Goal: Task Accomplishment & Management: Manage account settings

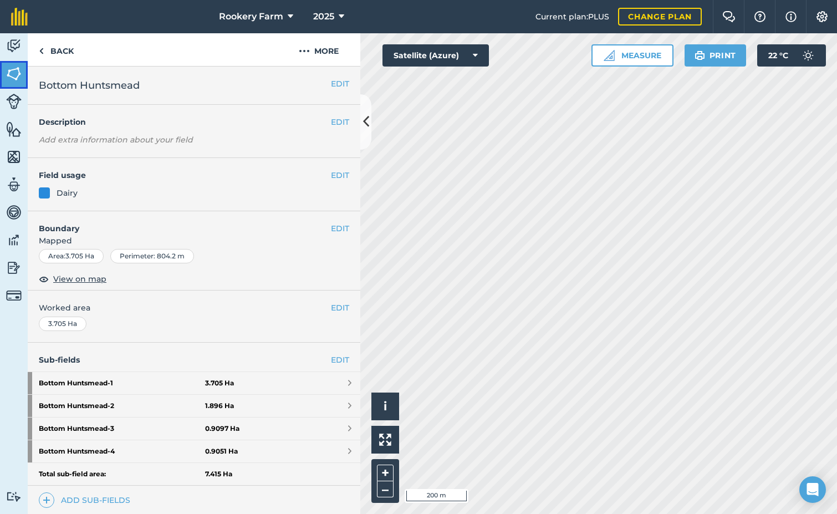
click at [9, 74] on img at bounding box center [14, 73] width 16 height 17
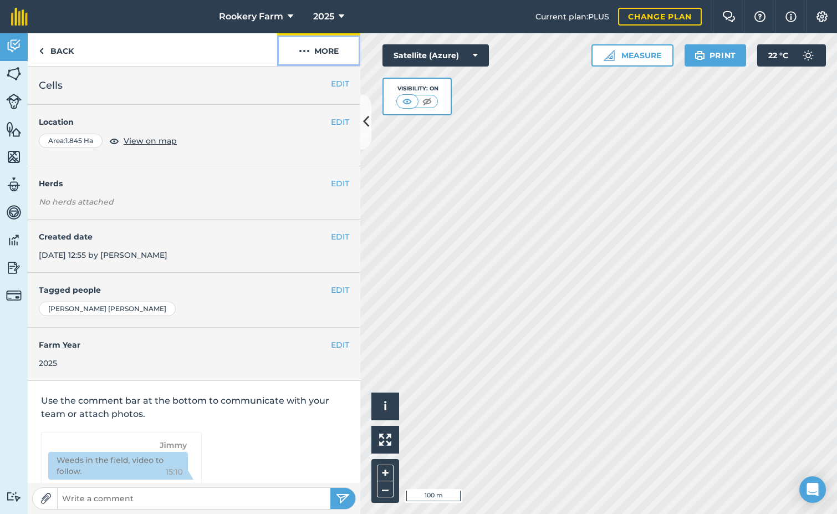
click at [312, 53] on button "More" at bounding box center [318, 49] width 83 height 33
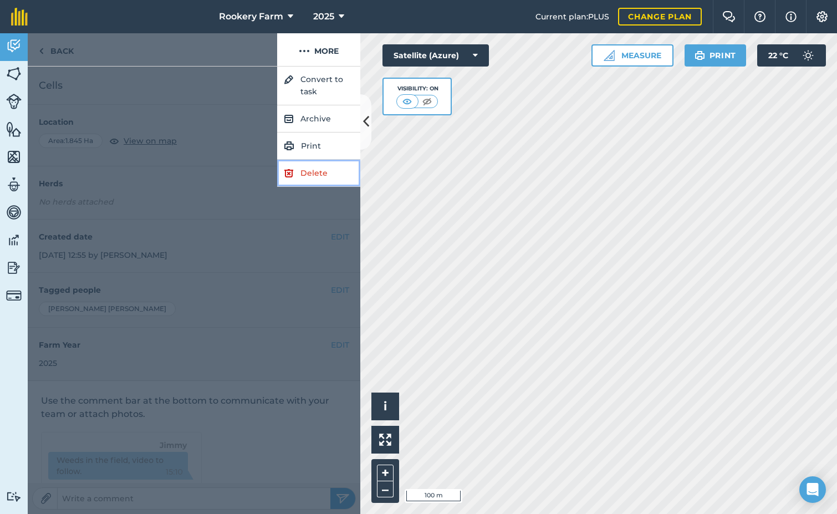
click at [316, 172] on link "Delete" at bounding box center [318, 173] width 83 height 27
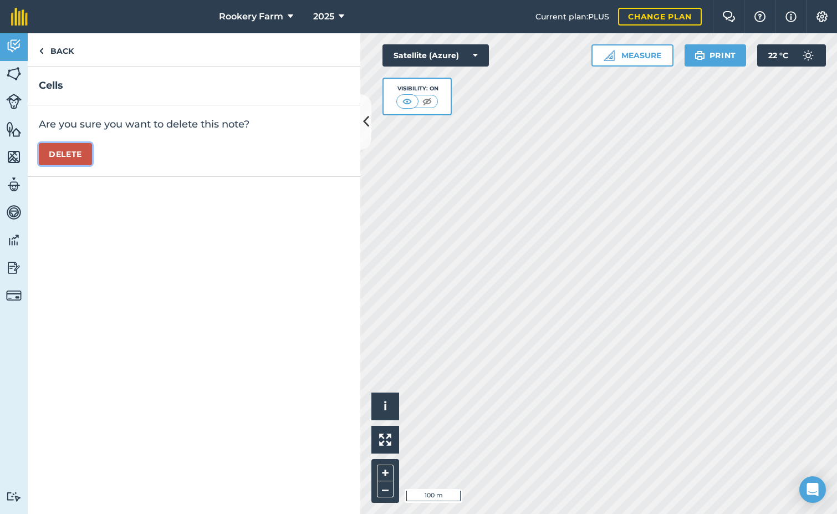
click at [80, 152] on button "Delete" at bounding box center [65, 154] width 53 height 22
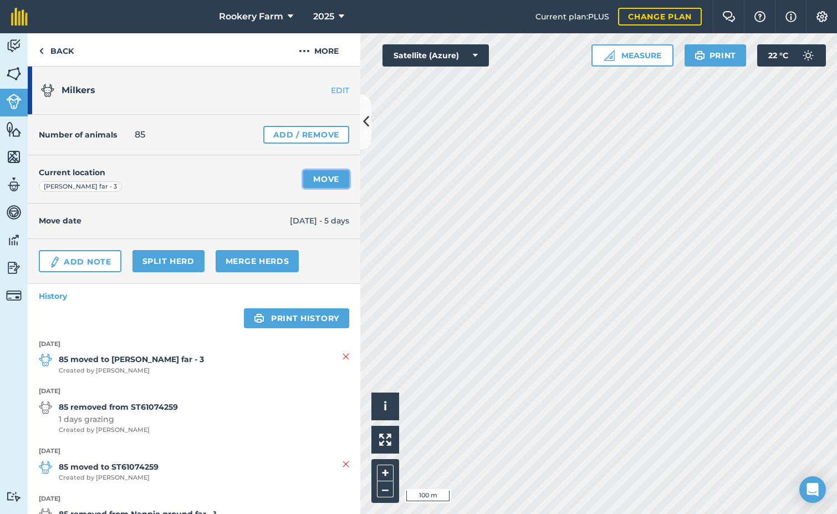
click at [315, 184] on link "Move" at bounding box center [326, 179] width 46 height 18
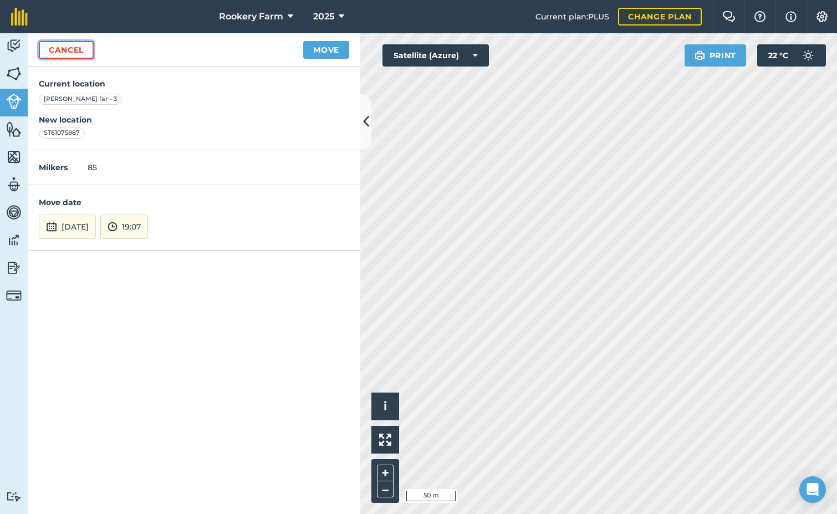
click at [76, 45] on link "Cancel" at bounding box center [66, 50] width 55 height 18
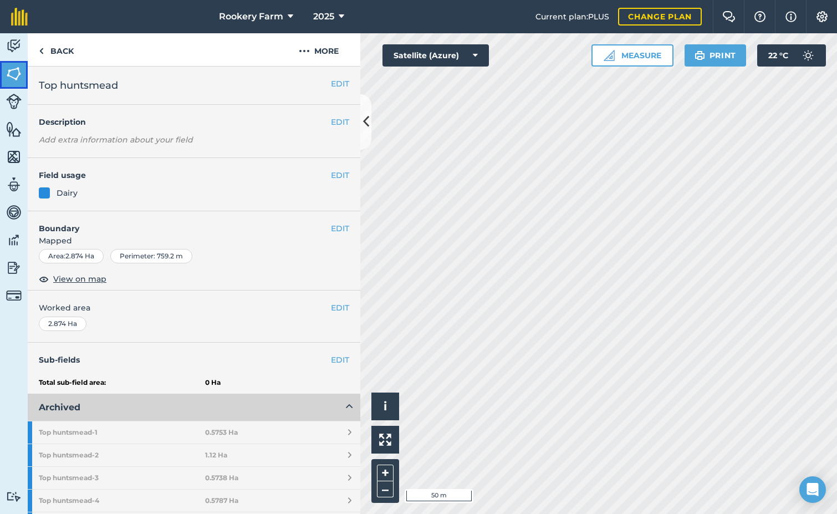
click at [16, 76] on img at bounding box center [14, 73] width 16 height 17
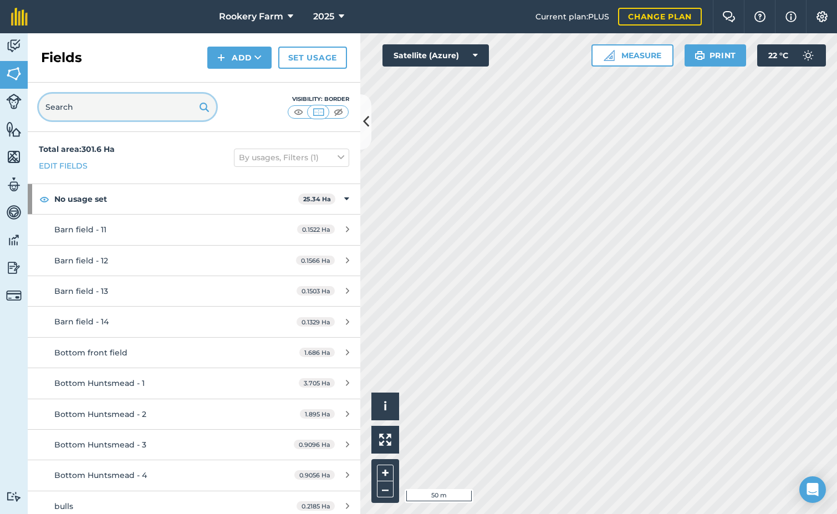
click at [122, 103] on input "text" at bounding box center [127, 107] width 177 height 27
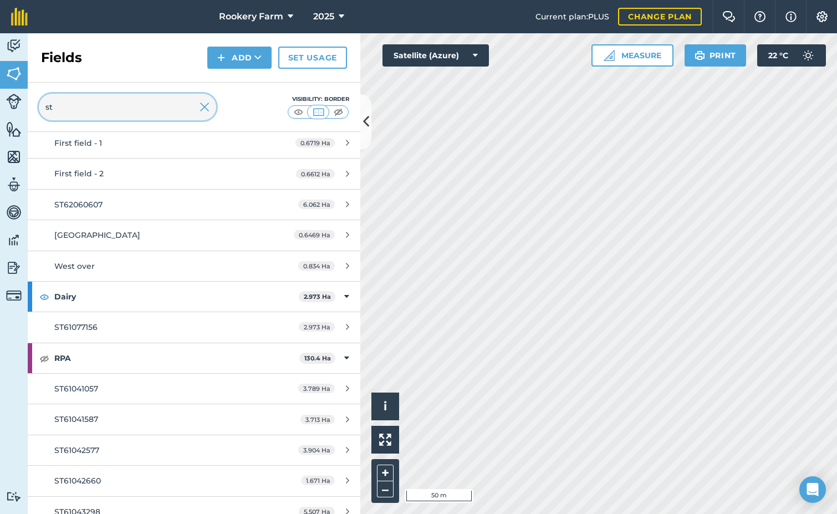
scroll to position [942, 0]
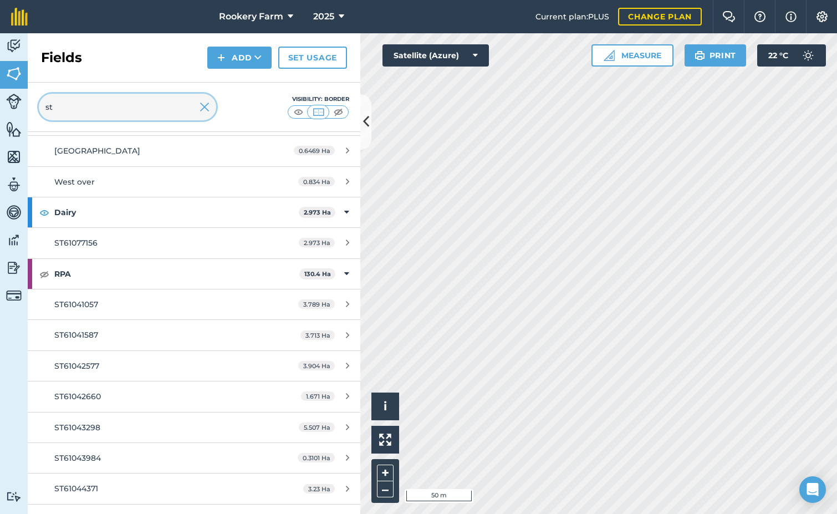
type input "st"
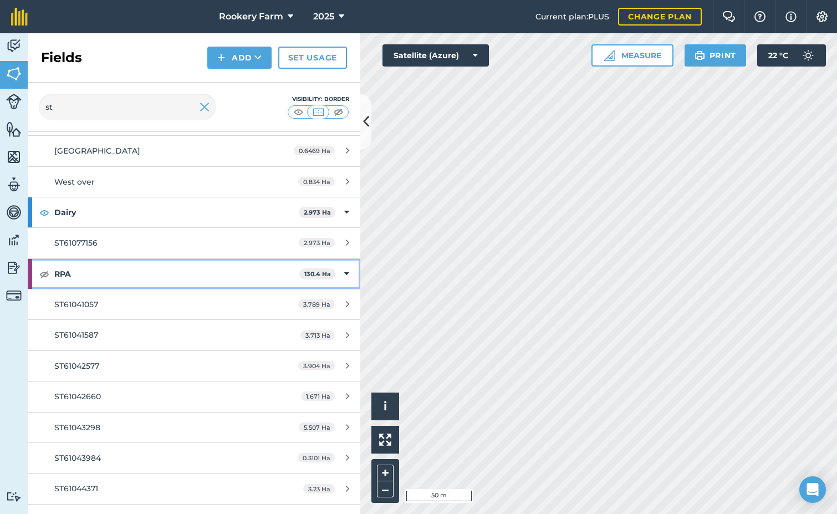
click at [344, 272] on icon at bounding box center [346, 274] width 5 height 12
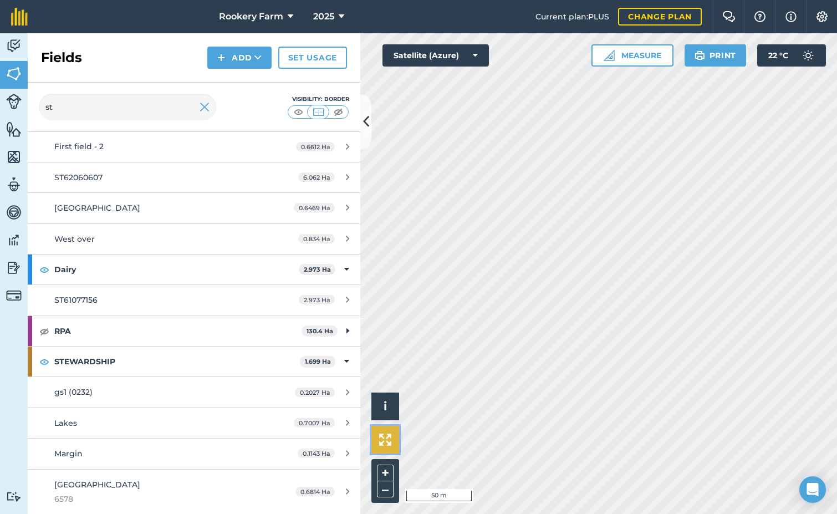
click at [389, 440] on img at bounding box center [385, 439] width 12 height 12
click at [392, 414] on button "i" at bounding box center [385, 406] width 28 height 28
click at [387, 496] on button "–" at bounding box center [385, 489] width 17 height 16
click at [206, 108] on img at bounding box center [205, 106] width 10 height 13
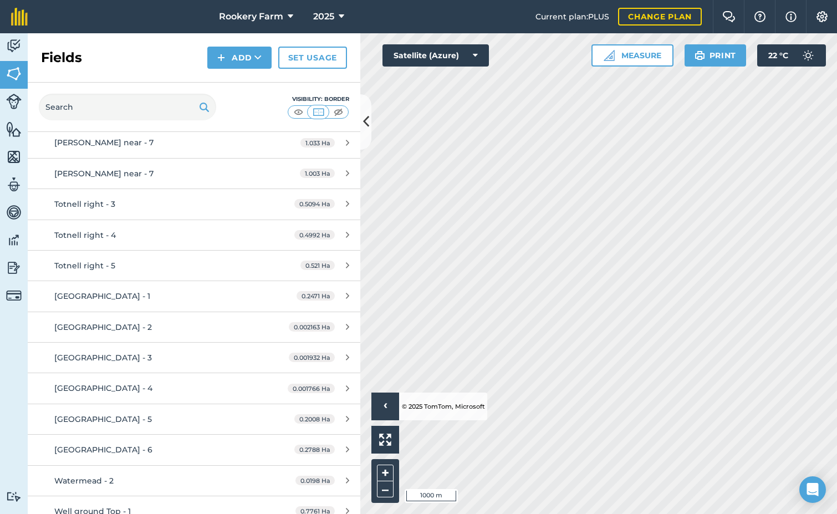
scroll to position [2846, 0]
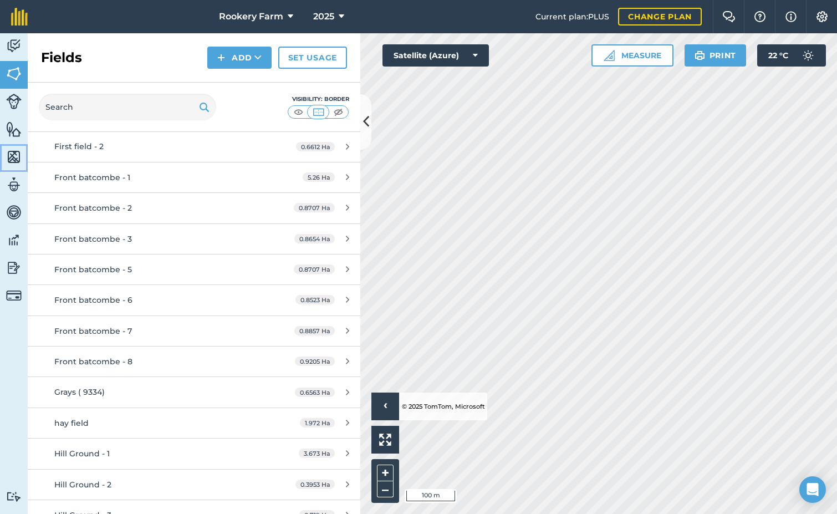
click at [13, 154] on img at bounding box center [14, 157] width 16 height 17
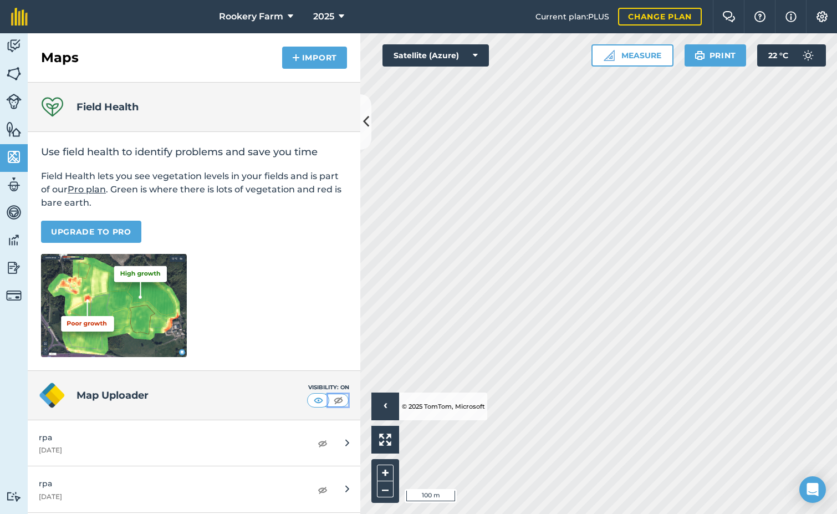
click at [335, 395] on img at bounding box center [338, 400] width 14 height 11
click at [17, 69] on img at bounding box center [14, 73] width 16 height 17
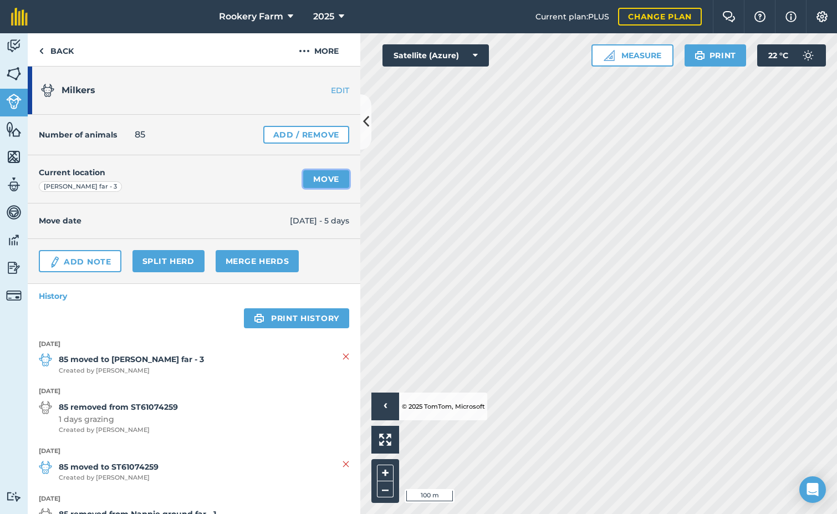
click at [314, 180] on link "Move" at bounding box center [326, 179] width 46 height 18
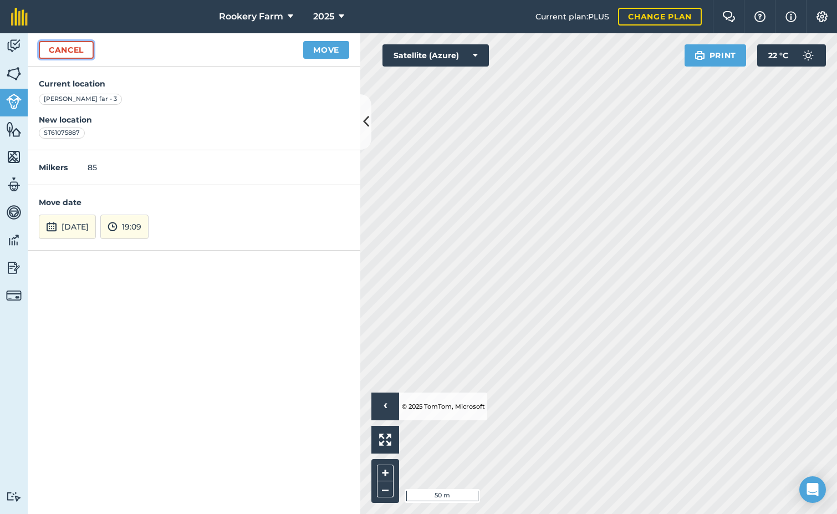
click at [79, 47] on link "Cancel" at bounding box center [66, 50] width 55 height 18
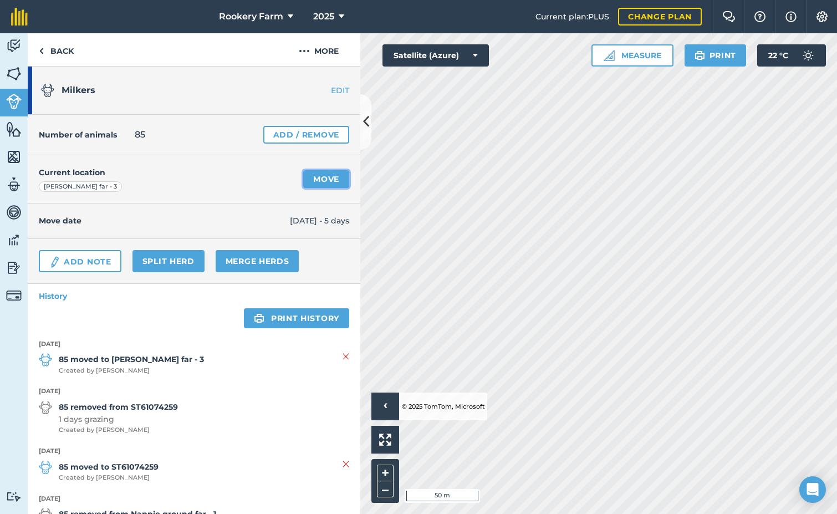
click at [314, 183] on link "Move" at bounding box center [326, 179] width 46 height 18
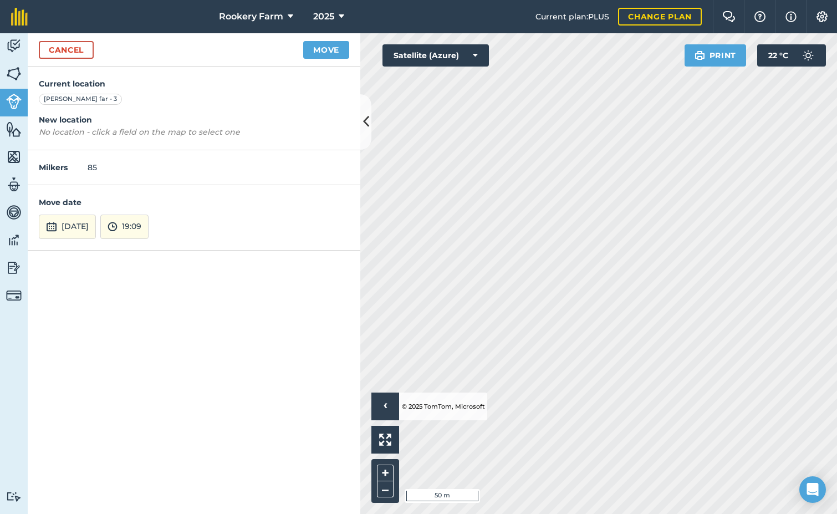
click at [73, 132] on em "No location - click a field on the map to select one" at bounding box center [139, 132] width 201 height 10
click at [165, 137] on p "No location - click a field on the map to select one" at bounding box center [194, 132] width 310 height 12
click at [59, 48] on link "Cancel" at bounding box center [66, 50] width 55 height 18
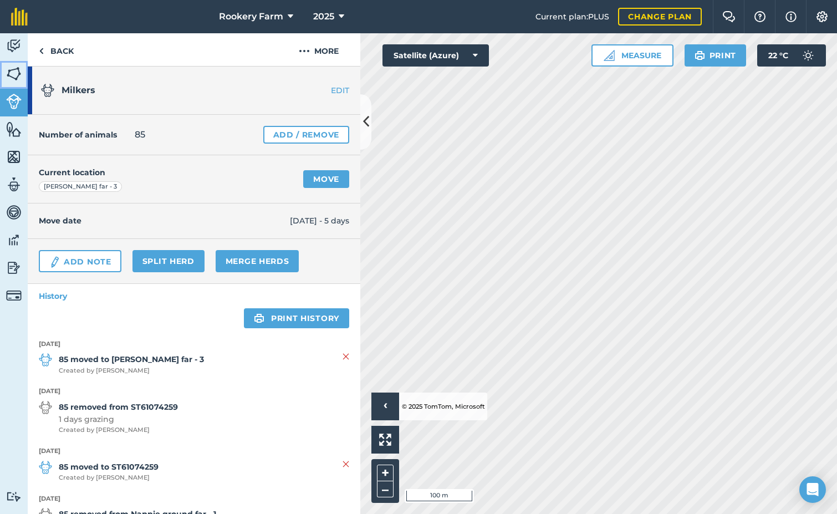
click at [14, 75] on img at bounding box center [14, 73] width 16 height 17
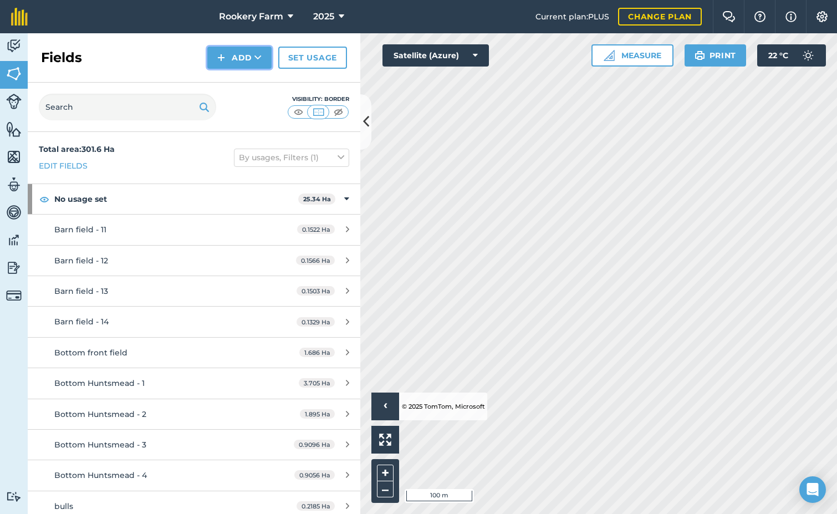
click at [262, 57] on icon at bounding box center [257, 57] width 7 height 11
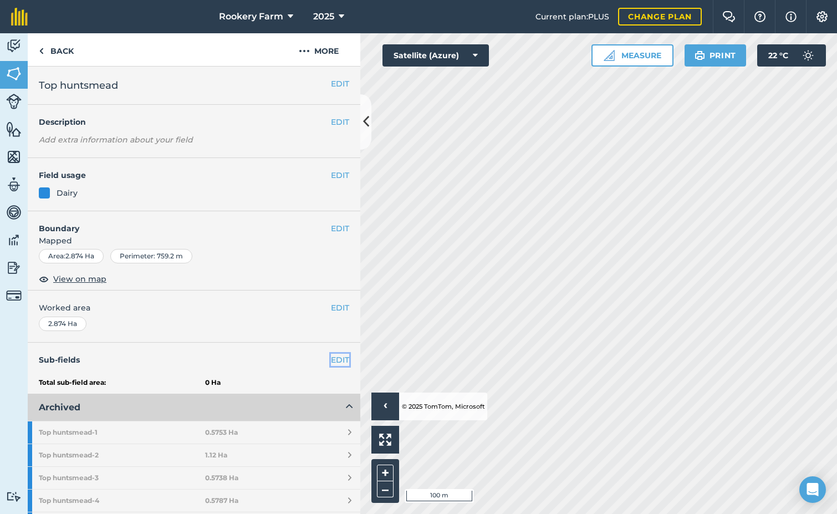
click at [331, 360] on link "EDIT" at bounding box center [340, 360] width 18 height 12
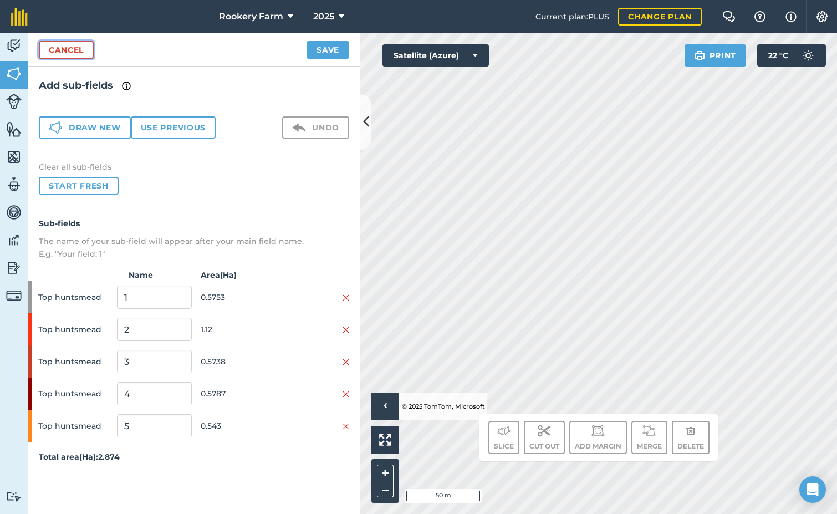
click at [83, 49] on link "Cancel" at bounding box center [66, 50] width 55 height 18
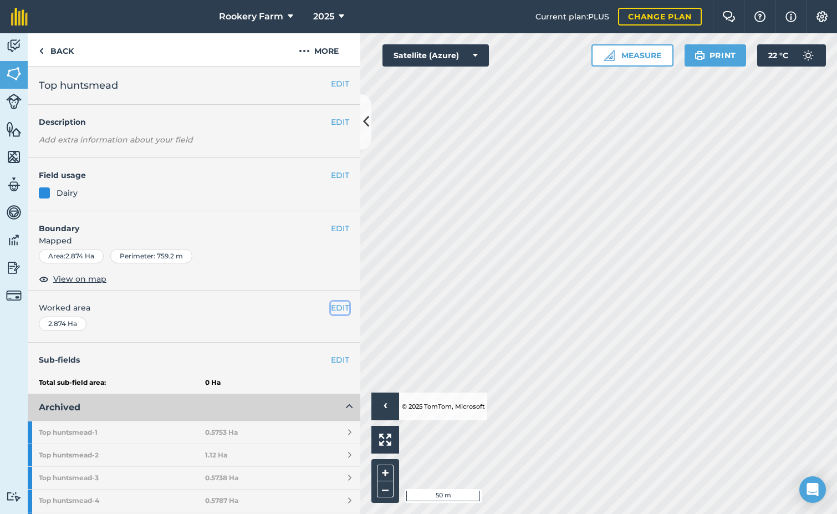
click at [332, 304] on button "EDIT" at bounding box center [340, 308] width 18 height 12
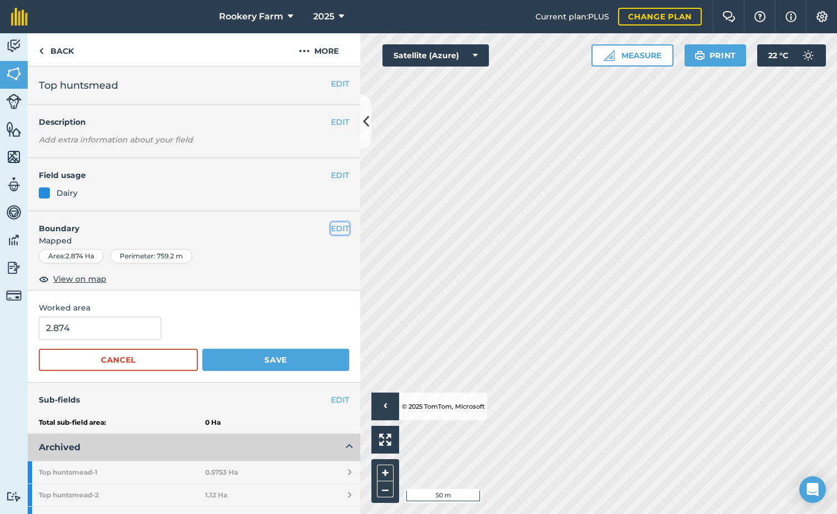
click at [331, 228] on button "EDIT" at bounding box center [340, 228] width 18 height 12
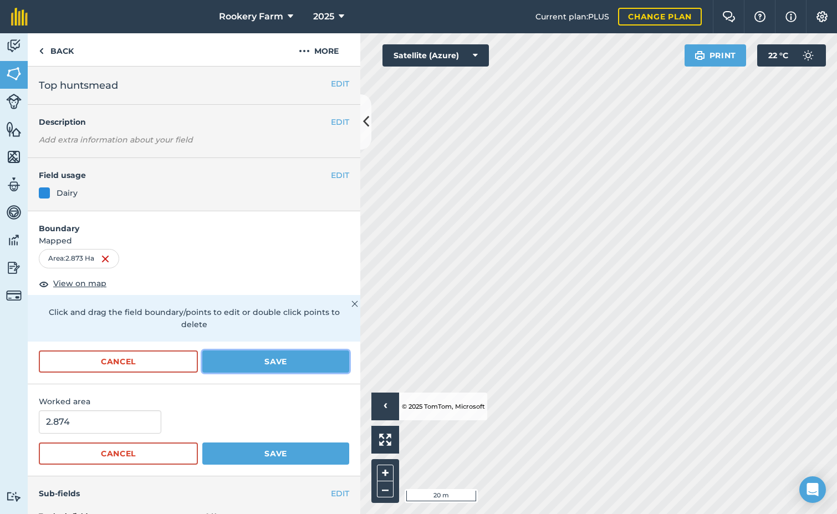
click at [273, 359] on button "Save" at bounding box center [275, 361] width 147 height 22
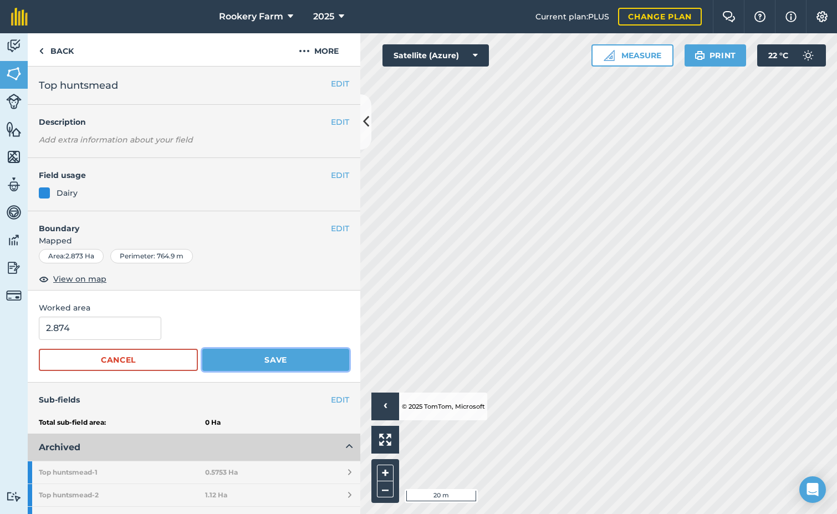
click at [272, 362] on button "Save" at bounding box center [275, 360] width 147 height 22
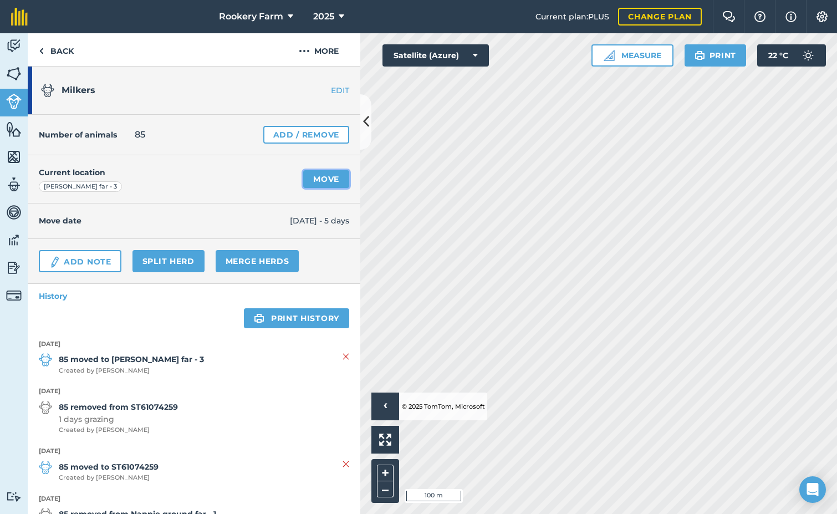
click at [323, 176] on link "Move" at bounding box center [326, 179] width 46 height 18
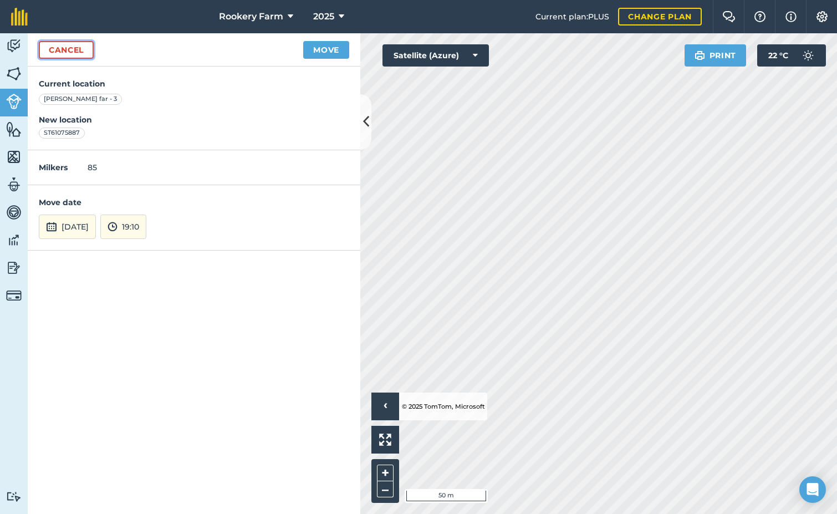
click at [83, 55] on link "Cancel" at bounding box center [66, 50] width 55 height 18
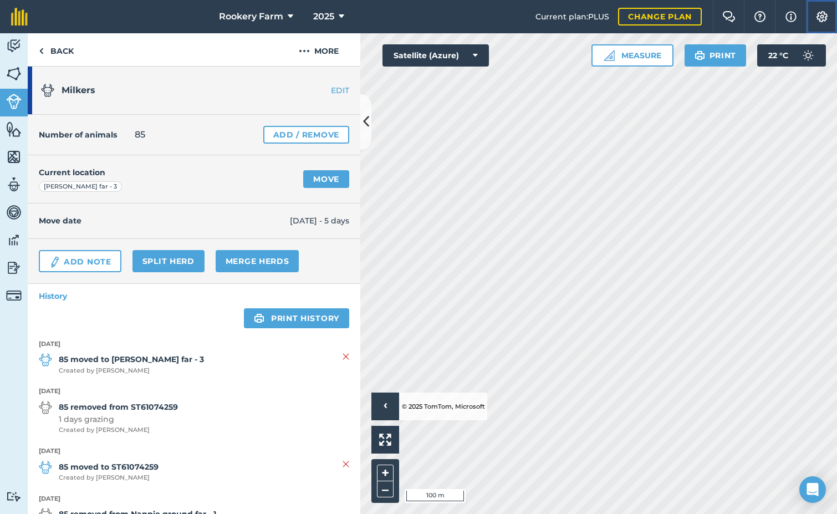
click at [823, 22] on button "Settings" at bounding box center [821, 16] width 31 height 33
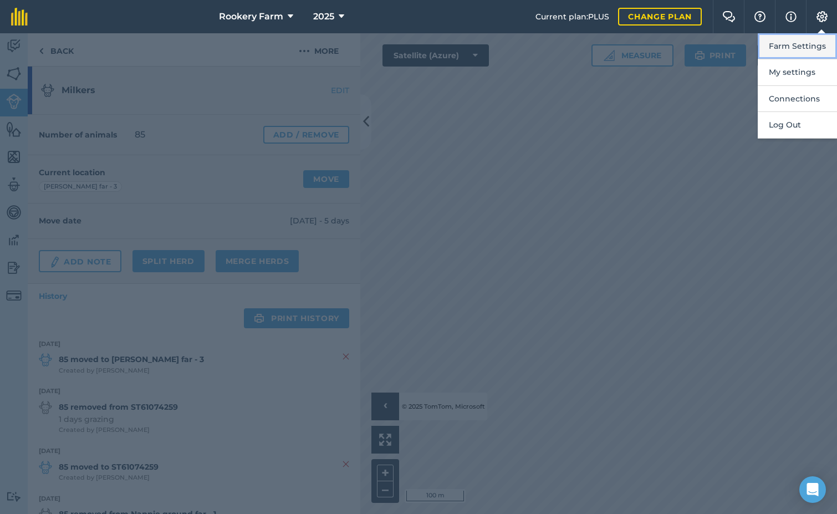
click at [819, 49] on button "Farm Settings" at bounding box center [797, 46] width 79 height 26
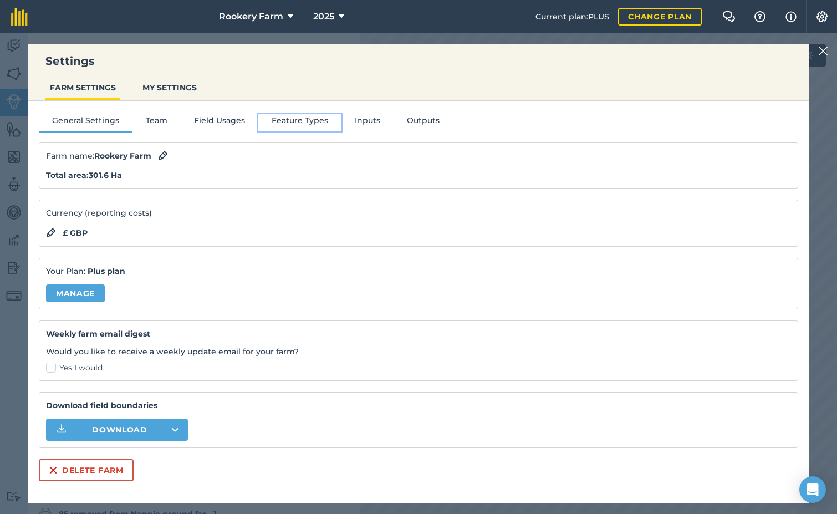
click at [313, 120] on button "Feature Types" at bounding box center [299, 122] width 83 height 17
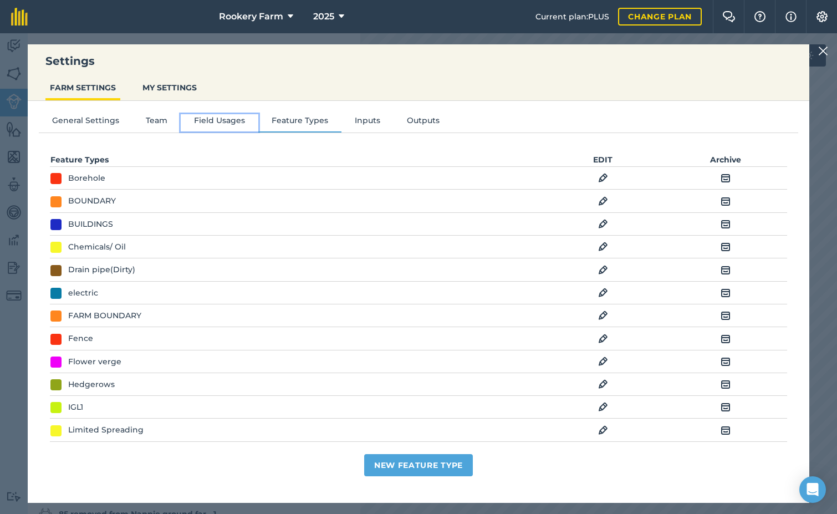
click at [227, 123] on button "Field Usages" at bounding box center [220, 122] width 78 height 17
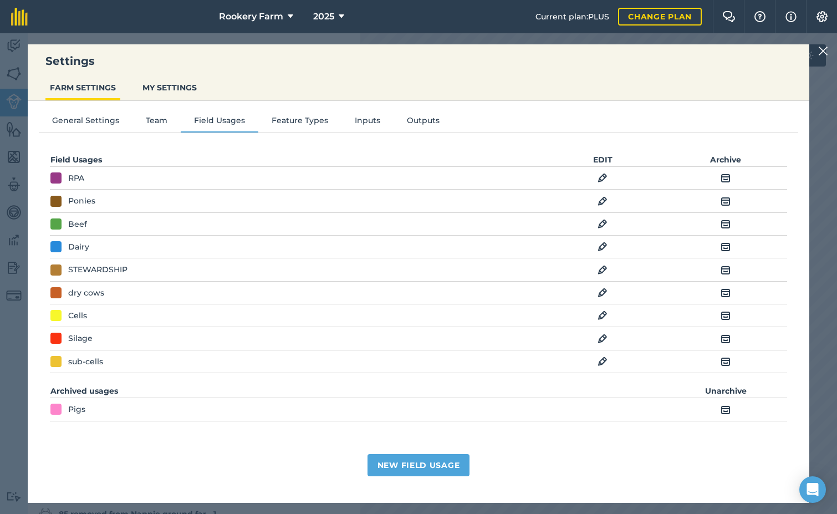
click at [601, 179] on img at bounding box center [603, 177] width 10 height 13
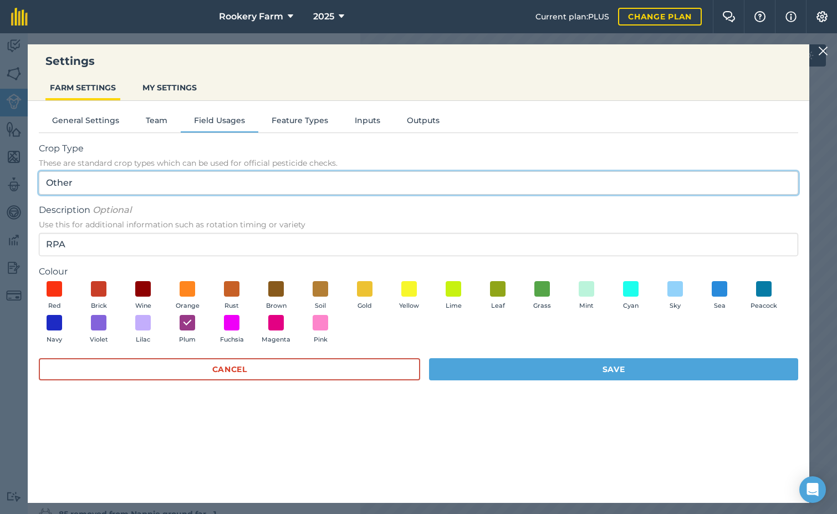
click at [234, 187] on input "Other" at bounding box center [418, 182] width 759 height 23
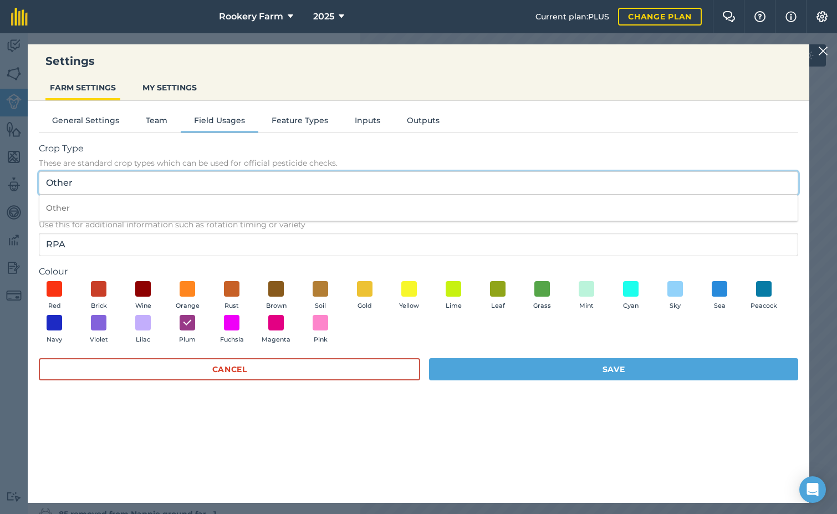
click at [234, 187] on input "Other" at bounding box center [418, 182] width 759 height 23
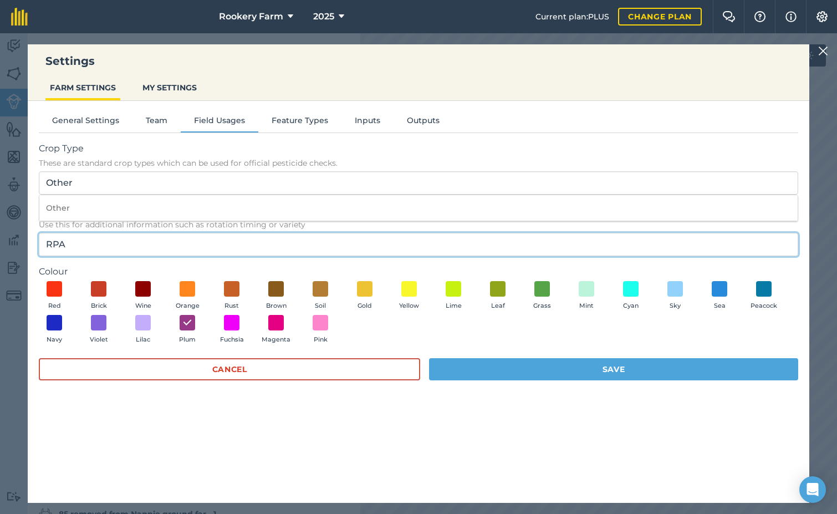
click at [300, 244] on input "RPA" at bounding box center [418, 244] width 759 height 23
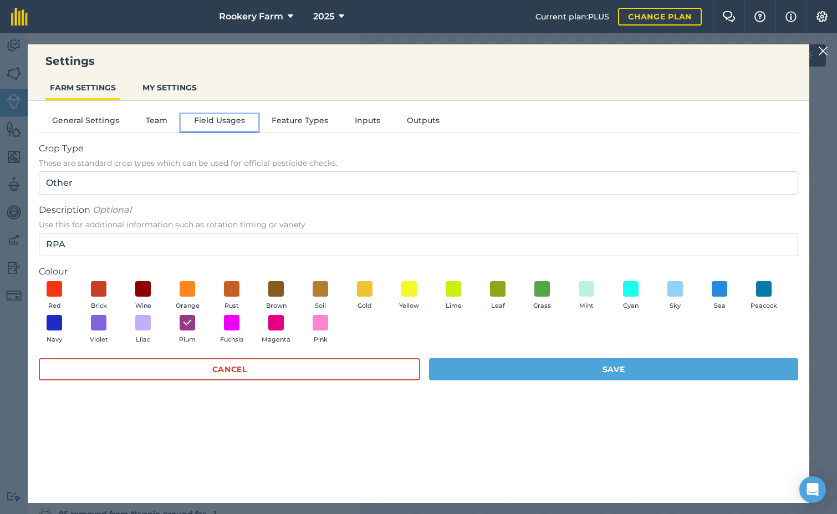
click at [216, 119] on button "Field Usages" at bounding box center [220, 122] width 78 height 17
click at [308, 123] on button "Feature Types" at bounding box center [299, 122] width 83 height 17
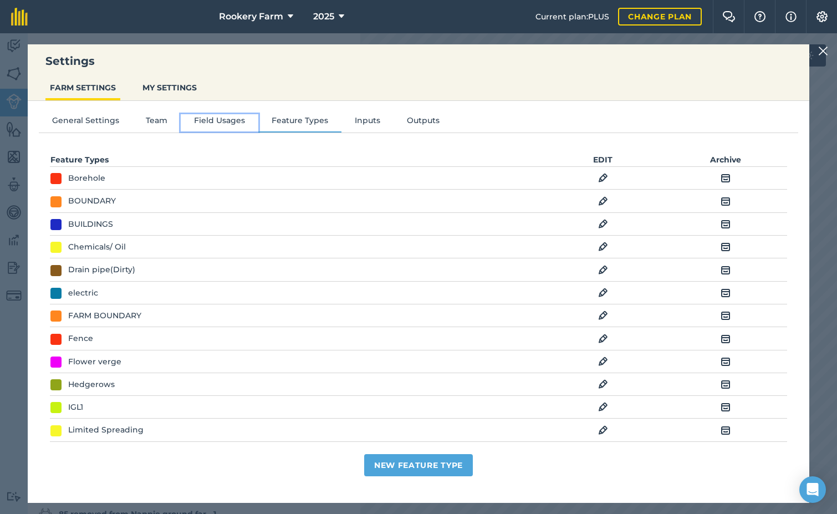
click at [238, 121] on button "Field Usages" at bounding box center [220, 122] width 78 height 17
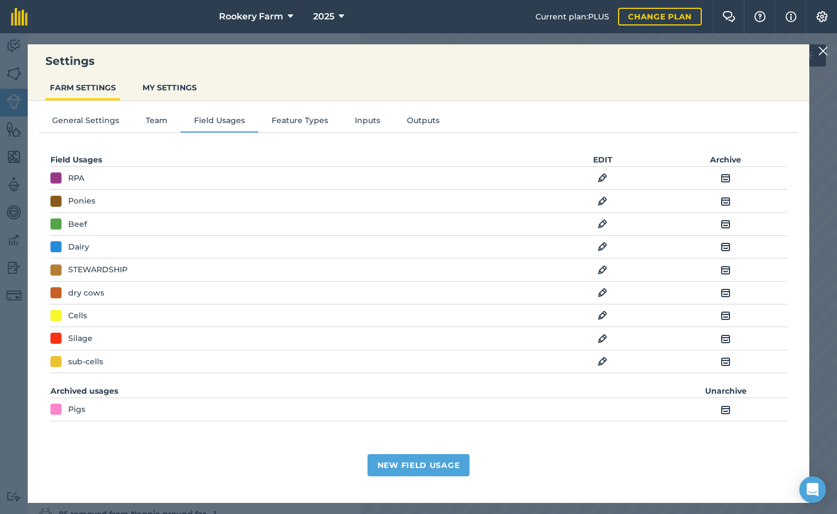
click at [728, 177] on img at bounding box center [726, 177] width 10 height 13
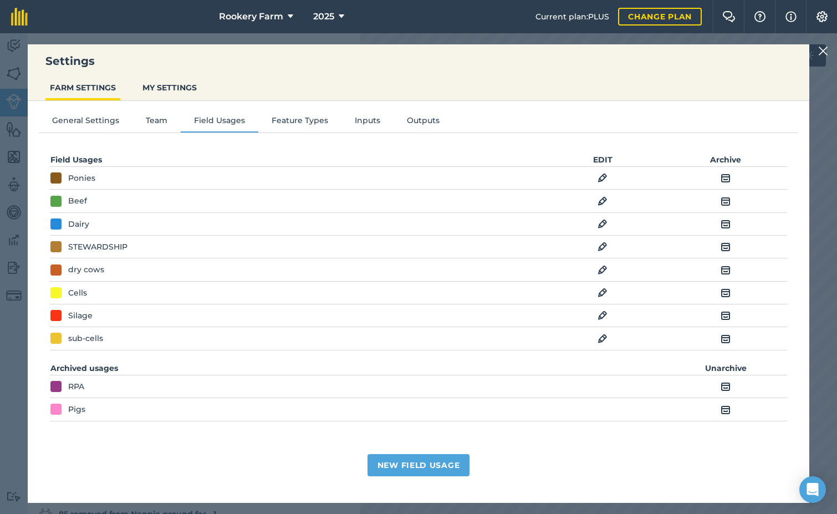
click at [824, 55] on img at bounding box center [823, 50] width 10 height 13
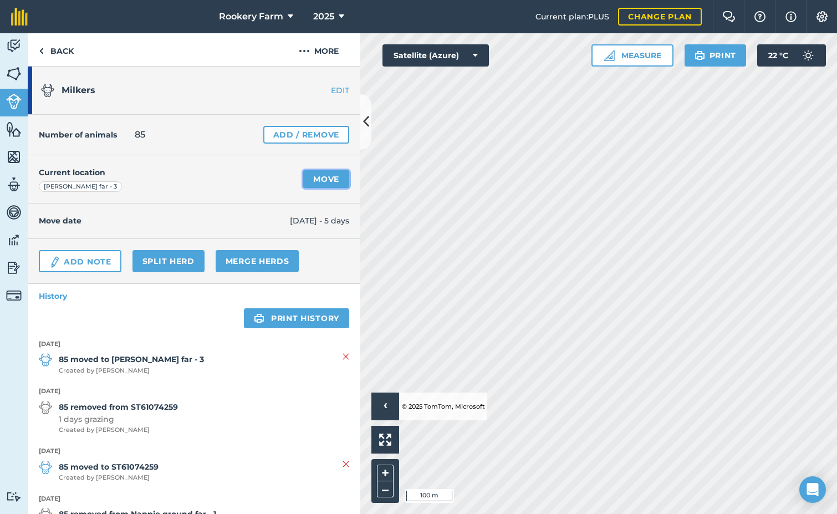
click at [324, 182] on link "Move" at bounding box center [326, 179] width 46 height 18
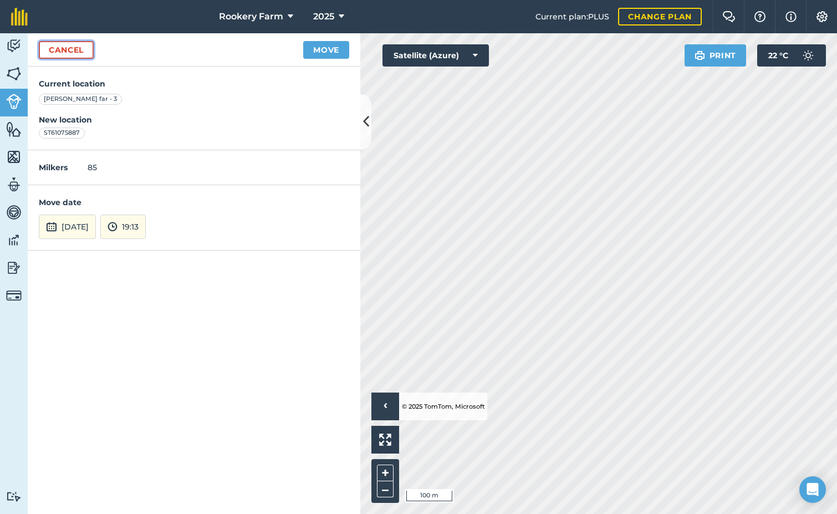
click at [83, 48] on link "Cancel" at bounding box center [66, 50] width 55 height 18
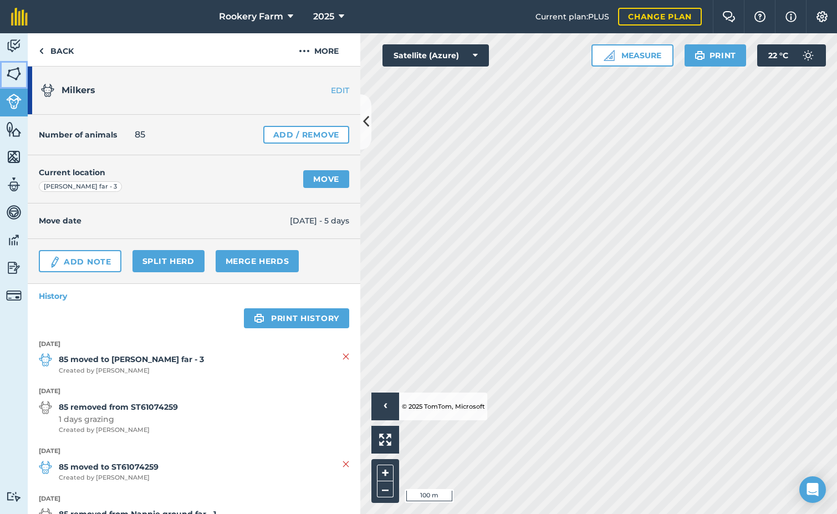
click at [15, 75] on img at bounding box center [14, 73] width 16 height 17
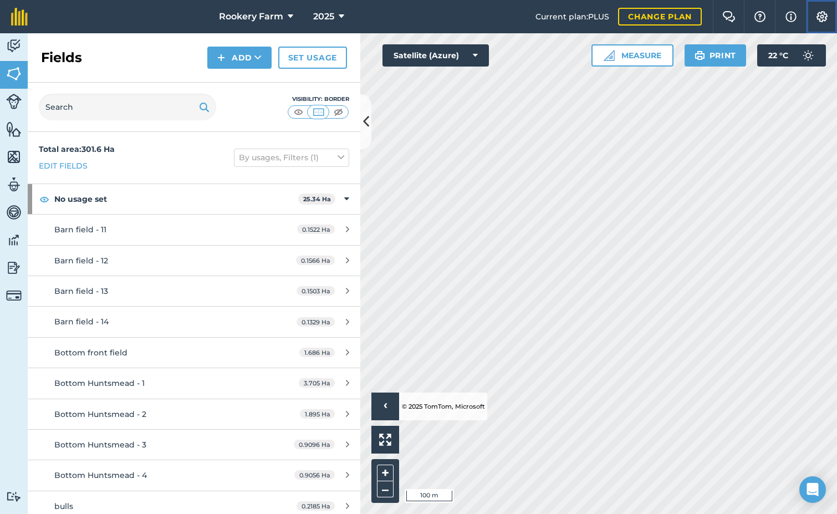
click at [812, 21] on button "Settings" at bounding box center [821, 16] width 31 height 33
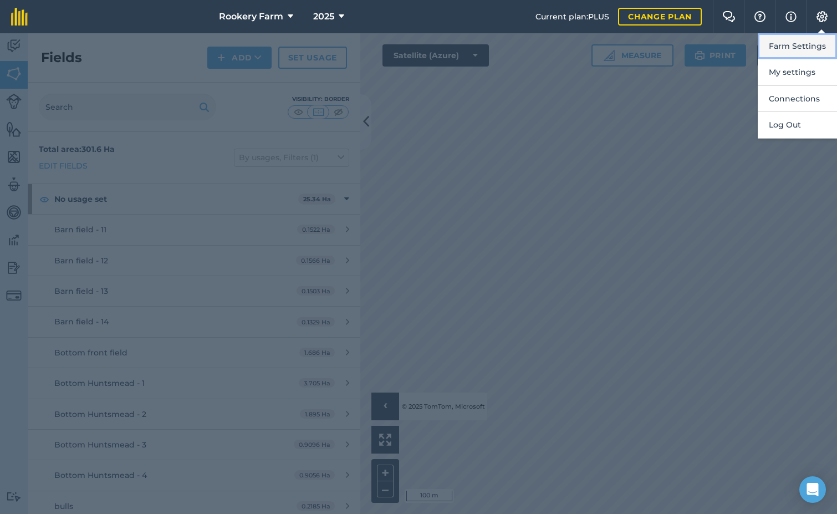
click at [816, 48] on button "Farm Settings" at bounding box center [797, 46] width 79 height 26
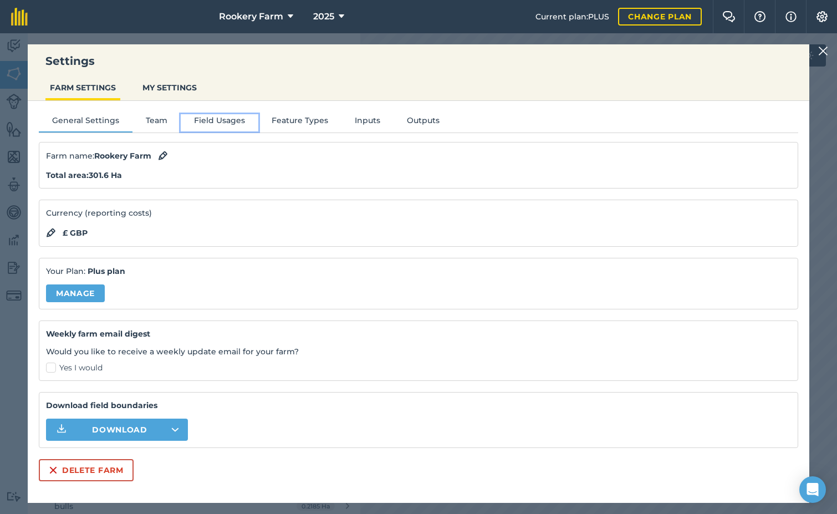
click at [232, 118] on button "Field Usages" at bounding box center [220, 122] width 78 height 17
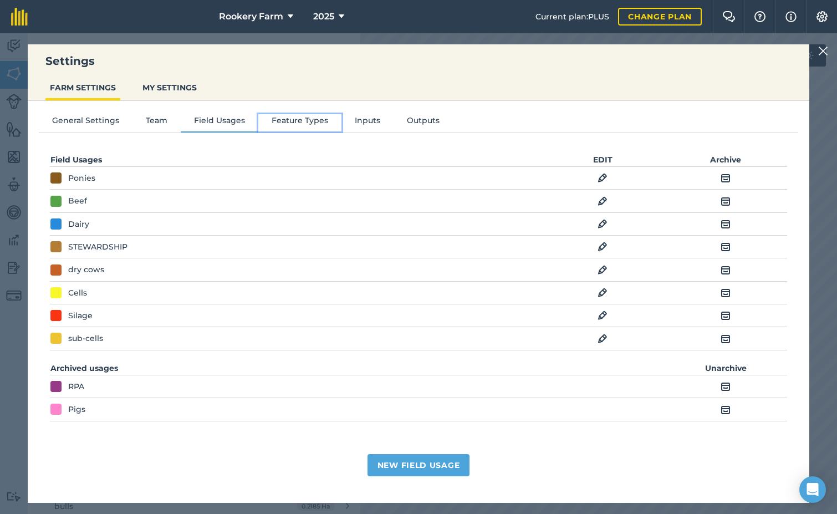
click at [282, 119] on button "Feature Types" at bounding box center [299, 122] width 83 height 17
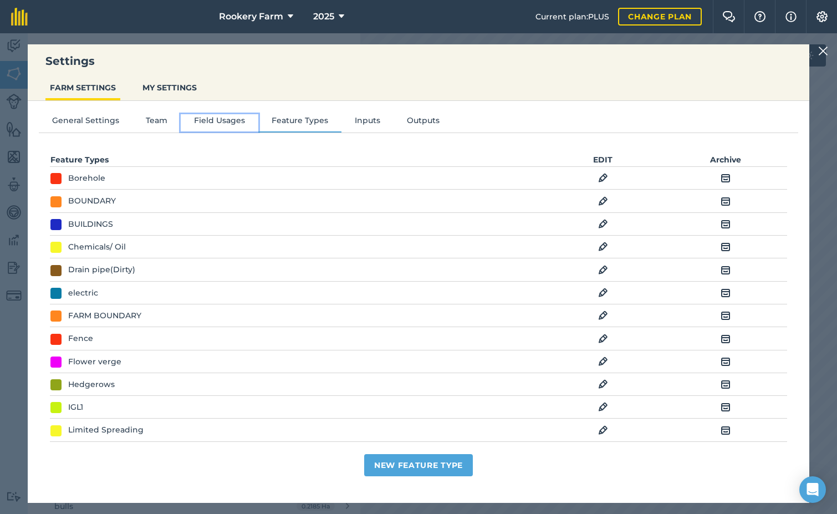
click at [227, 124] on button "Field Usages" at bounding box center [220, 122] width 78 height 17
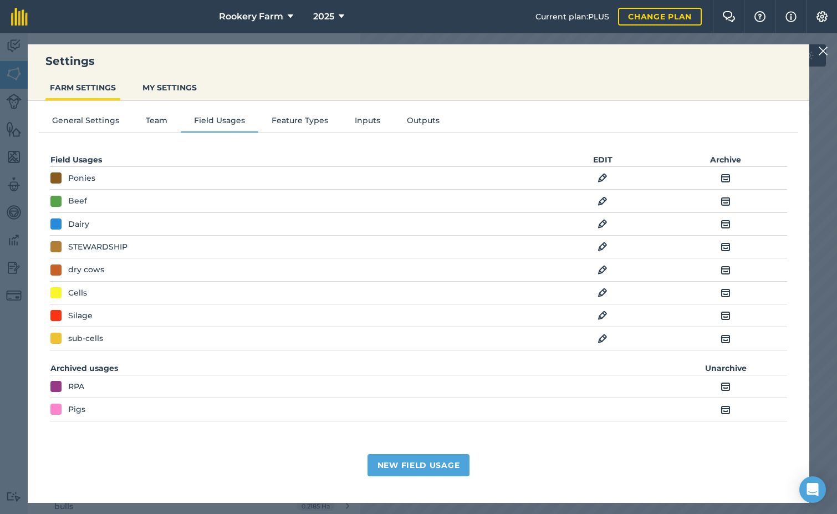
click at [726, 177] on img at bounding box center [726, 177] width 10 height 13
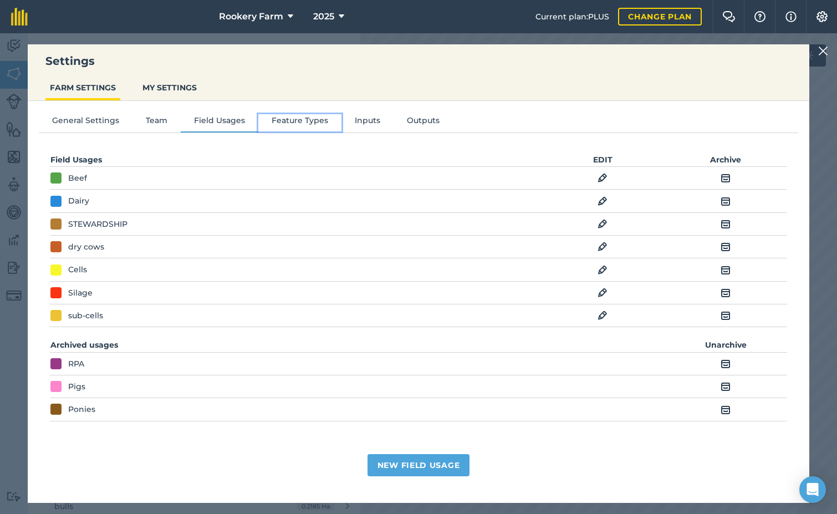
click at [321, 125] on button "Feature Types" at bounding box center [299, 122] width 83 height 17
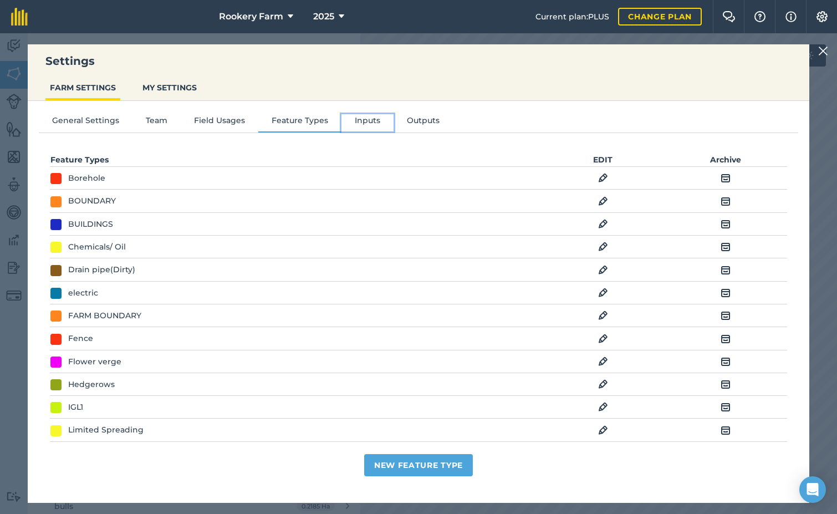
click at [367, 120] on button "Inputs" at bounding box center [367, 122] width 52 height 17
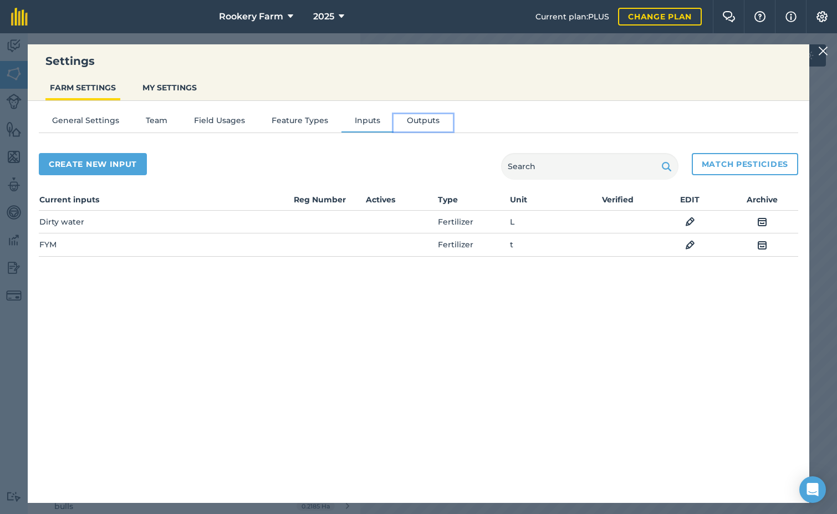
click at [416, 118] on button "Outputs" at bounding box center [423, 122] width 59 height 17
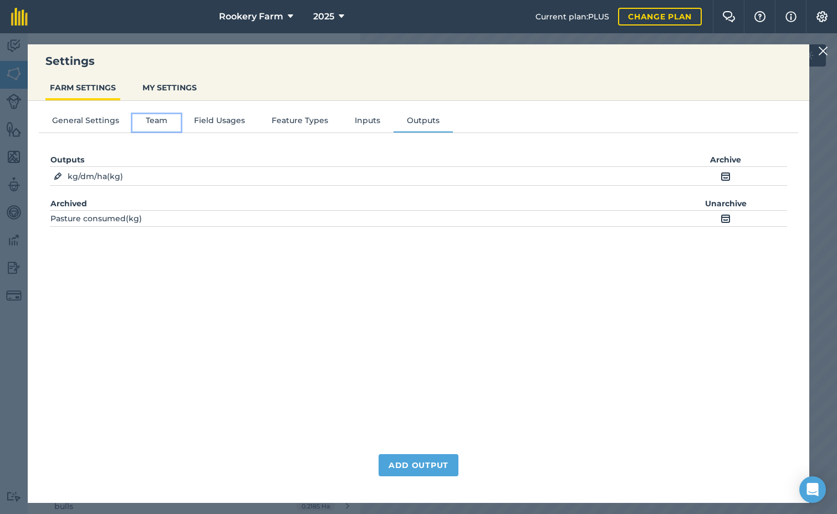
click at [156, 121] on button "Team" at bounding box center [156, 122] width 48 height 17
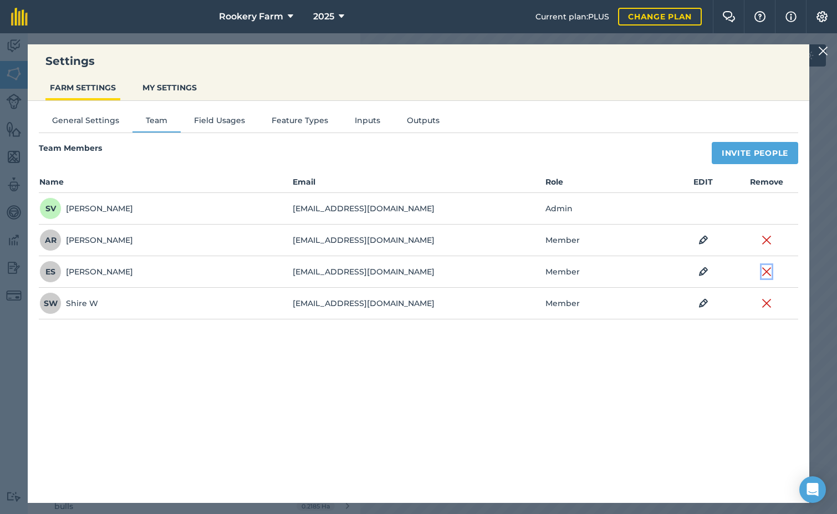
click at [767, 271] on img at bounding box center [767, 271] width 10 height 13
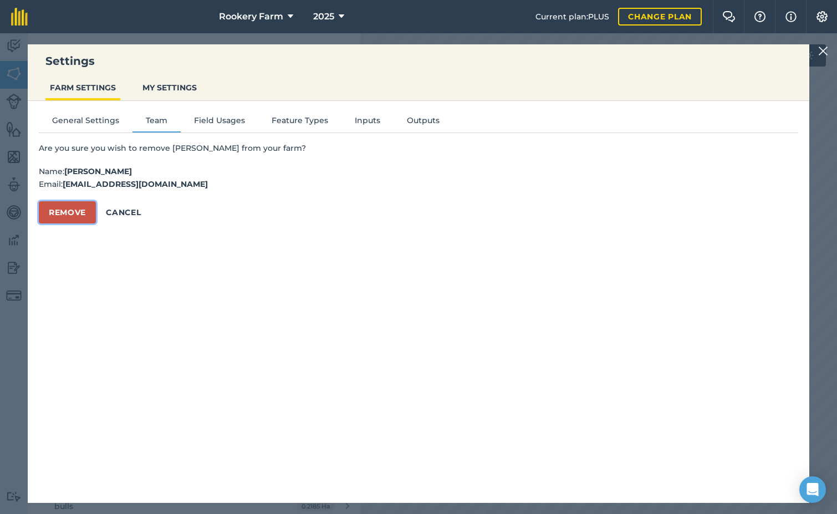
click at [86, 212] on button "Remove" at bounding box center [67, 212] width 57 height 22
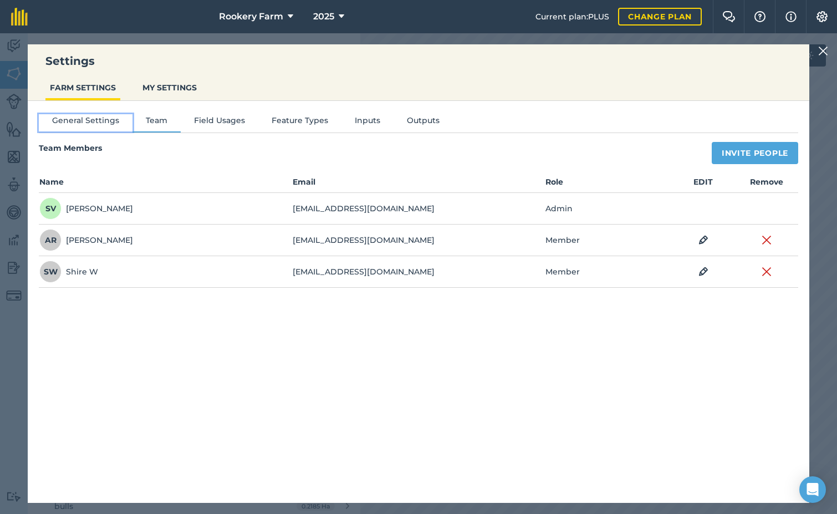
click at [94, 121] on button "General Settings" at bounding box center [86, 122] width 94 height 17
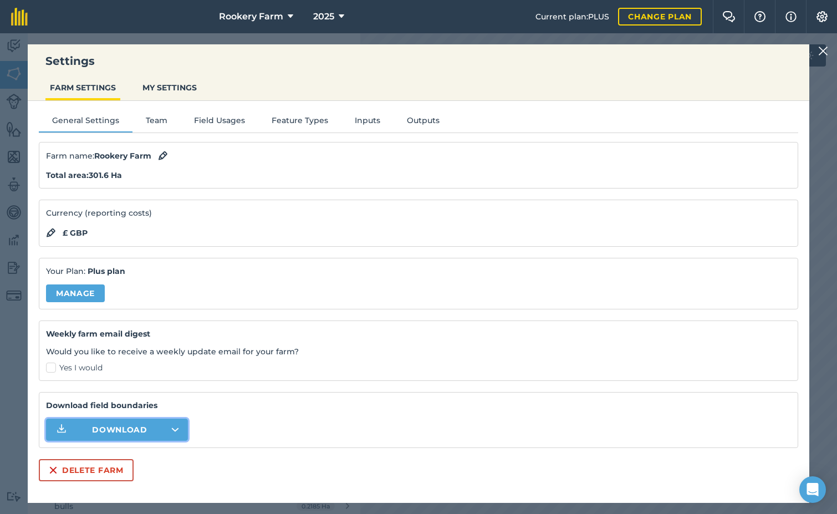
click at [179, 428] on button "Download" at bounding box center [117, 429] width 142 height 22
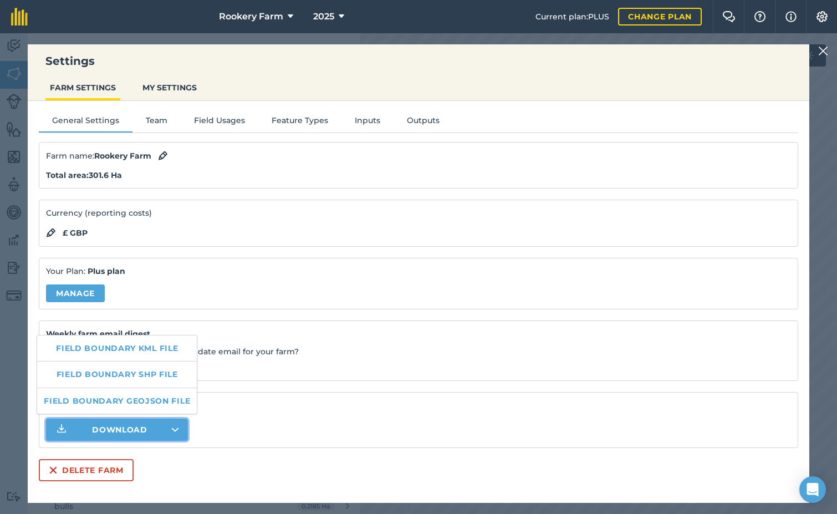
click at [179, 428] on button "Download" at bounding box center [117, 429] width 142 height 22
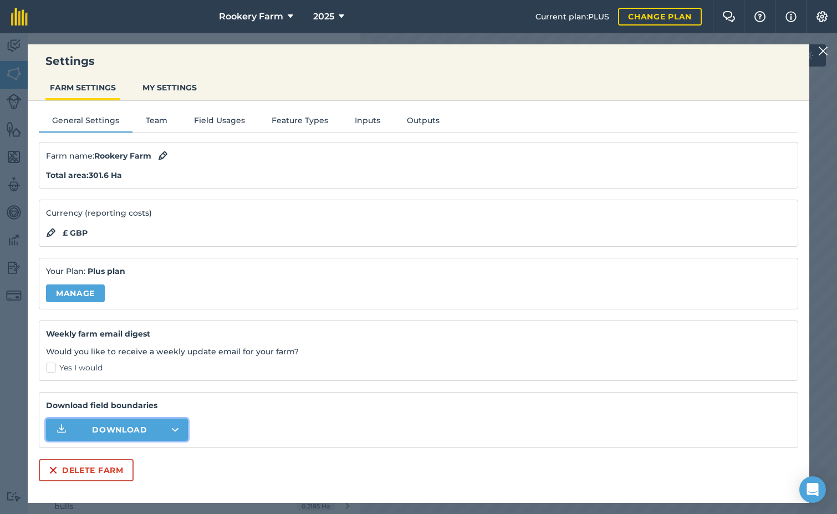
click at [179, 428] on button "Download" at bounding box center [117, 429] width 142 height 22
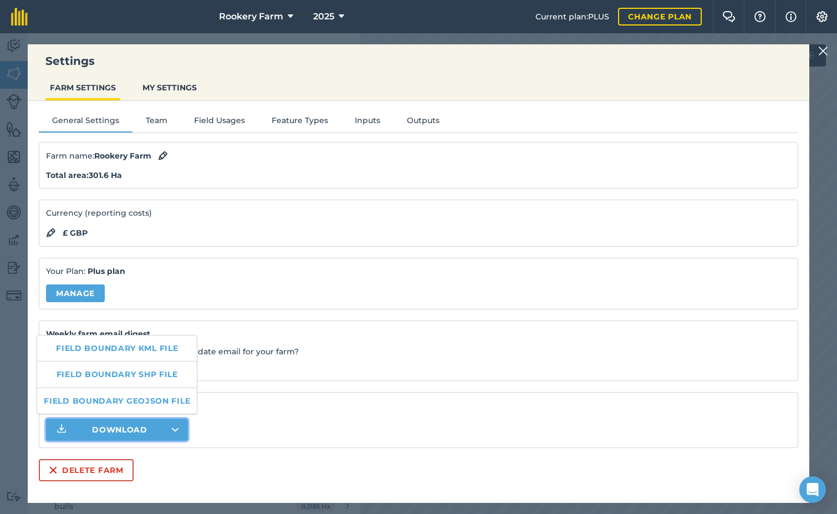
click at [179, 428] on button "Download" at bounding box center [117, 429] width 142 height 22
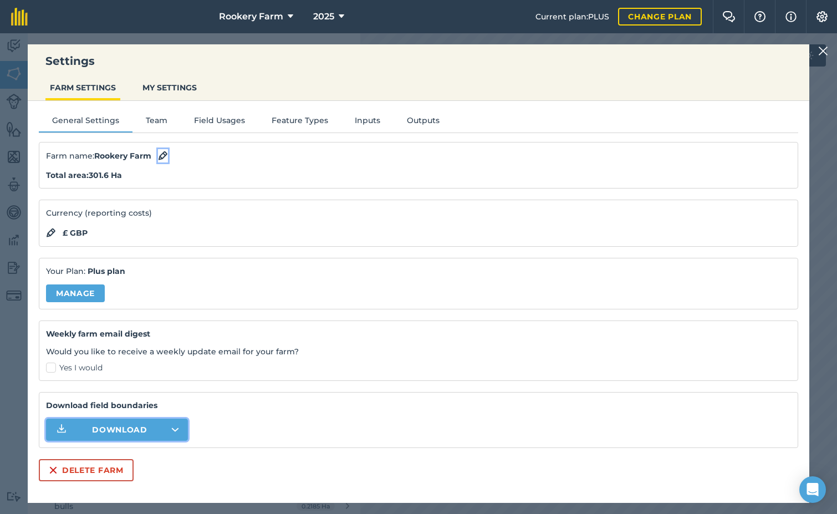
click at [167, 153] on img at bounding box center [163, 155] width 10 height 13
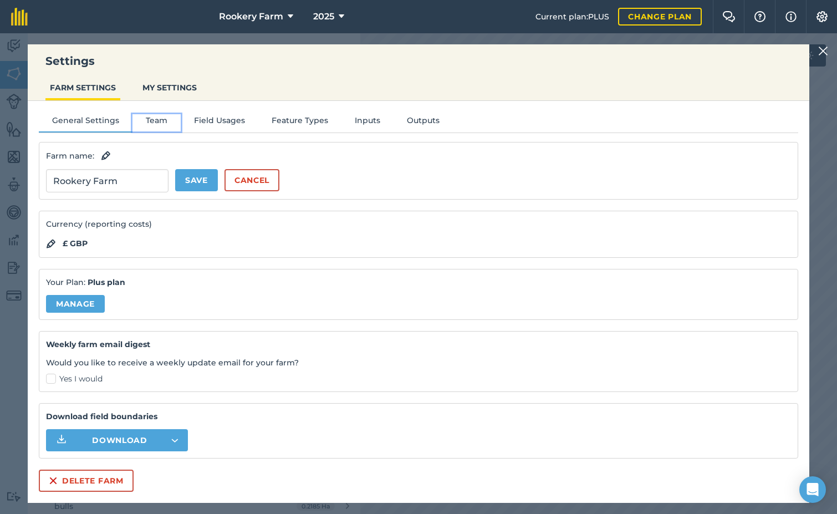
click at [153, 123] on button "Team" at bounding box center [156, 122] width 48 height 17
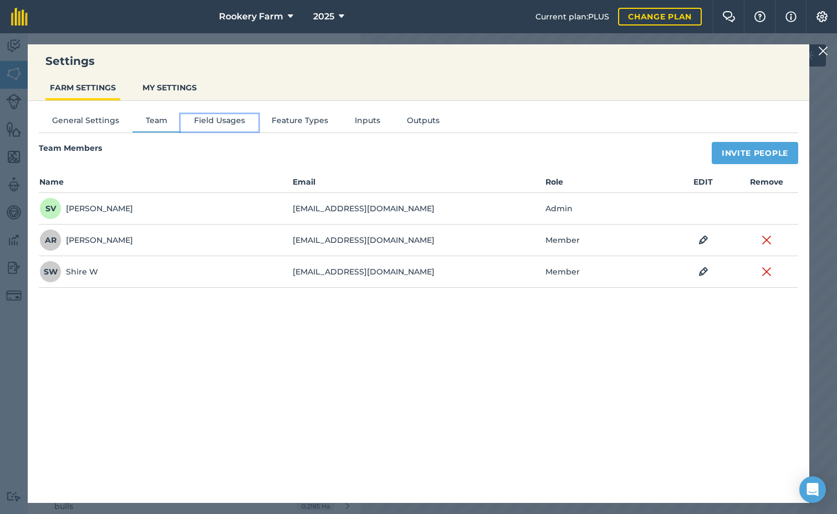
click at [200, 121] on button "Field Usages" at bounding box center [220, 122] width 78 height 17
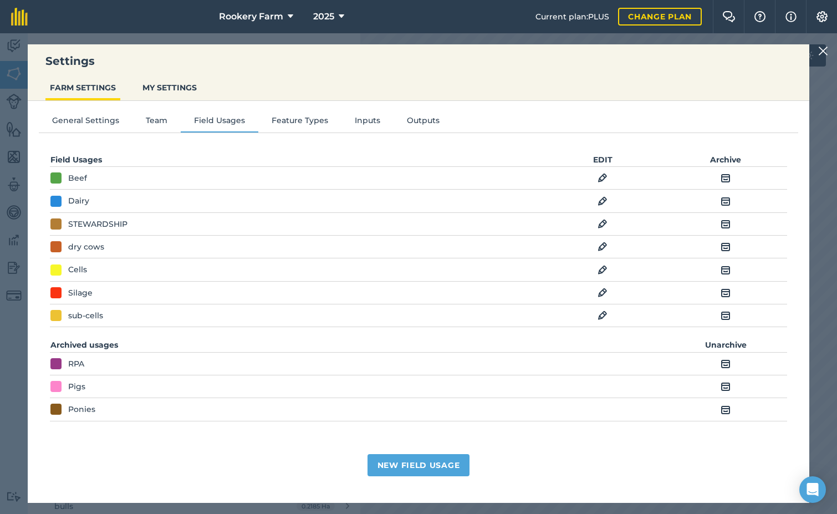
click at [826, 50] on img at bounding box center [823, 50] width 10 height 13
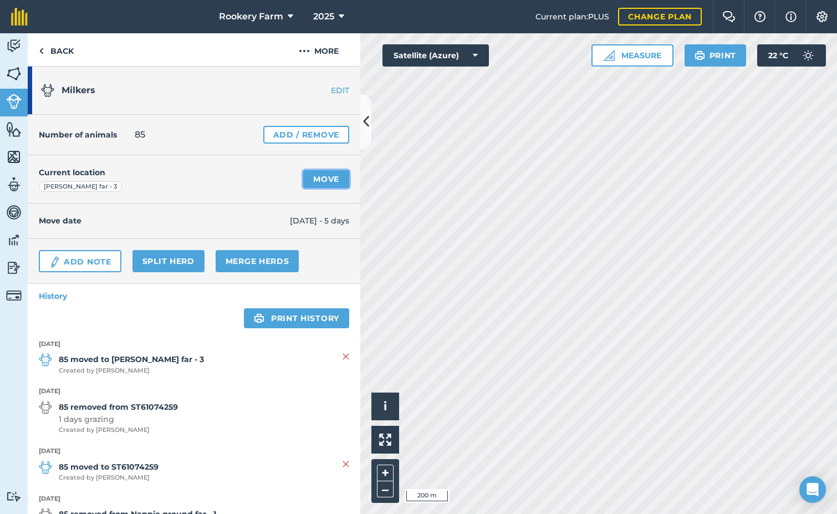
click at [334, 176] on link "Move" at bounding box center [326, 179] width 46 height 18
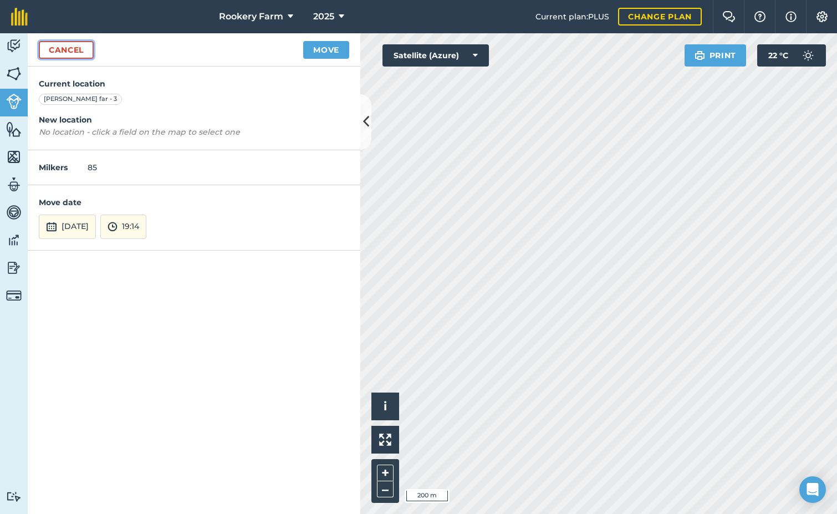
click at [74, 54] on link "Cancel" at bounding box center [66, 50] width 55 height 18
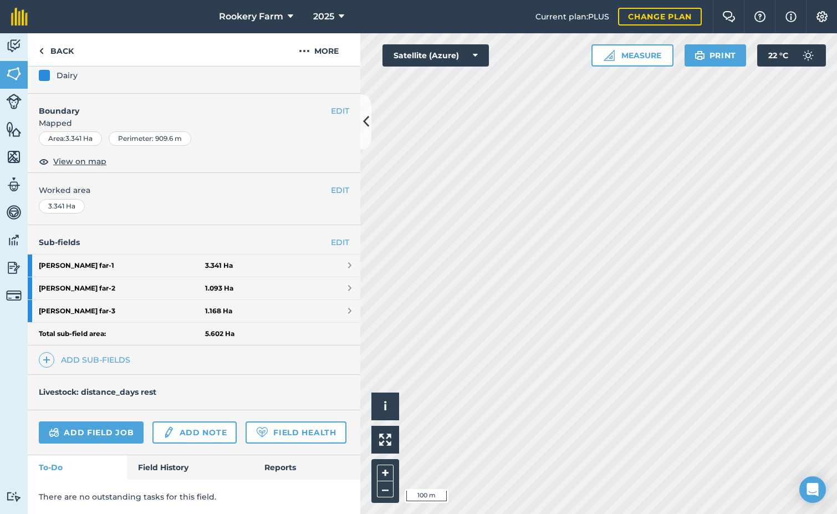
scroll to position [149, 0]
click at [110, 421] on link "Add field job" at bounding box center [91, 432] width 105 height 22
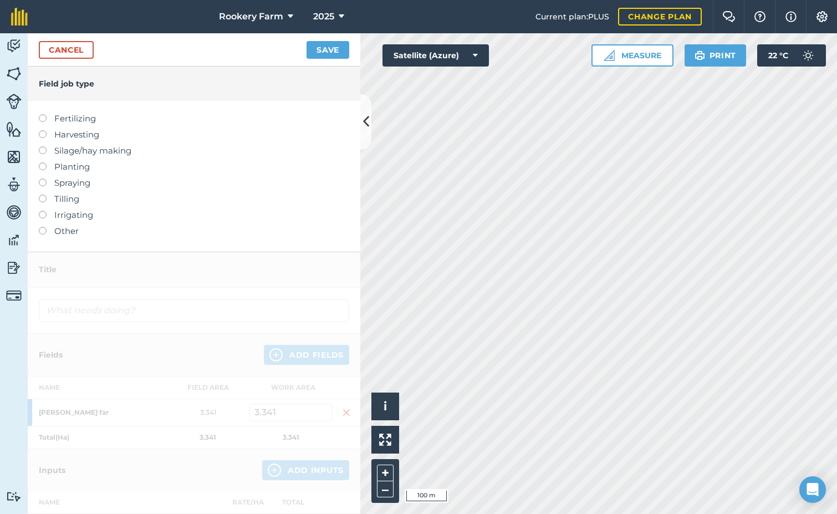
click at [40, 129] on div at bounding box center [47, 129] width 16 height 2
click at [41, 130] on label at bounding box center [47, 130] width 16 height 0
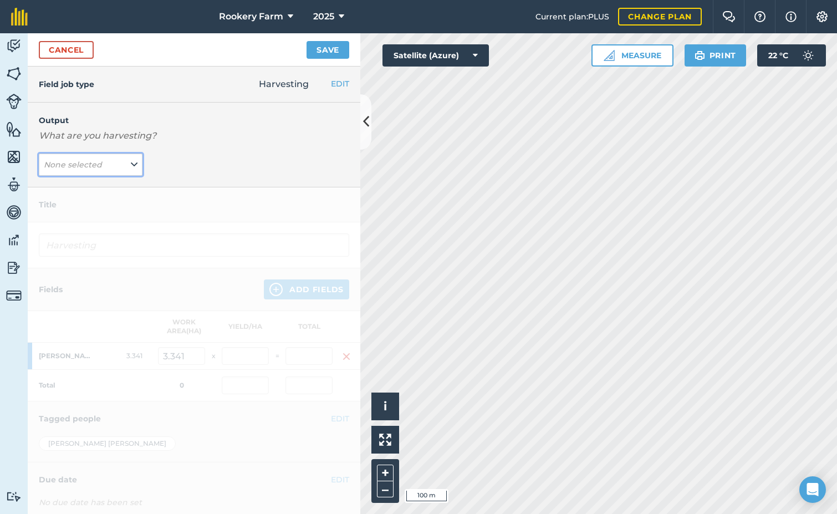
click at [135, 172] on button "None selected" at bounding box center [91, 165] width 104 height 22
click at [116, 186] on button "kg/dm/ha ( kg )" at bounding box center [91, 186] width 104 height 21
type input "Harvesting kg/dm/ha"
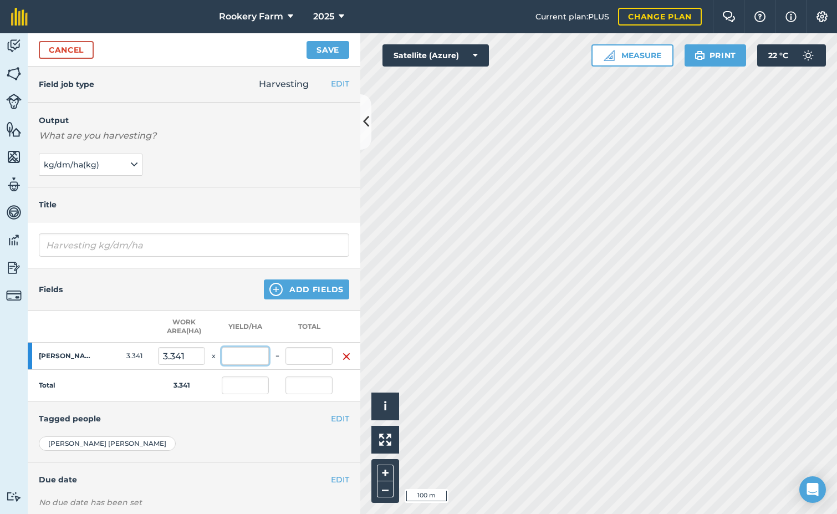
click at [264, 360] on input "text" at bounding box center [245, 356] width 47 height 18
type input "0"
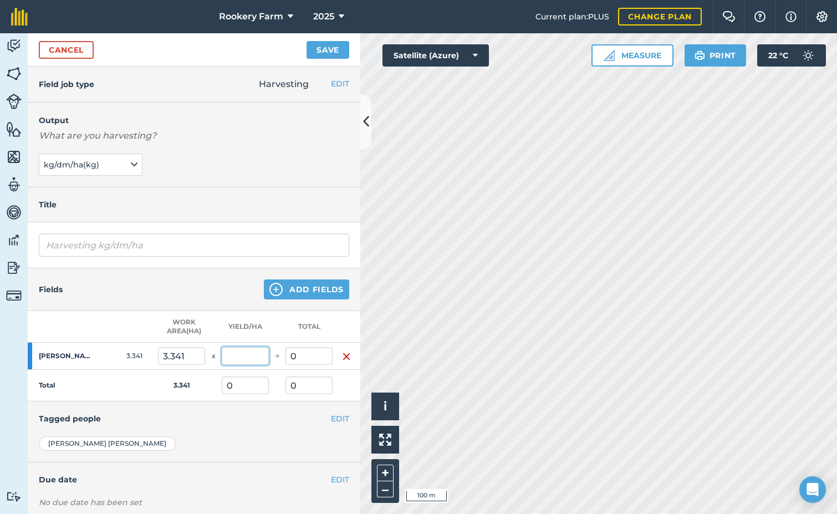
type input "0"
click at [252, 361] on input "0" at bounding box center [245, 356] width 47 height 18
click at [252, 358] on input "text" at bounding box center [245, 356] width 47 height 18
click at [243, 353] on input "text" at bounding box center [245, 356] width 47 height 18
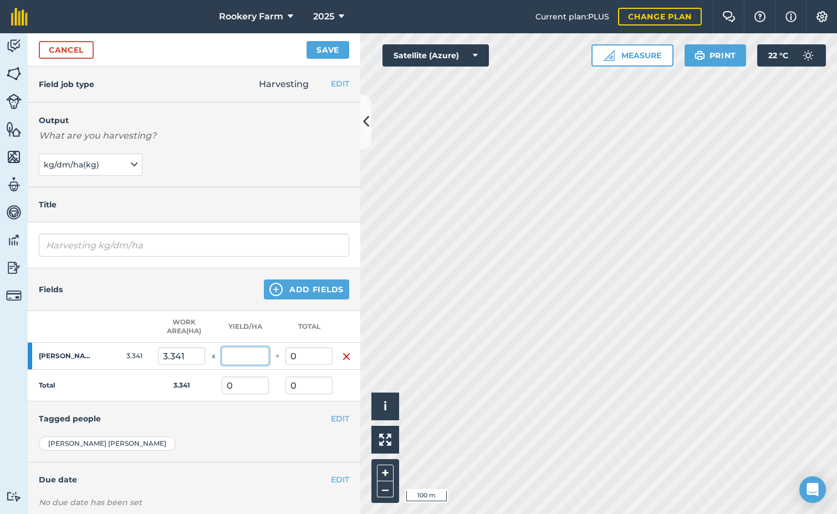
type input "5"
type input "481"
type input "1,607.021"
type input "481"
type input "1,607.021"
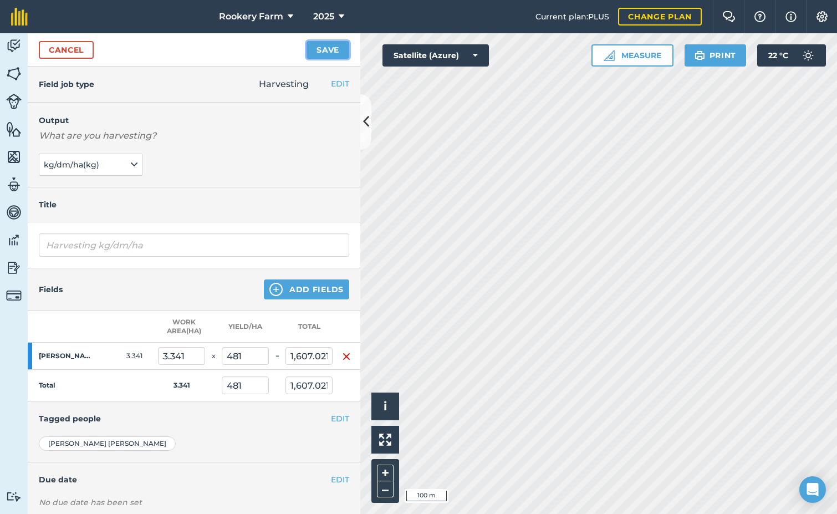
click at [309, 51] on button "Save" at bounding box center [328, 50] width 43 height 18
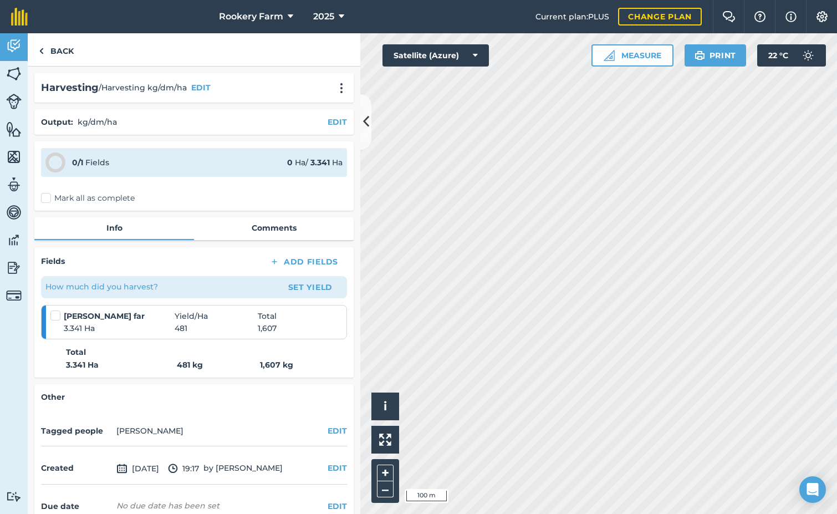
click at [45, 195] on label "Mark all as complete" at bounding box center [88, 198] width 94 height 12
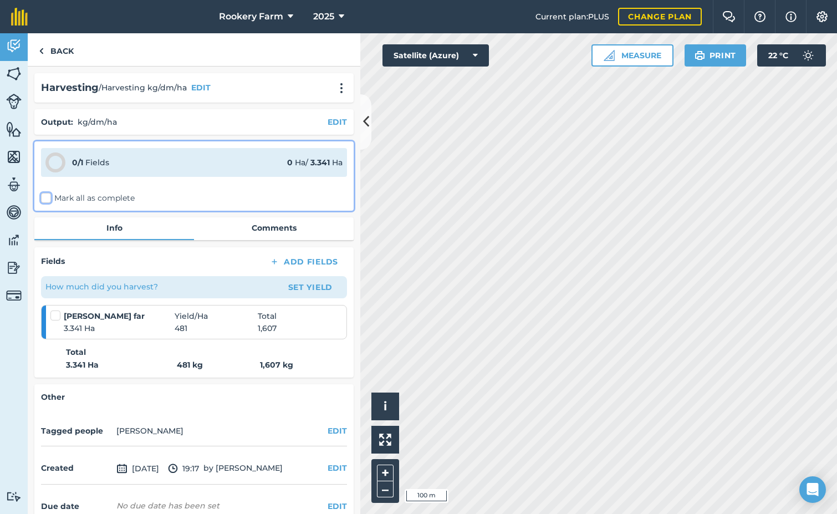
click at [45, 195] on input "Mark all as complete" at bounding box center [44, 195] width 7 height 7
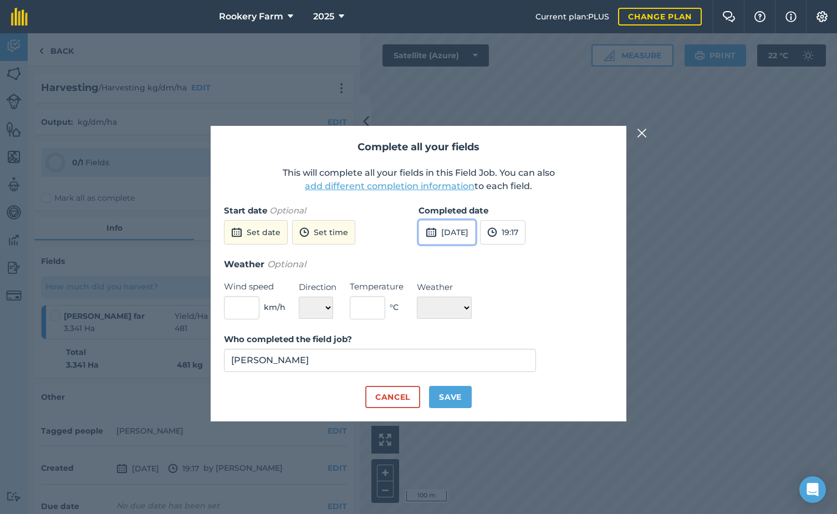
click at [476, 230] on button "[DATE]" at bounding box center [446, 232] width 57 height 24
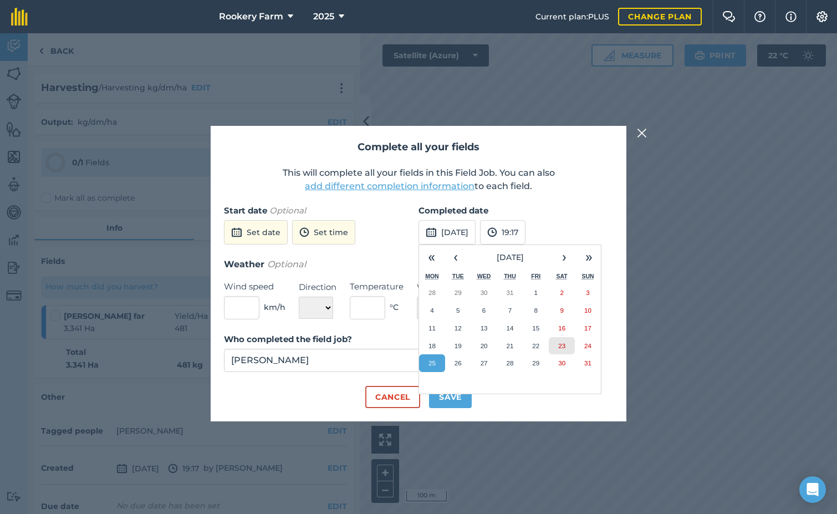
click at [563, 348] on abbr "23" at bounding box center [561, 345] width 7 height 7
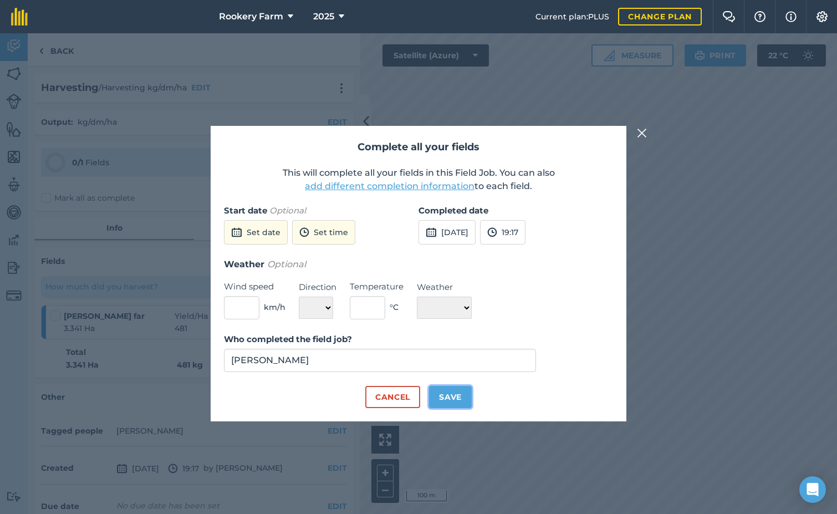
click at [451, 394] on button "Save" at bounding box center [450, 397] width 43 height 22
checkbox input "true"
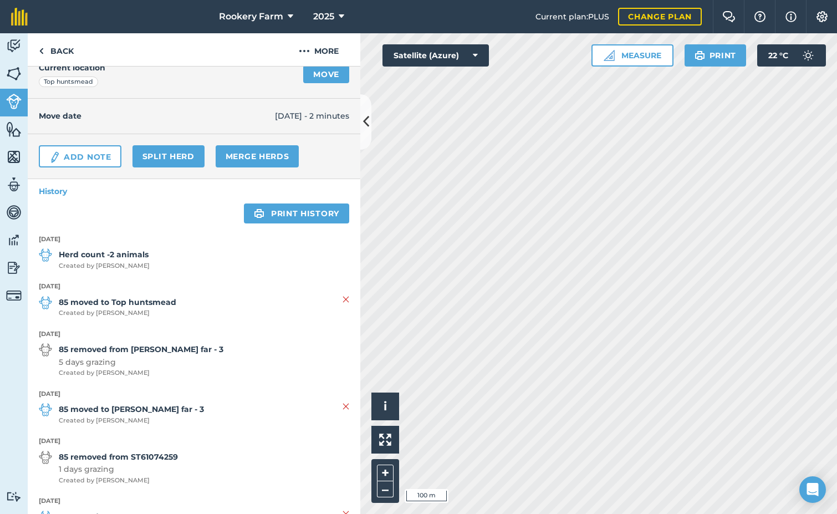
scroll to position [111, 0]
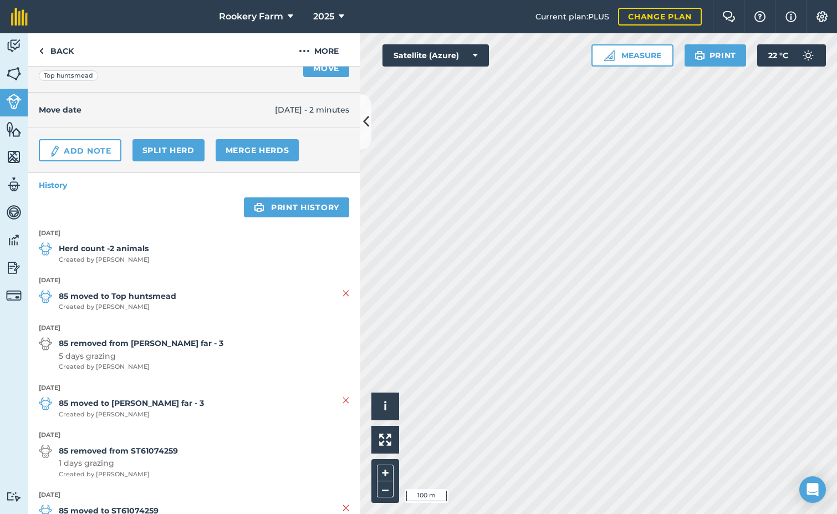
click at [132, 343] on strong "85 removed from Rowlands far - 3" at bounding box center [141, 343] width 165 height 12
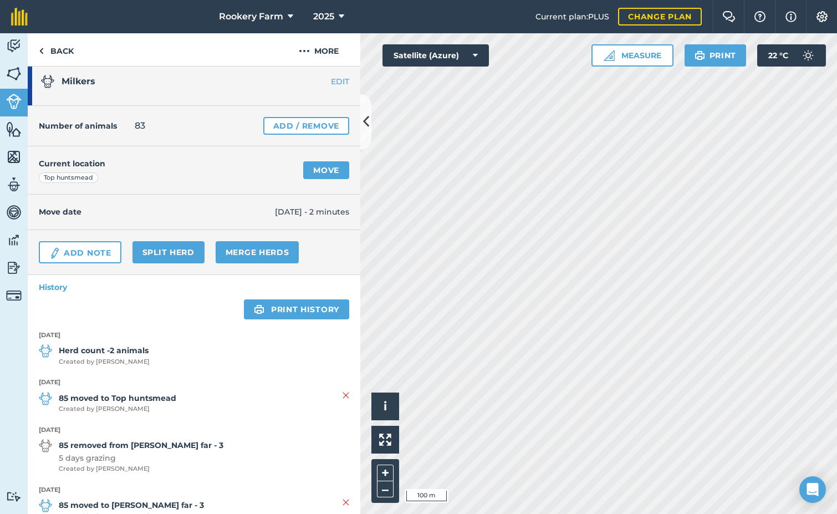
scroll to position [0, 0]
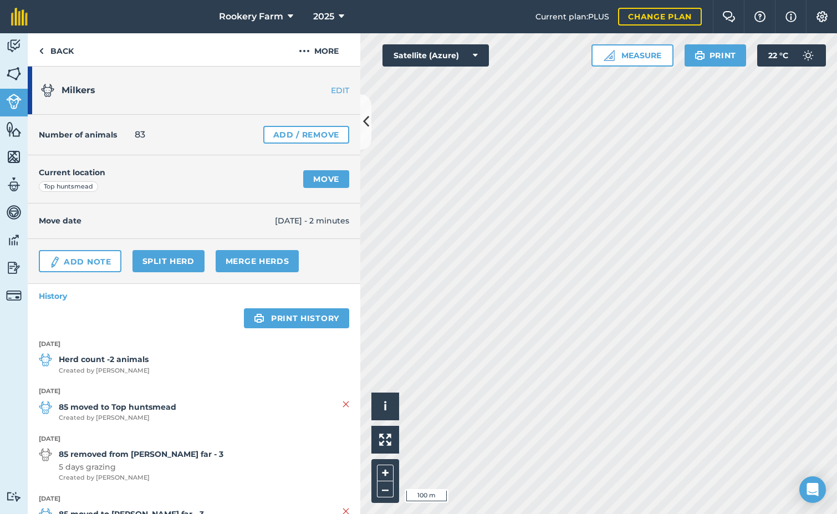
click at [334, 94] on link "EDIT" at bounding box center [325, 90] width 70 height 11
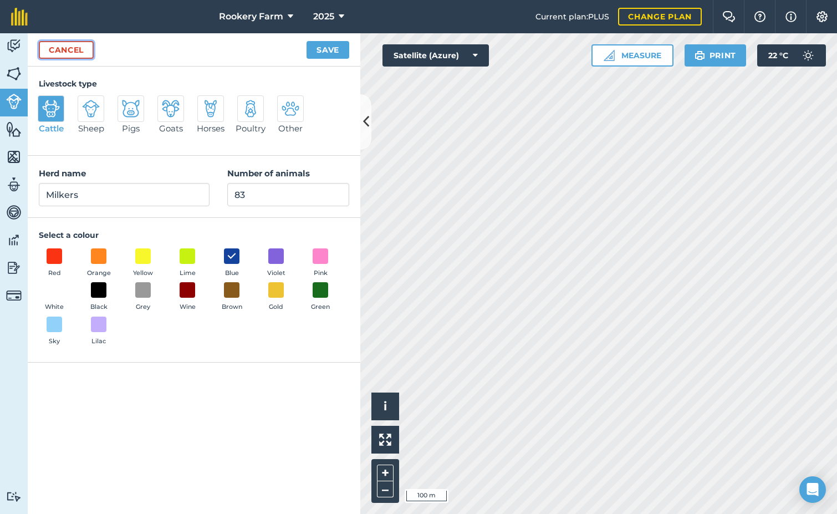
click at [72, 50] on link "Cancel" at bounding box center [66, 50] width 55 height 18
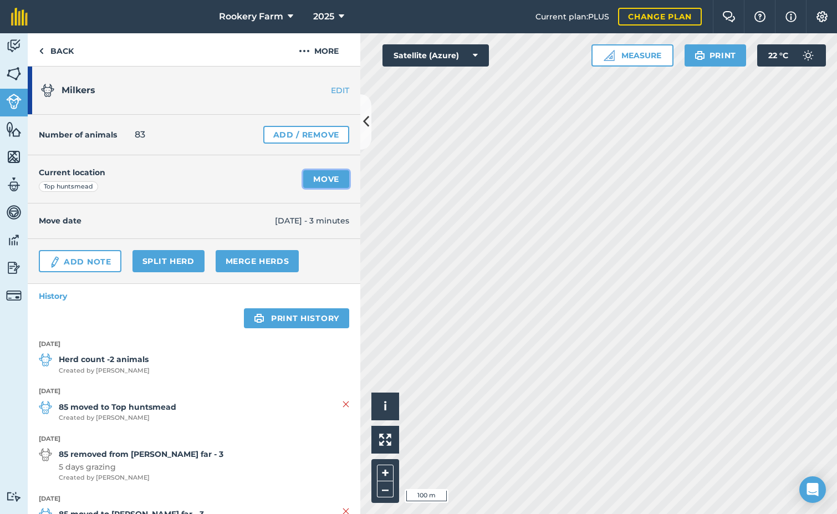
click at [318, 175] on link "Move" at bounding box center [326, 179] width 46 height 18
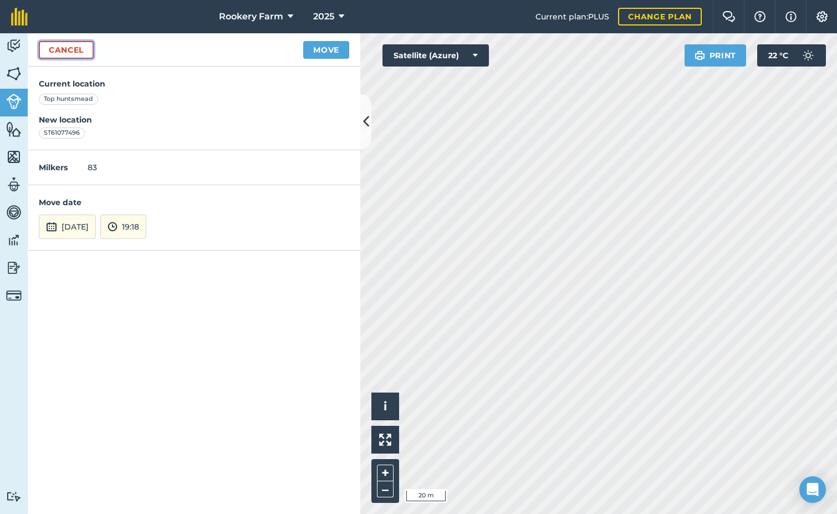
click at [59, 49] on link "Cancel" at bounding box center [66, 50] width 55 height 18
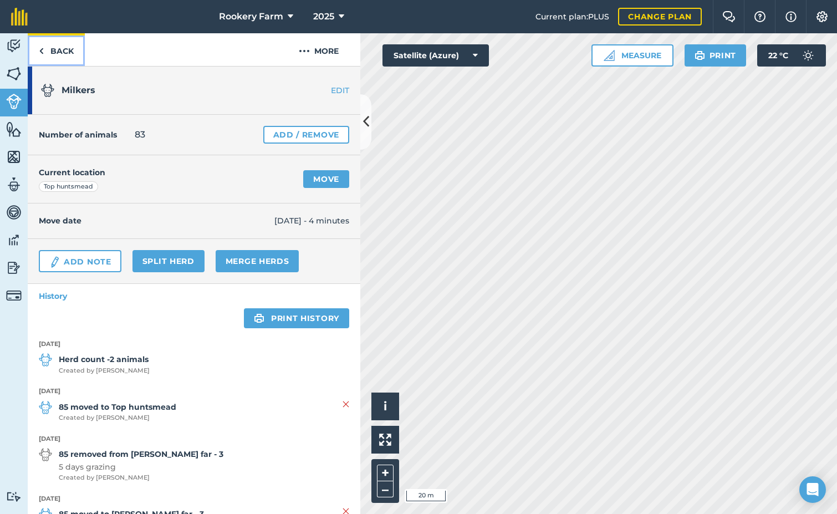
click at [69, 59] on link "Back" at bounding box center [56, 49] width 57 height 33
click at [74, 55] on link "Back" at bounding box center [56, 49] width 57 height 33
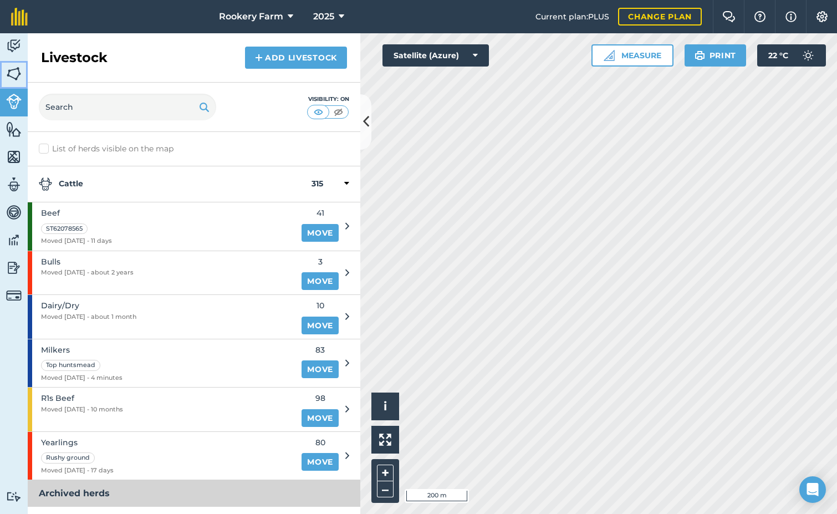
click at [15, 75] on img at bounding box center [14, 73] width 16 height 17
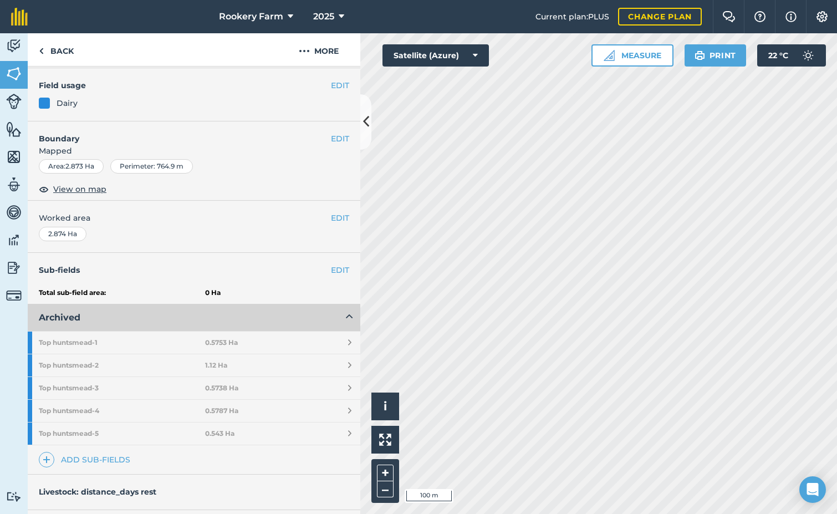
scroll to position [221, 0]
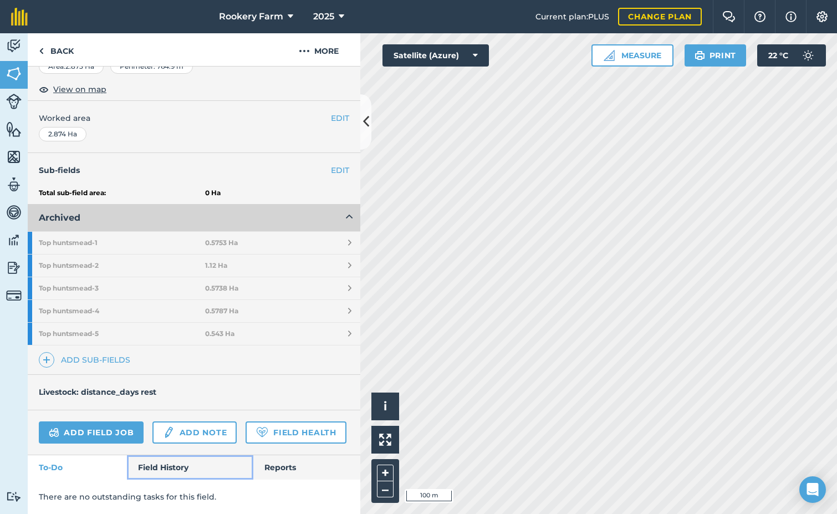
click at [180, 475] on link "Field History" at bounding box center [190, 467] width 126 height 24
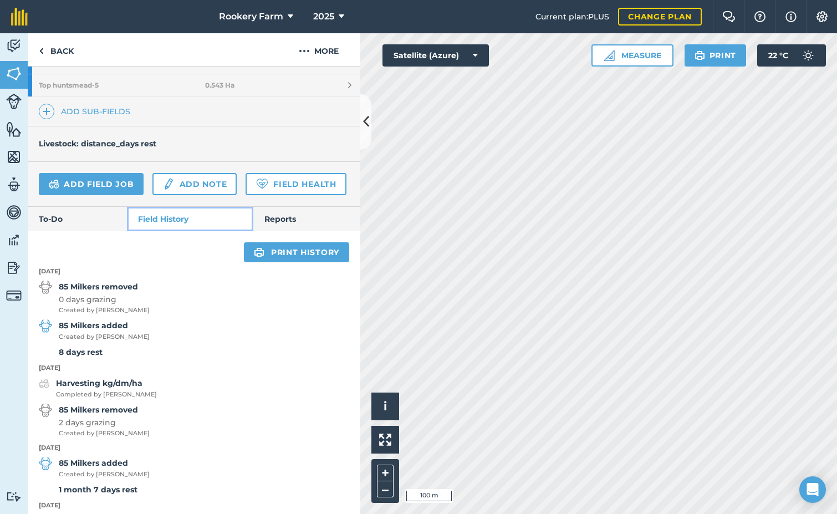
scroll to position [442, 0]
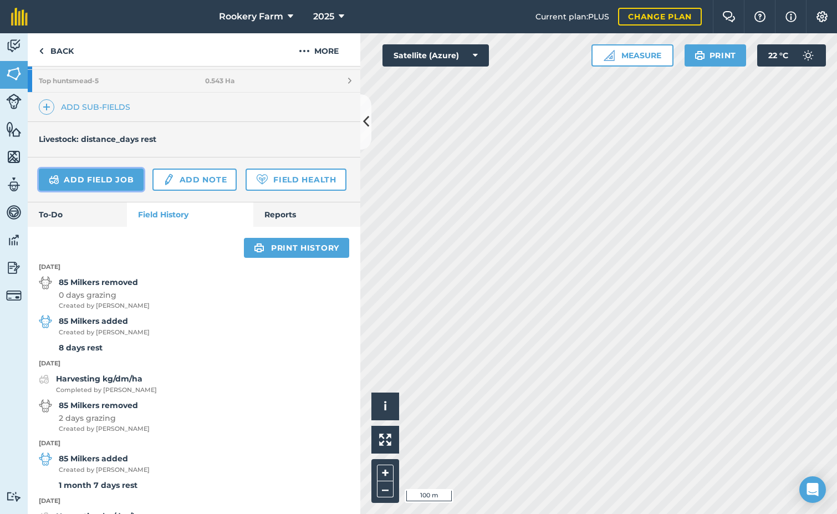
click at [117, 177] on link "Add field job" at bounding box center [91, 180] width 105 height 22
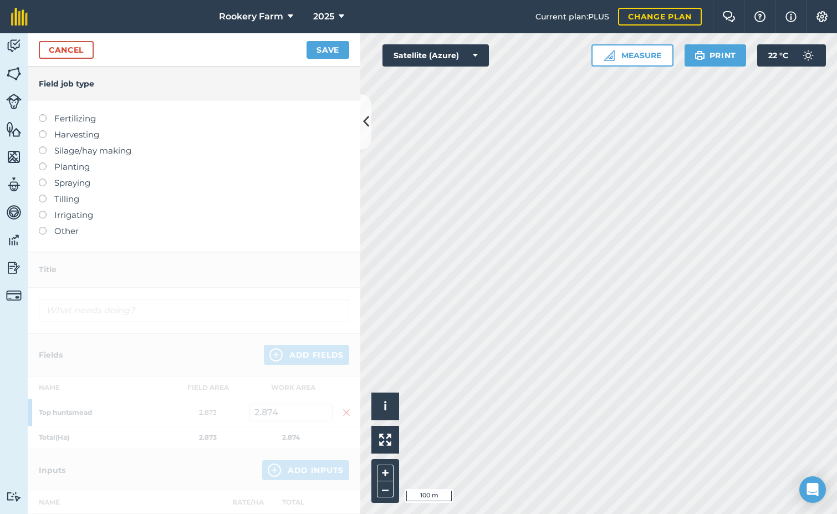
click at [41, 130] on label at bounding box center [47, 130] width 16 height 0
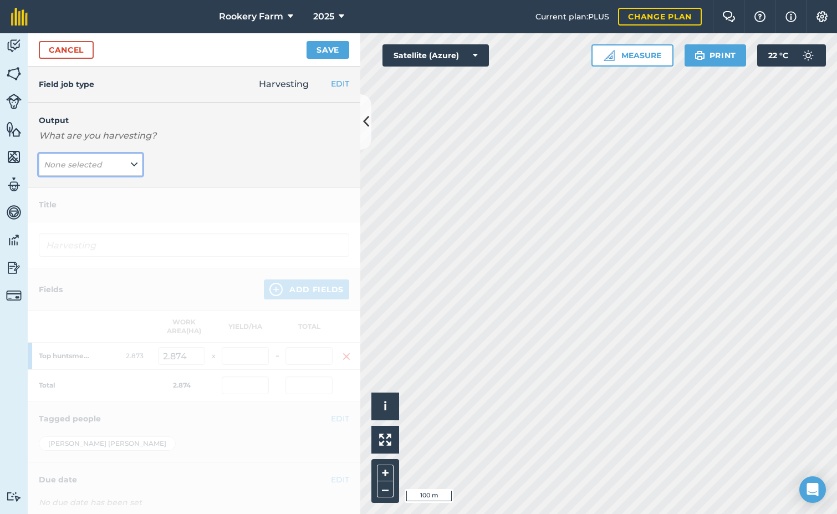
click at [126, 164] on button "None selected" at bounding box center [91, 165] width 104 height 22
click at [110, 185] on button "kg/dm/ha ( kg )" at bounding box center [91, 186] width 104 height 21
type input "Harvesting kg/dm/ha"
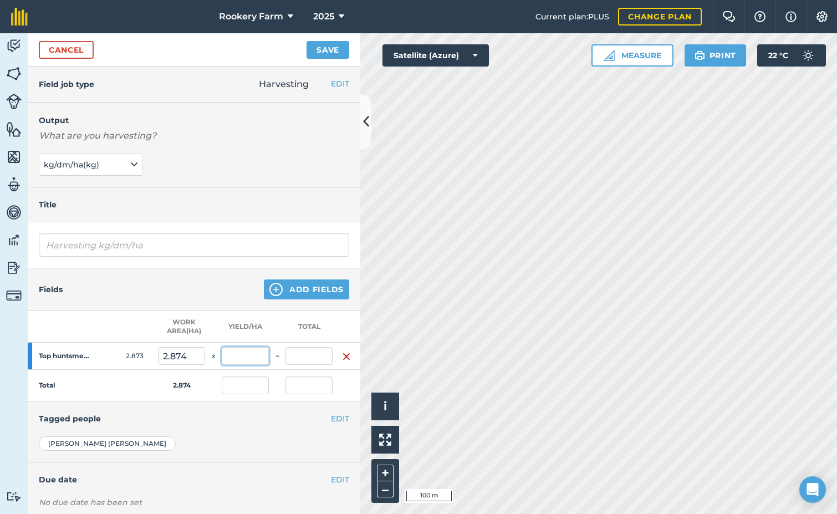
click at [236, 360] on input "text" at bounding box center [245, 356] width 47 height 18
type input "643"
type input "1,847.982"
type input "643"
type input "1,847.982"
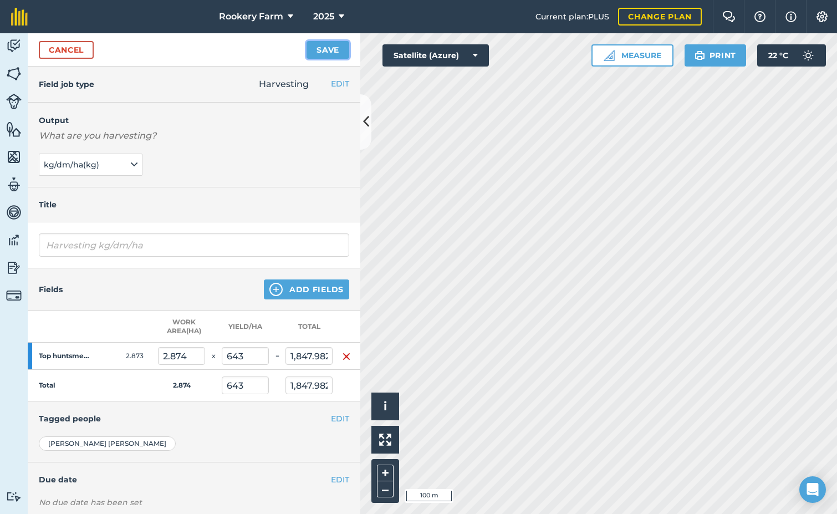
click at [336, 45] on button "Save" at bounding box center [328, 50] width 43 height 18
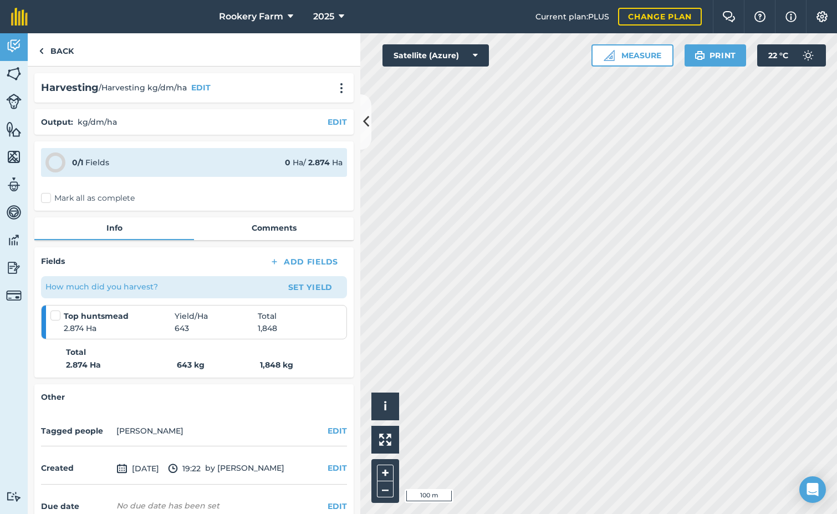
click at [45, 197] on label "Mark all as complete" at bounding box center [88, 198] width 94 height 12
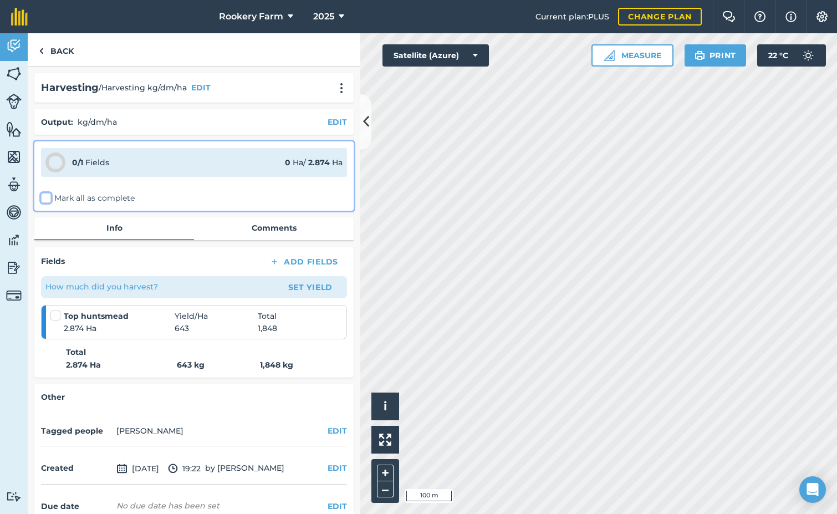
click at [45, 197] on input "Mark all as complete" at bounding box center [44, 195] width 7 height 7
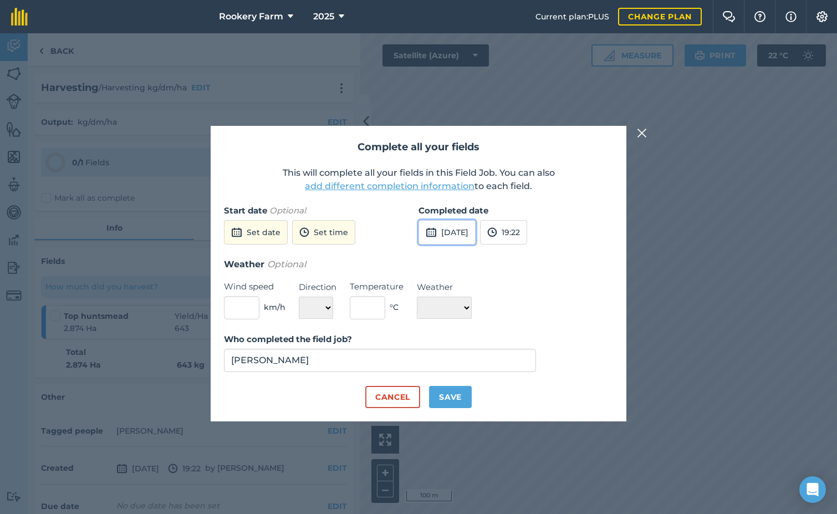
click at [476, 237] on button "[DATE]" at bounding box center [446, 232] width 57 height 24
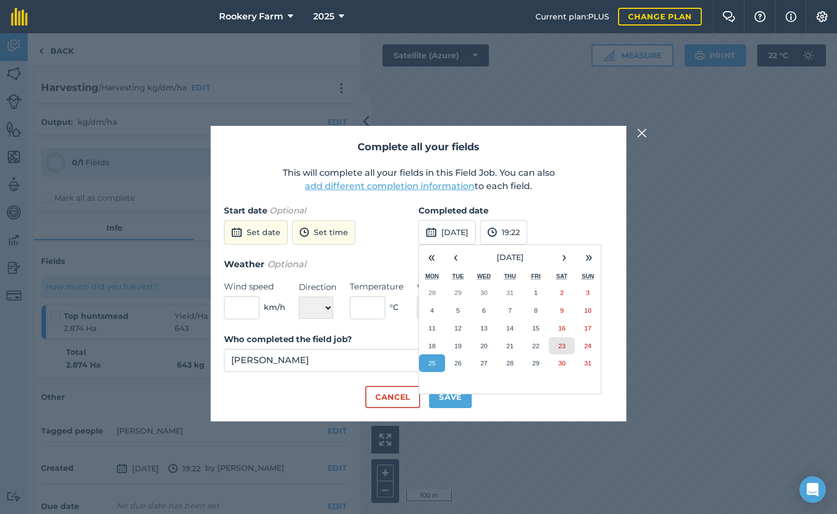
click at [564, 346] on abbr "23" at bounding box center [561, 345] width 7 height 7
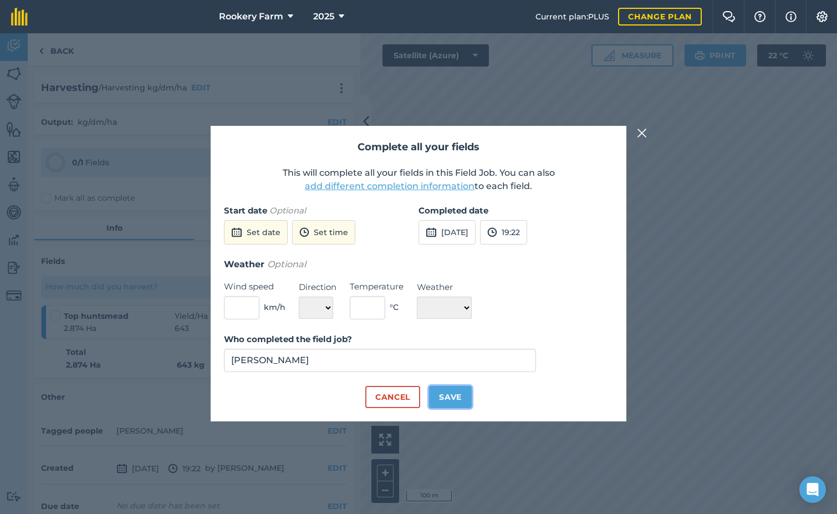
click at [461, 396] on button "Save" at bounding box center [450, 397] width 43 height 22
checkbox input "true"
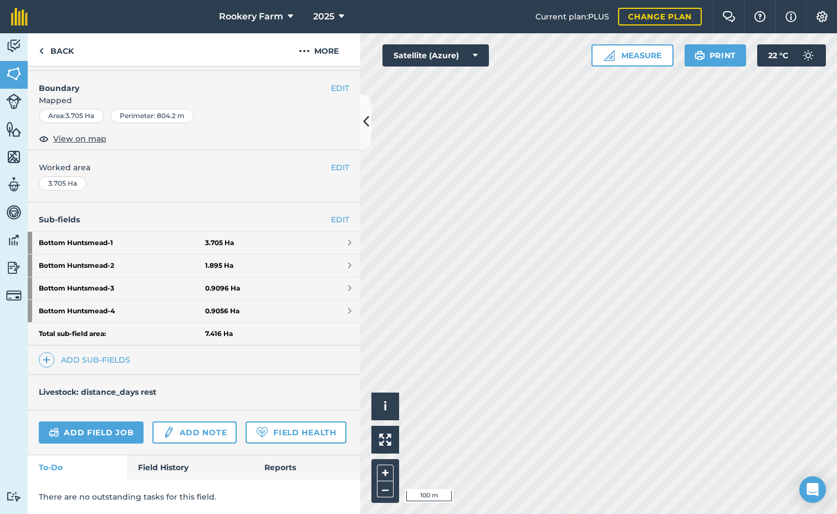
scroll to position [171, 0]
click at [109, 421] on link "Add field job" at bounding box center [91, 432] width 105 height 22
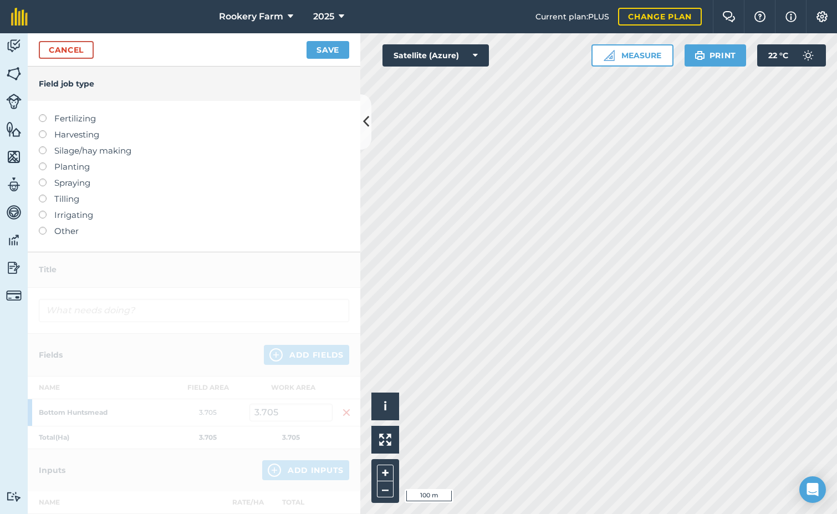
click at [43, 130] on label at bounding box center [47, 130] width 16 height 0
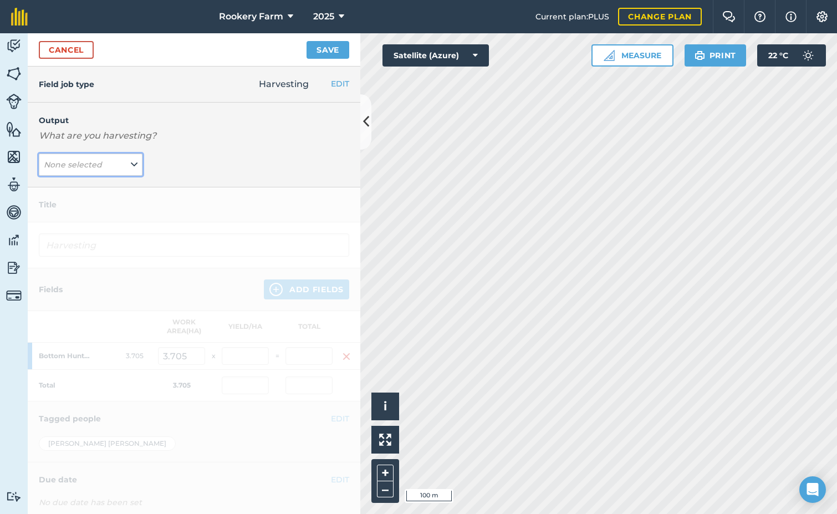
click at [131, 165] on icon at bounding box center [134, 165] width 7 height 12
click at [107, 188] on button "kg/dm/ha ( kg )" at bounding box center [91, 186] width 104 height 21
type input "Harvesting kg/dm/ha"
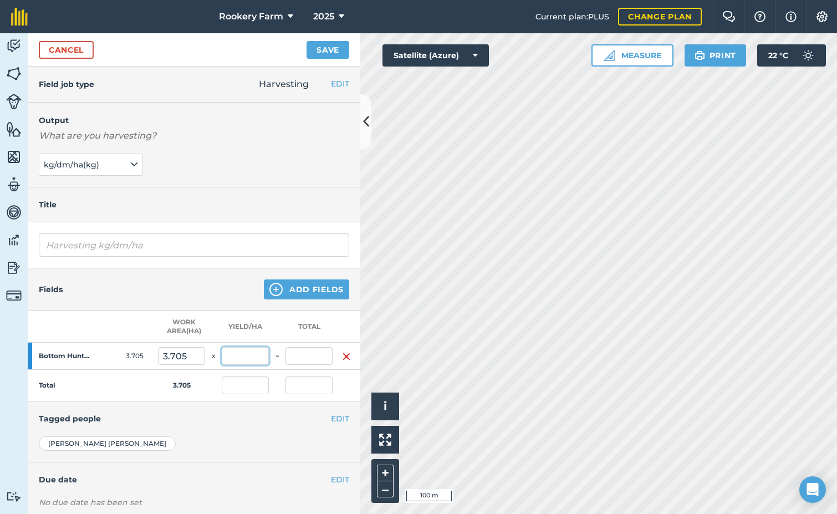
click at [242, 354] on input "text" at bounding box center [245, 356] width 47 height 18
type input "643"
type input "2,382.315"
type input "643"
type input "2,382.315"
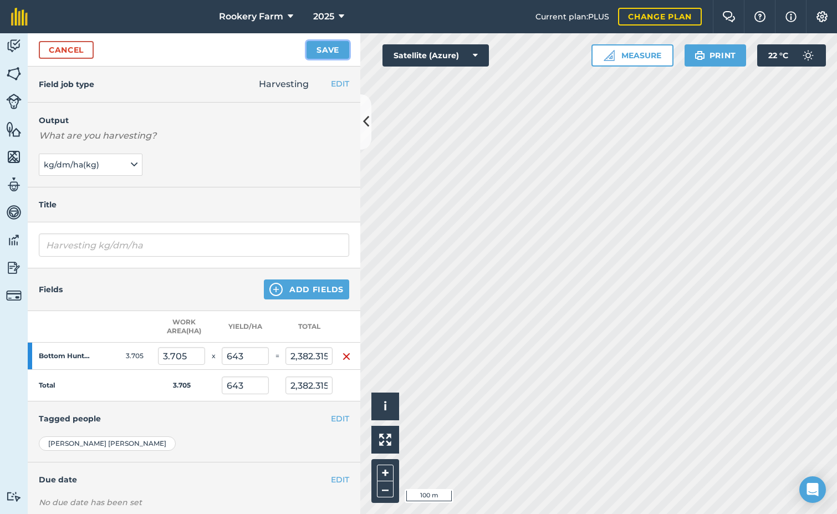
click at [332, 50] on button "Save" at bounding box center [328, 50] width 43 height 18
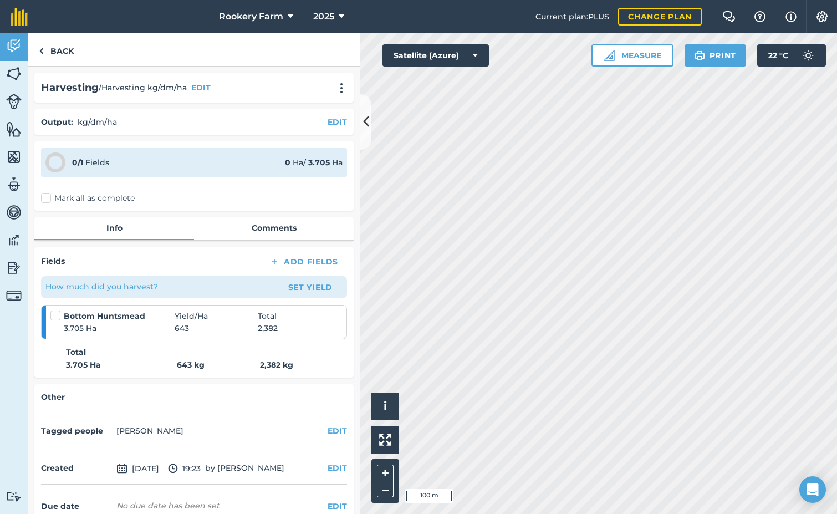
click at [48, 198] on label "Mark all as complete" at bounding box center [88, 198] width 94 height 12
click at [48, 198] on input "Mark all as complete" at bounding box center [44, 195] width 7 height 7
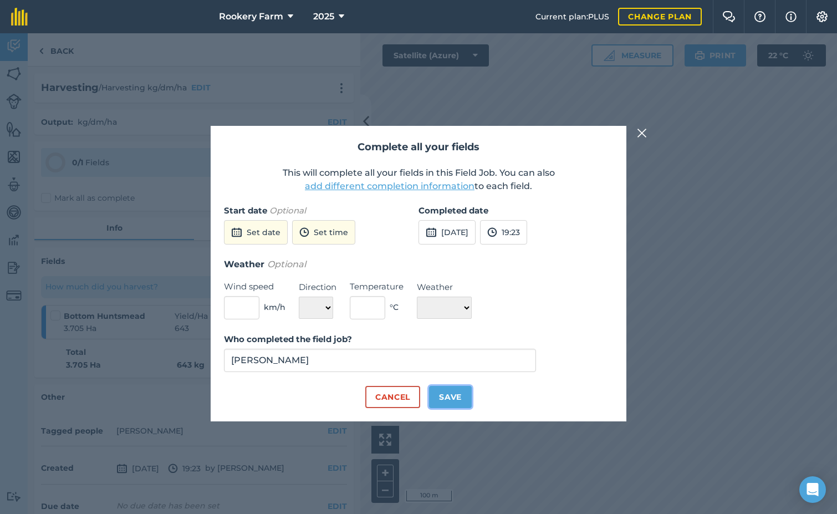
click at [458, 397] on button "Save" at bounding box center [450, 397] width 43 height 22
checkbox input "true"
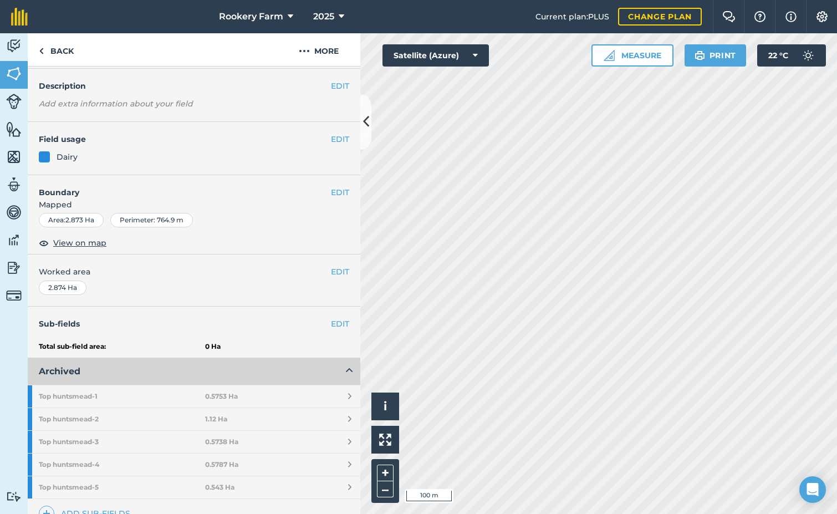
scroll to position [221, 0]
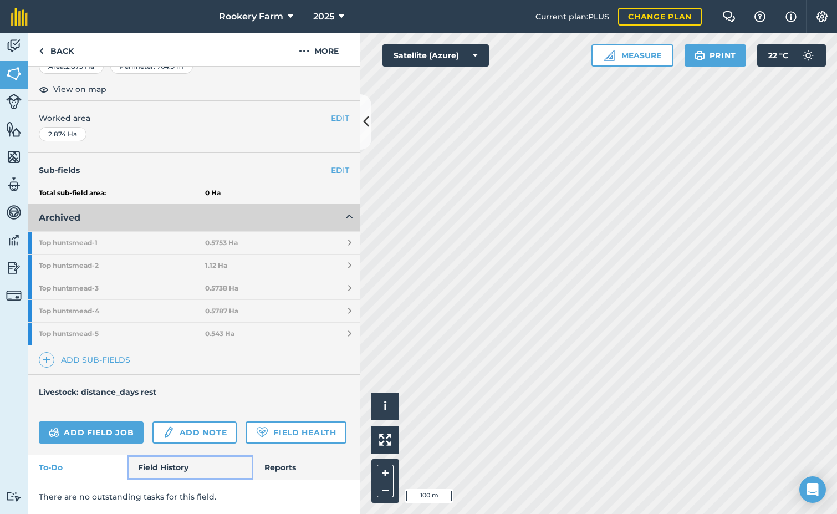
click at [165, 466] on link "Field History" at bounding box center [190, 467] width 126 height 24
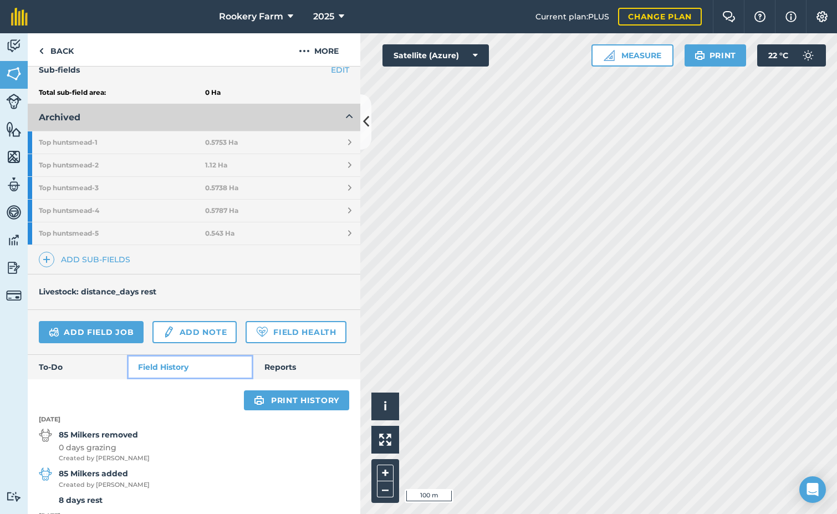
scroll to position [387, 0]
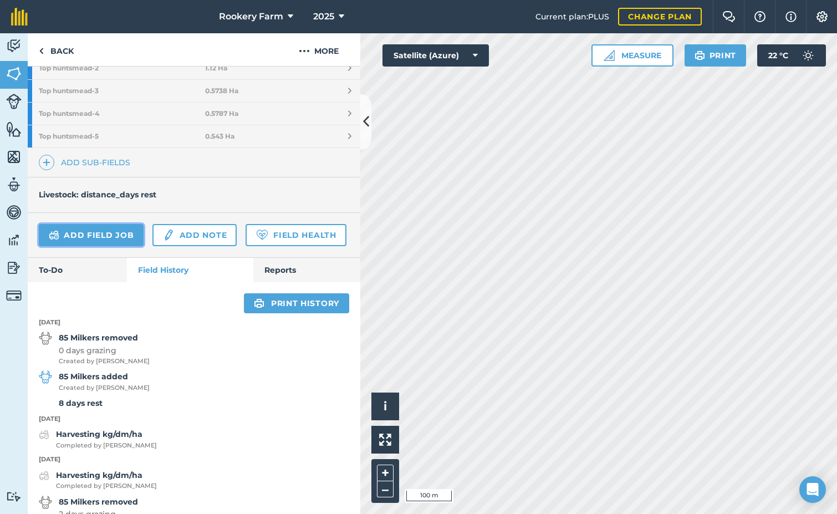
click at [99, 236] on link "Add field job" at bounding box center [91, 235] width 105 height 22
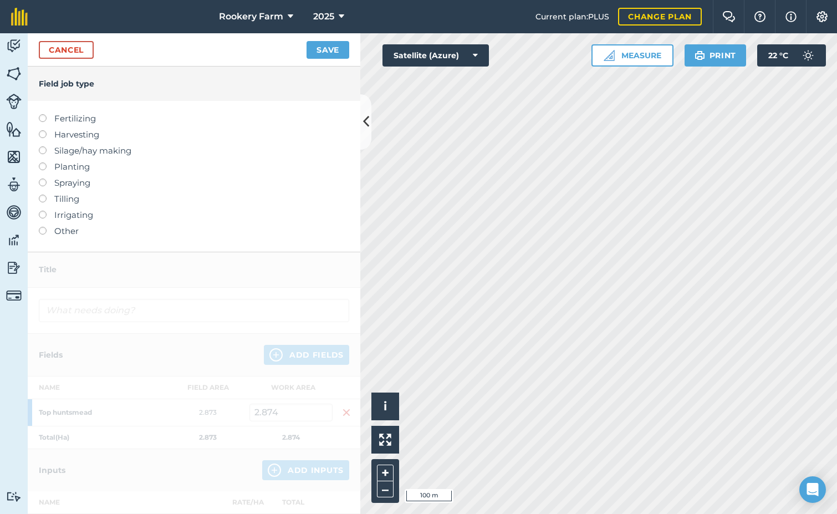
click at [41, 130] on label at bounding box center [47, 130] width 16 height 0
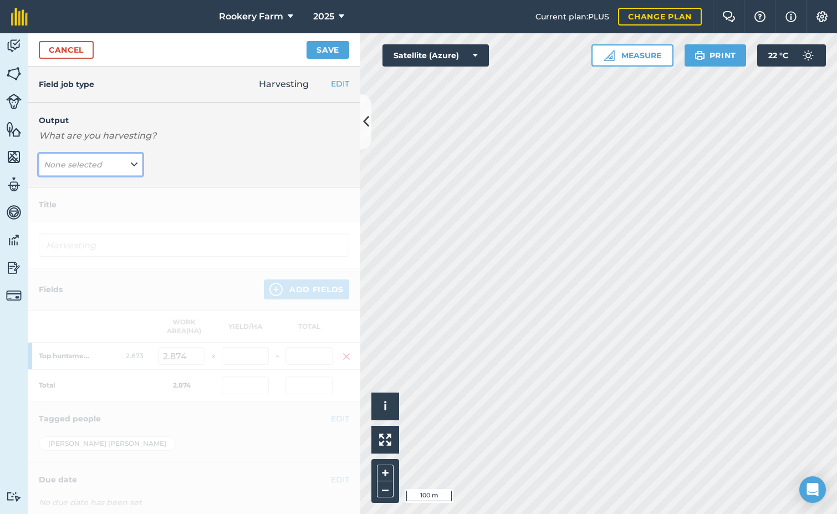
drag, startPoint x: 126, startPoint y: 167, endPoint x: 112, endPoint y: 174, distance: 16.1
click at [126, 167] on button "None selected" at bounding box center [91, 165] width 104 height 22
click at [99, 185] on button "kg/dm/ha ( kg )" at bounding box center [91, 186] width 104 height 21
type input "Harvesting kg/dm/ha"
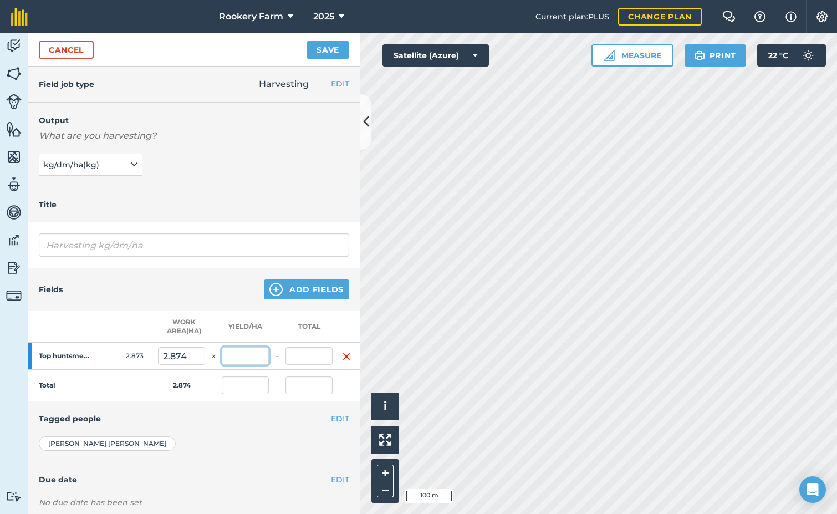
click at [234, 358] on input "text" at bounding box center [245, 356] width 47 height 18
type input "0"
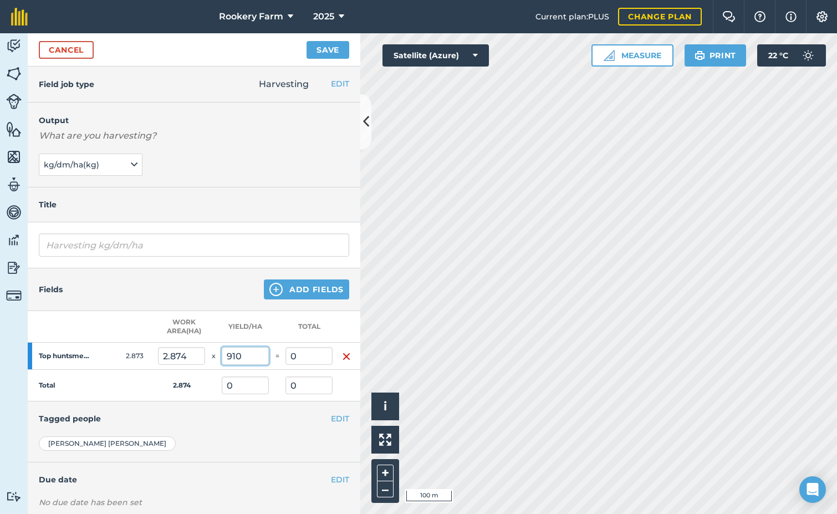
type input "910"
type input "2,615.34"
type input "910"
type input "2,615.34"
click at [329, 53] on button "Save" at bounding box center [328, 50] width 43 height 18
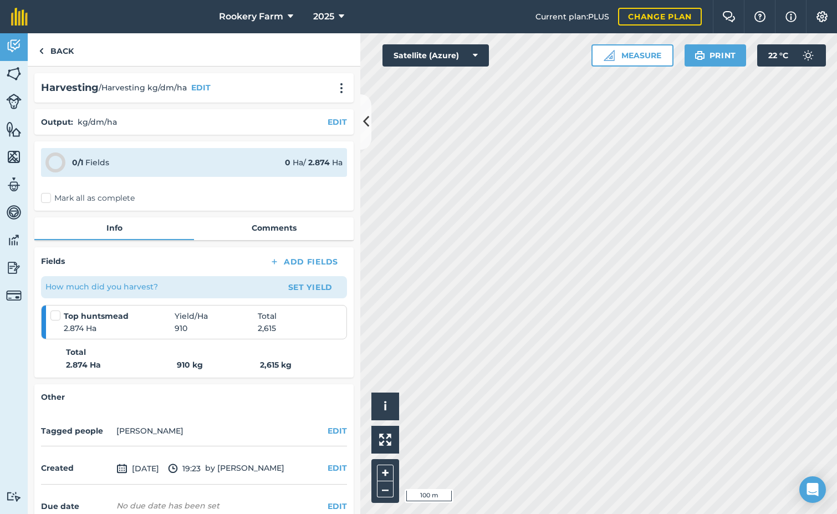
click at [45, 198] on label "Mark all as complete" at bounding box center [88, 198] width 94 height 12
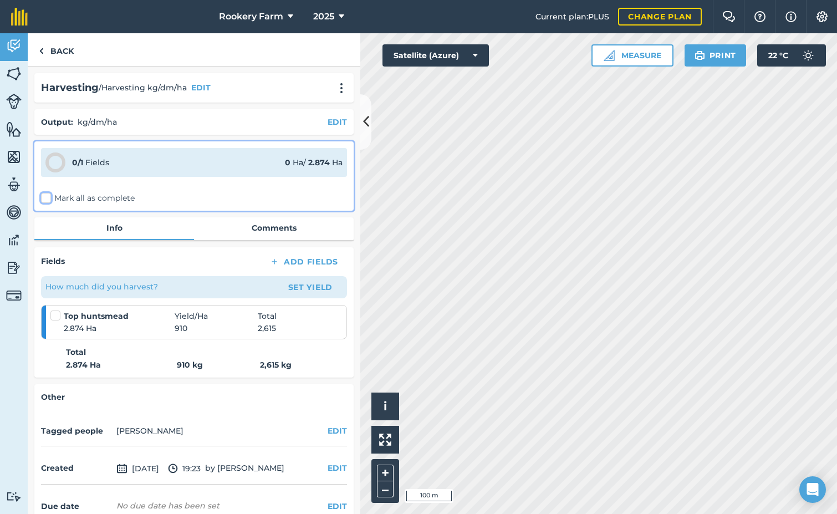
click at [45, 198] on input "Mark all as complete" at bounding box center [44, 195] width 7 height 7
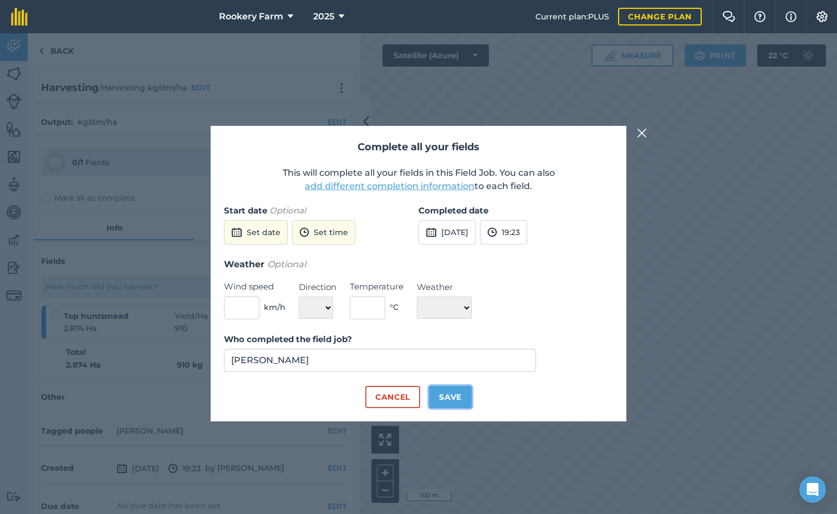
click at [458, 392] on button "Save" at bounding box center [450, 397] width 43 height 22
checkbox input "true"
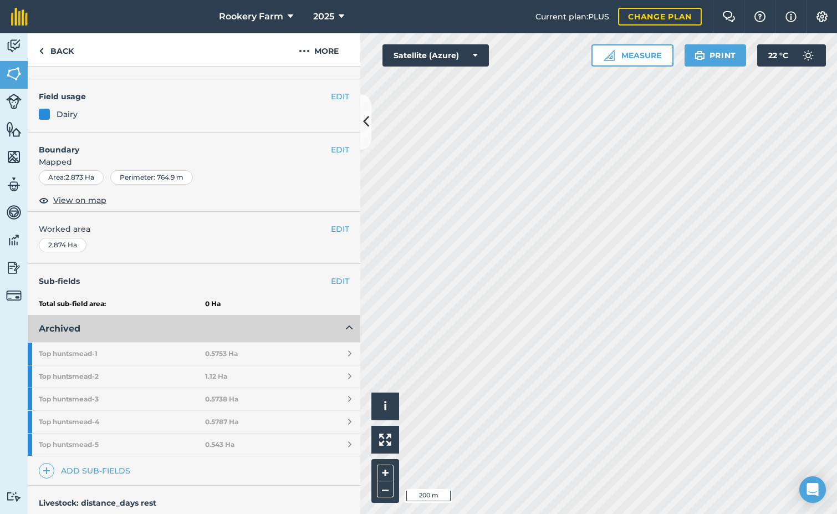
scroll to position [221, 0]
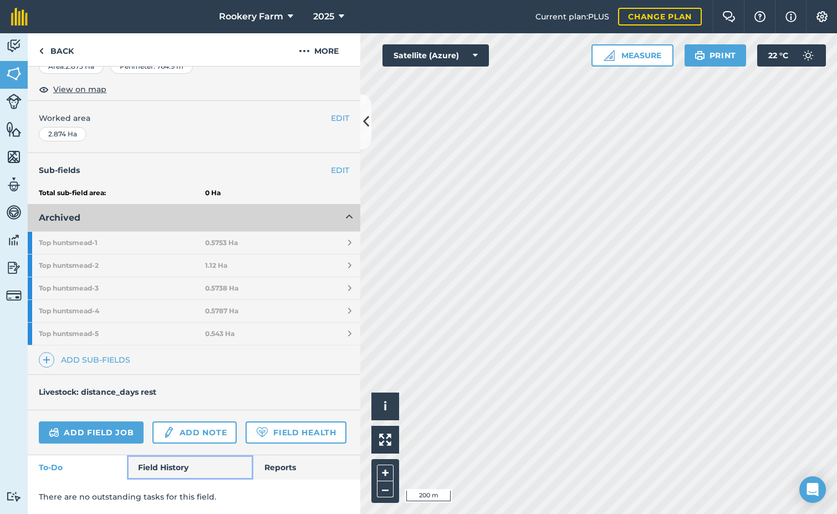
click at [168, 474] on link "Field History" at bounding box center [190, 467] width 126 height 24
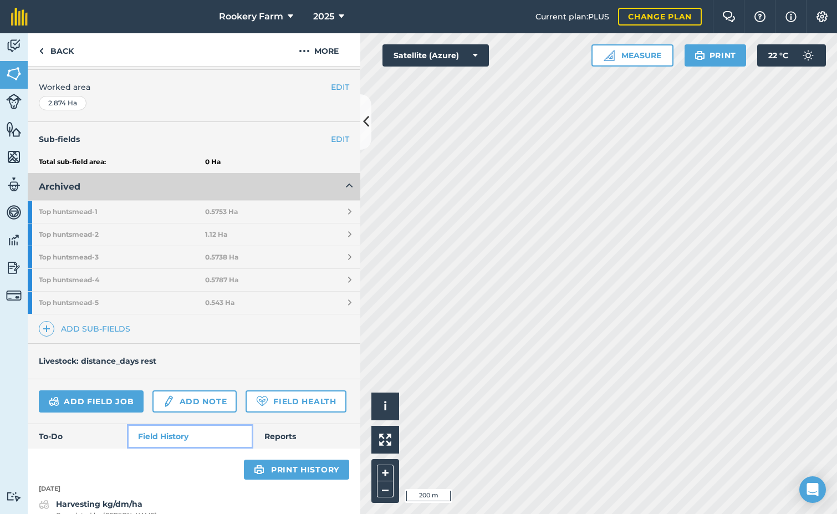
scroll to position [387, 0]
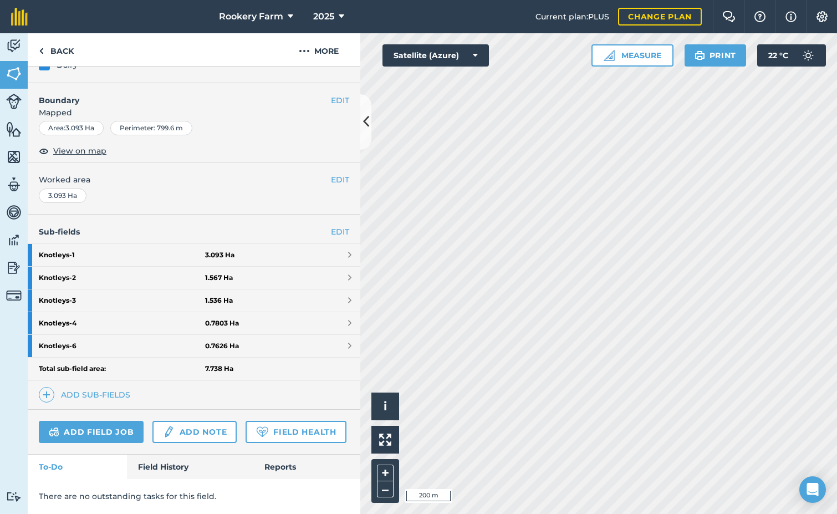
scroll to position [159, 0]
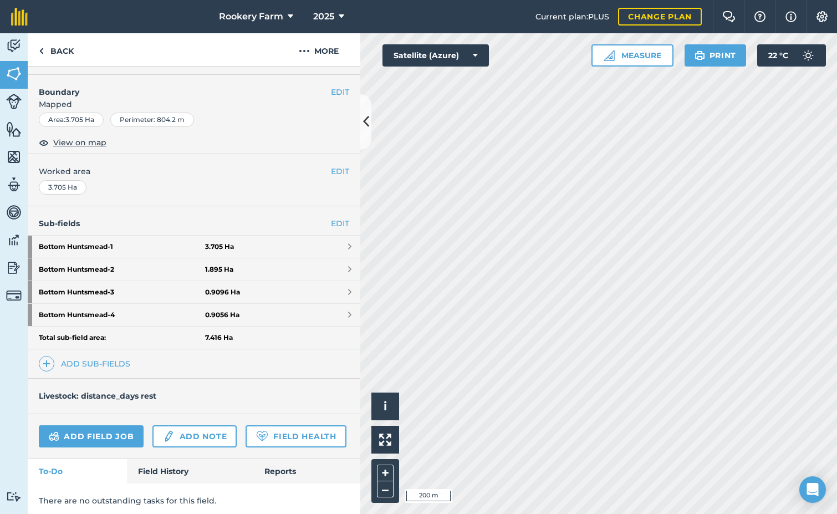
scroll to position [171, 0]
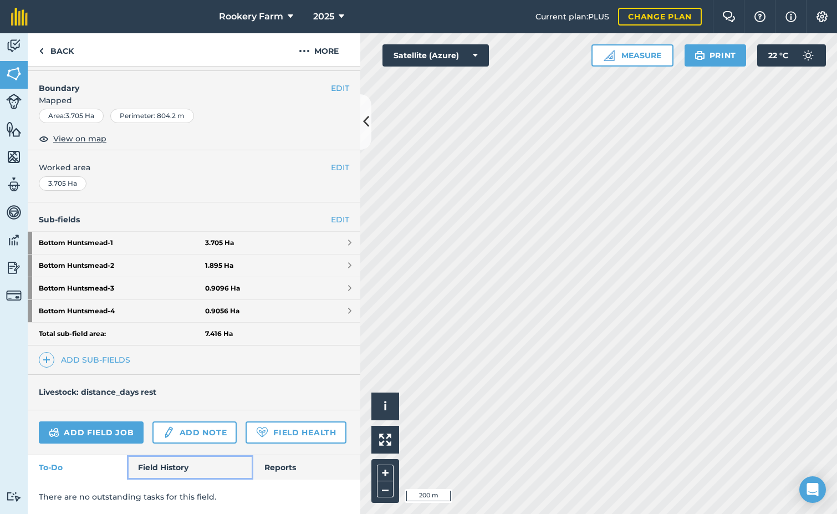
click at [152, 467] on link "Field History" at bounding box center [190, 467] width 126 height 24
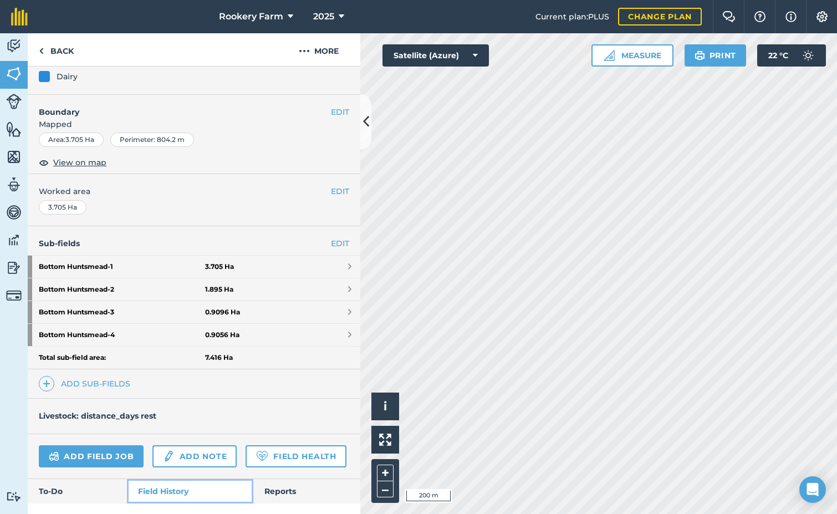
scroll to position [116, 0]
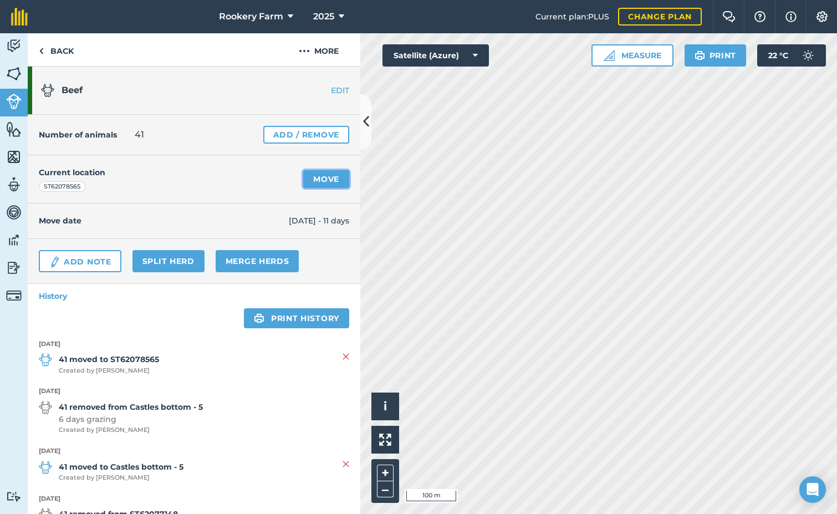
click at [316, 179] on link "Move" at bounding box center [326, 179] width 46 height 18
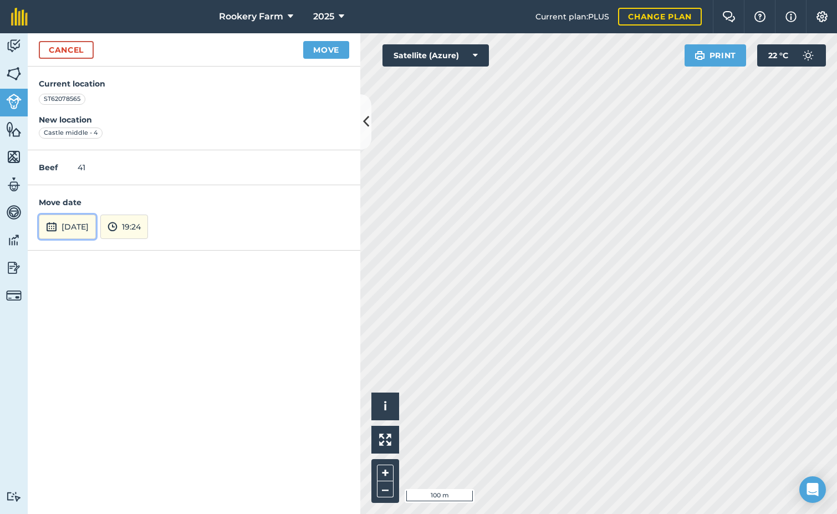
click at [90, 234] on button "[DATE]" at bounding box center [67, 227] width 57 height 24
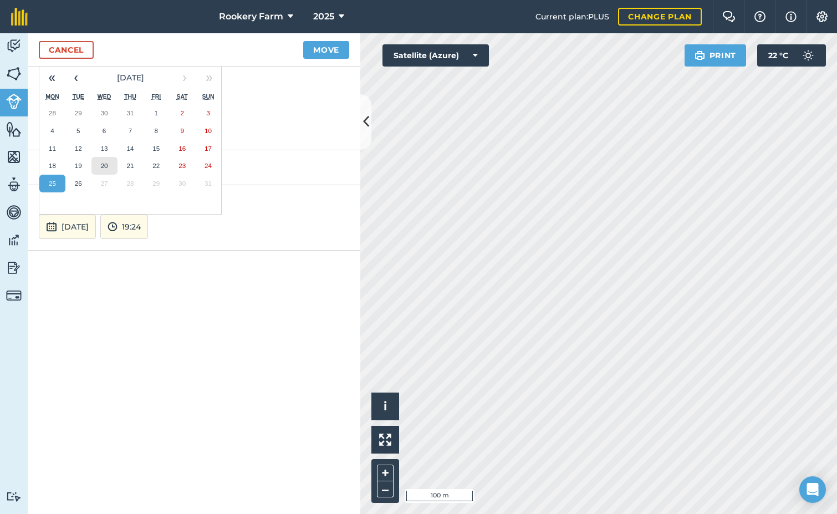
click at [109, 165] on button "20" at bounding box center [104, 166] width 26 height 18
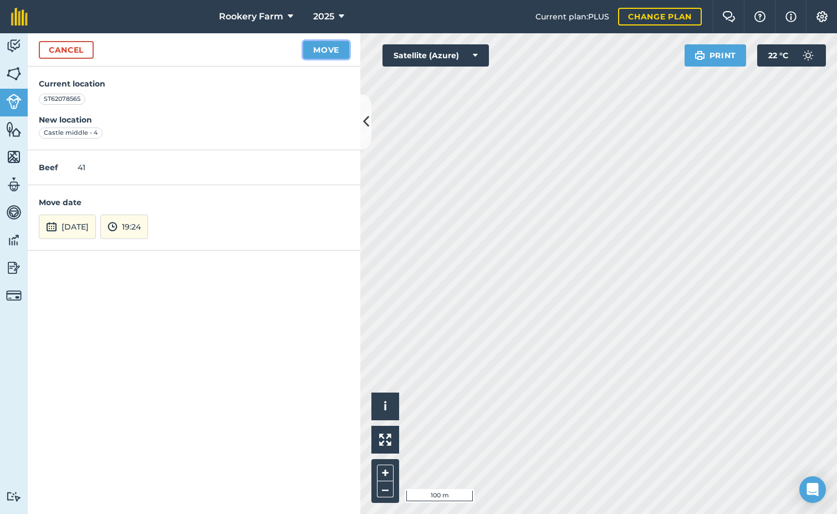
click at [333, 48] on button "Move" at bounding box center [326, 50] width 46 height 18
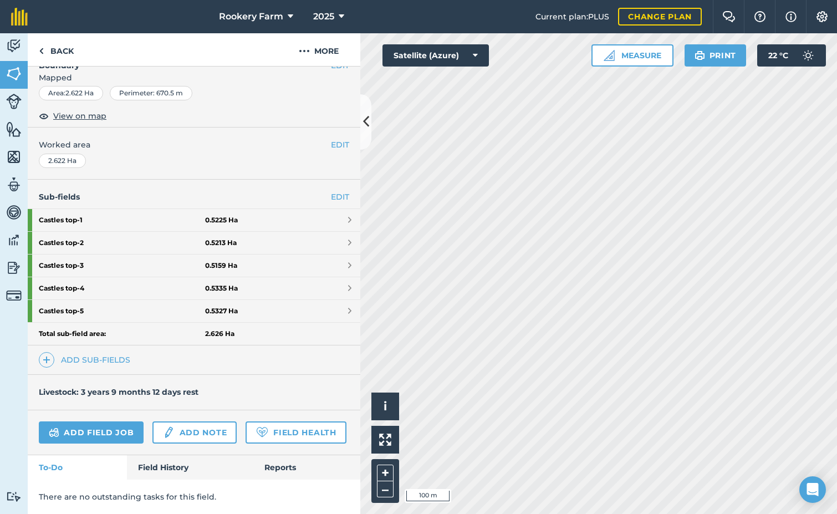
scroll to position [166, 0]
click at [63, 425] on link "Add field job" at bounding box center [91, 432] width 105 height 22
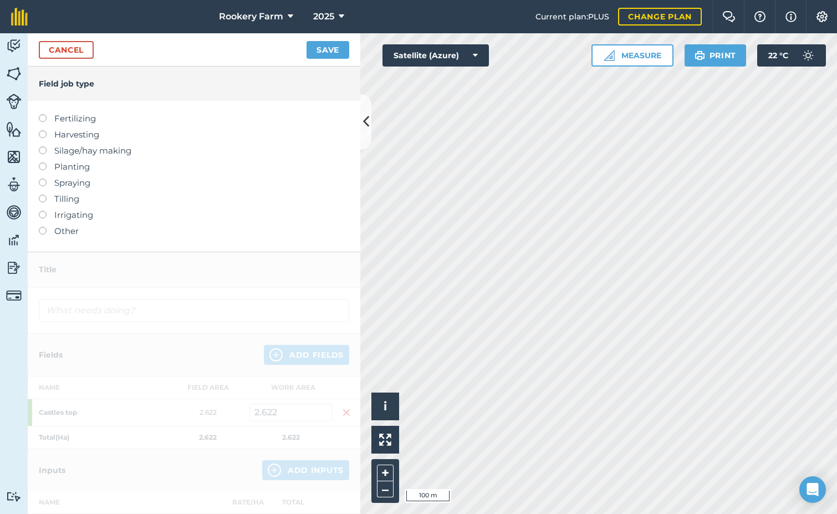
click at [44, 130] on label at bounding box center [47, 130] width 16 height 0
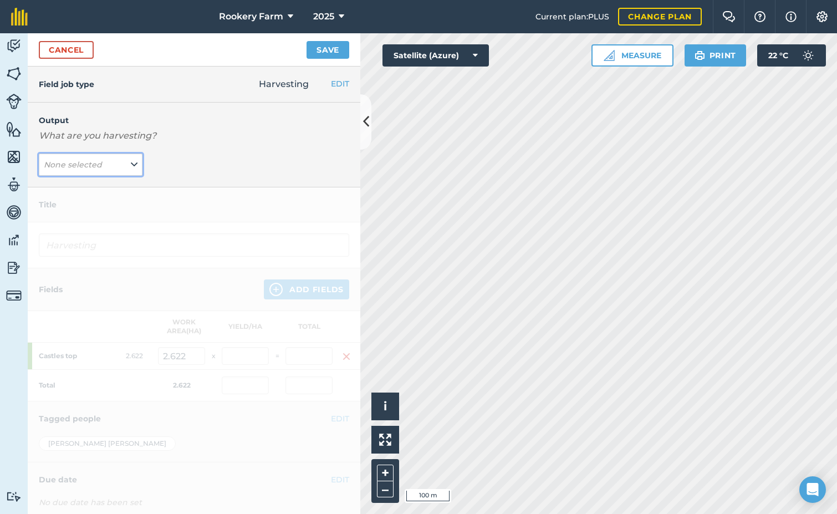
click at [126, 163] on button "None selected" at bounding box center [91, 165] width 104 height 22
click at [107, 183] on button "kg/dm/ha ( kg )" at bounding box center [91, 186] width 104 height 21
type input "Harvesting kg/dm/ha"
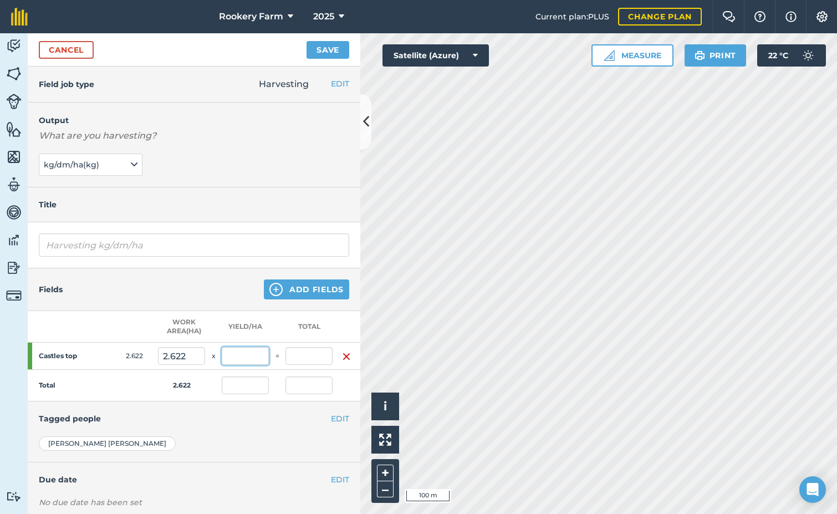
click at [255, 355] on input "text" at bounding box center [245, 356] width 47 height 18
type input "0"
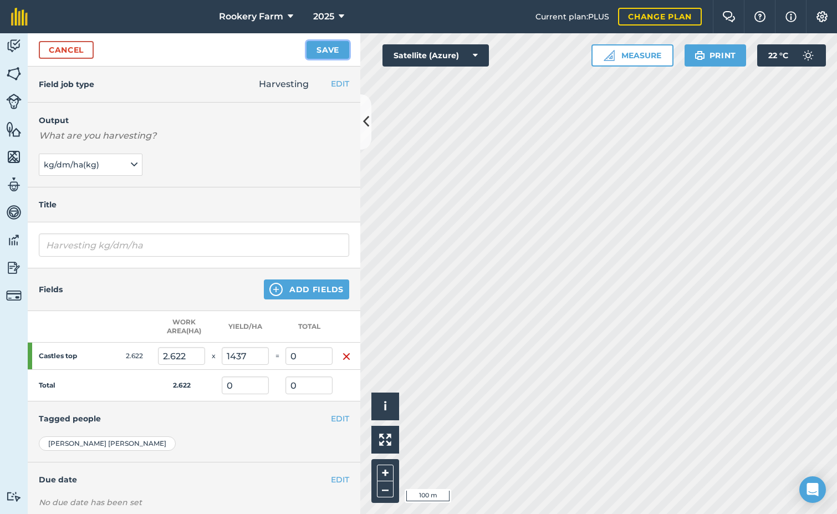
type input "1,437"
type input "3,767.814"
type input "1,437"
type input "3,767.814"
click at [329, 47] on button "Save" at bounding box center [328, 50] width 43 height 18
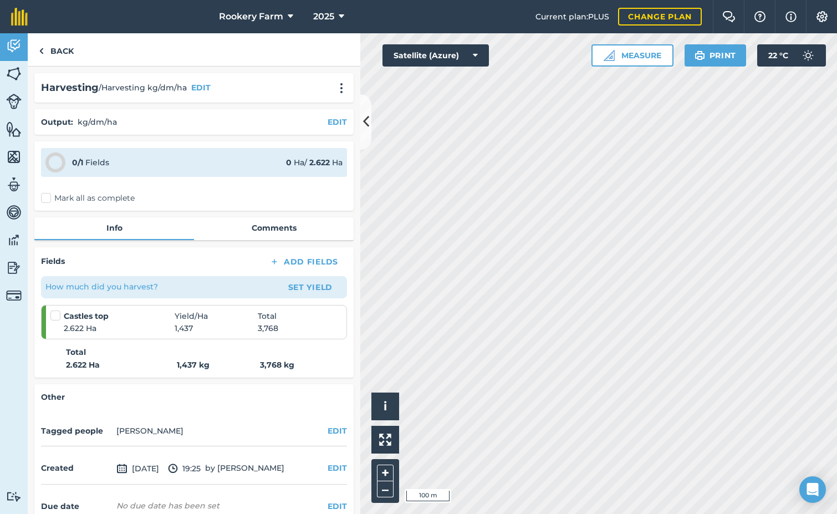
click at [45, 201] on label "Mark all as complete" at bounding box center [88, 198] width 94 height 12
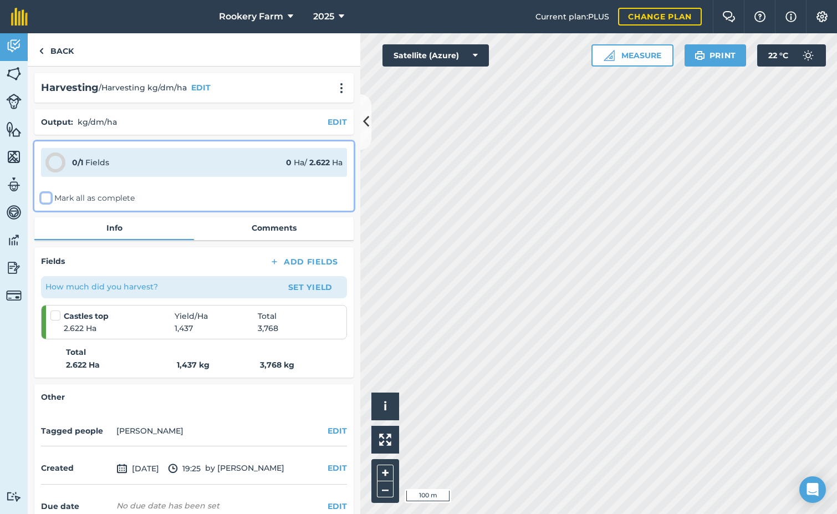
click at [45, 200] on input "Mark all as complete" at bounding box center [44, 195] width 7 height 7
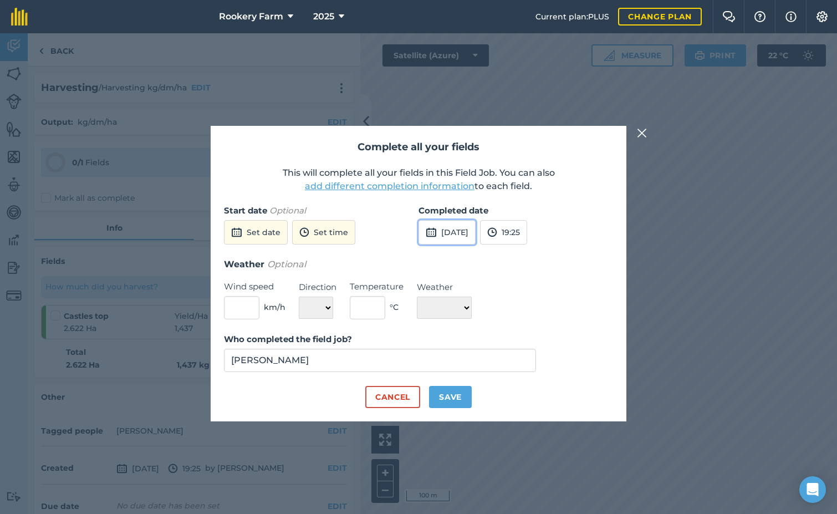
click at [469, 234] on button "[DATE]" at bounding box center [446, 232] width 57 height 24
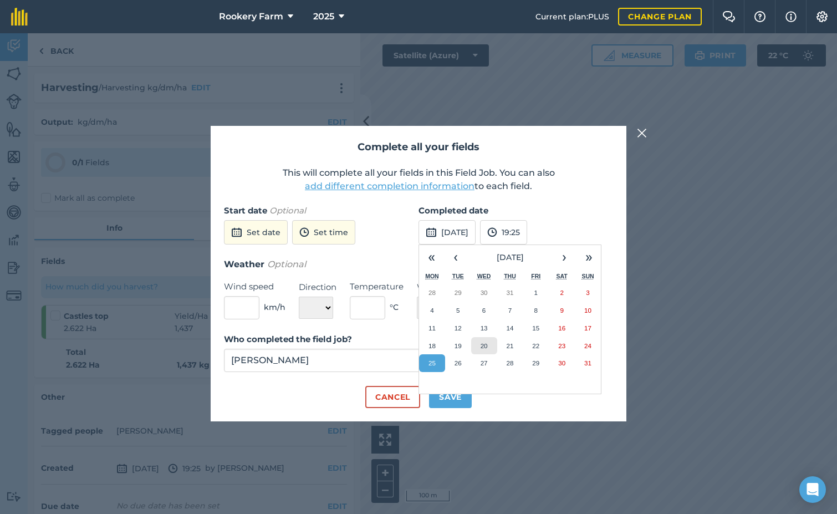
click at [479, 348] on button "20" at bounding box center [484, 346] width 26 height 18
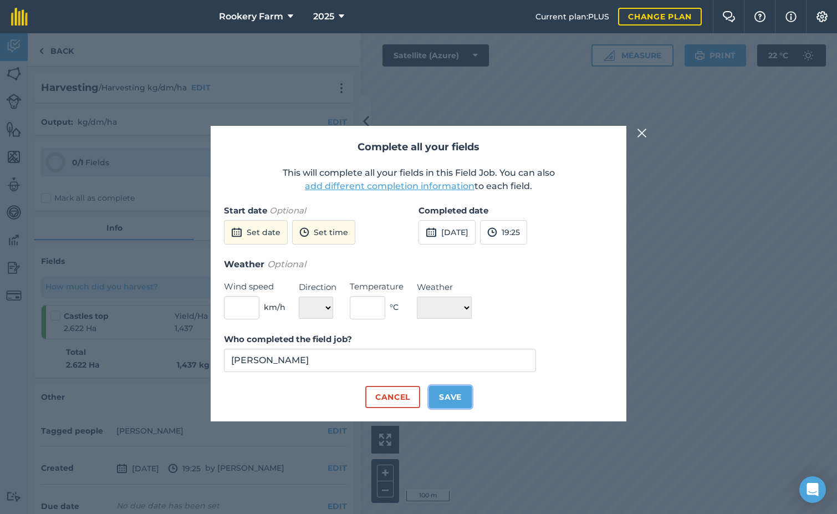
click at [457, 396] on button "Save" at bounding box center [450, 397] width 43 height 22
checkbox input "true"
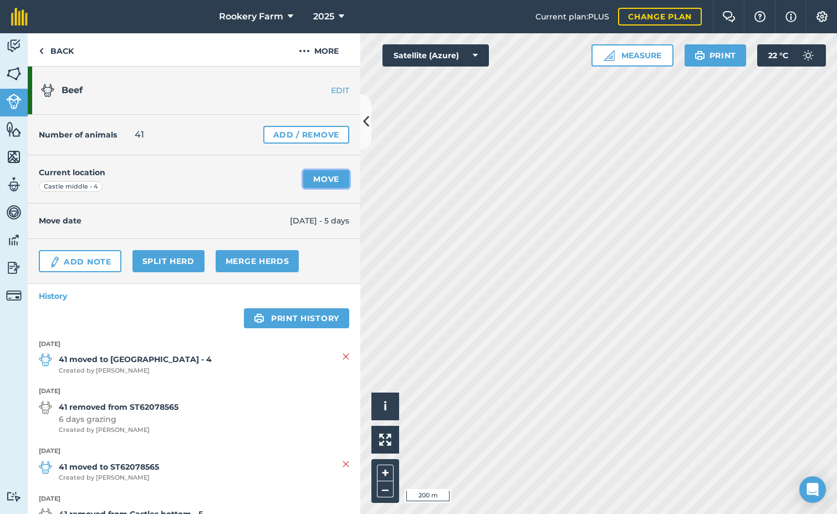
click at [324, 178] on link "Move" at bounding box center [326, 179] width 46 height 18
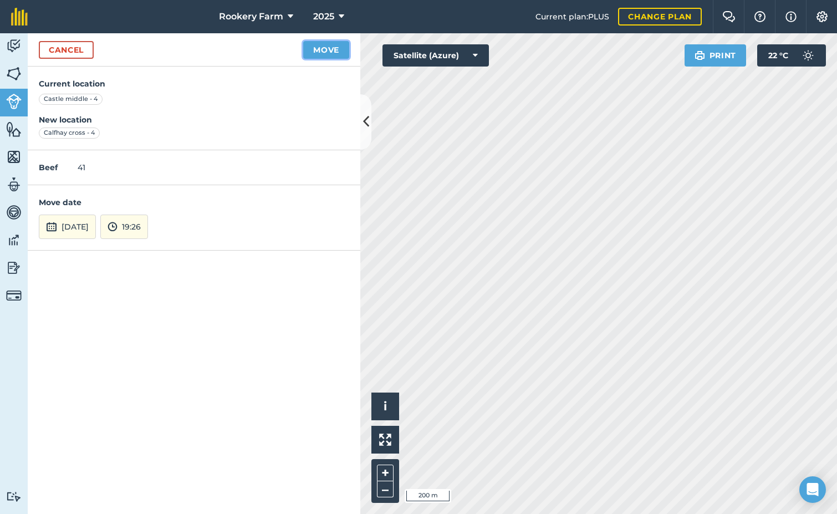
click at [320, 53] on button "Move" at bounding box center [326, 50] width 46 height 18
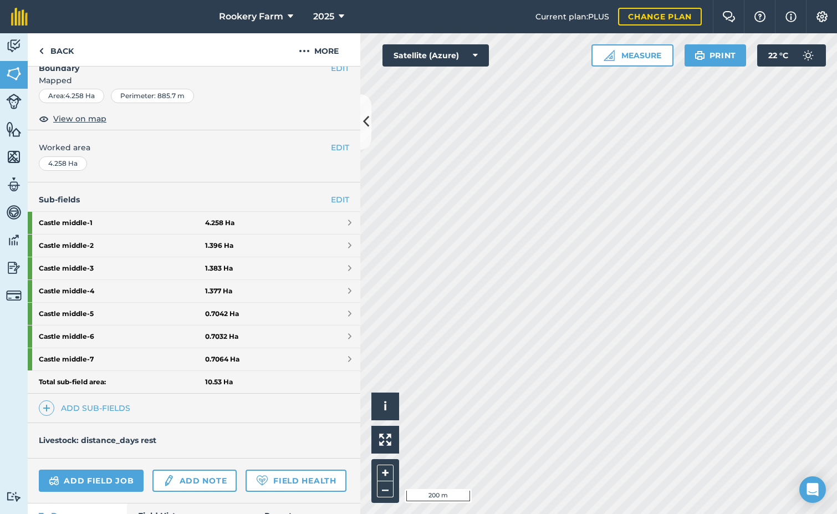
scroll to position [205, 0]
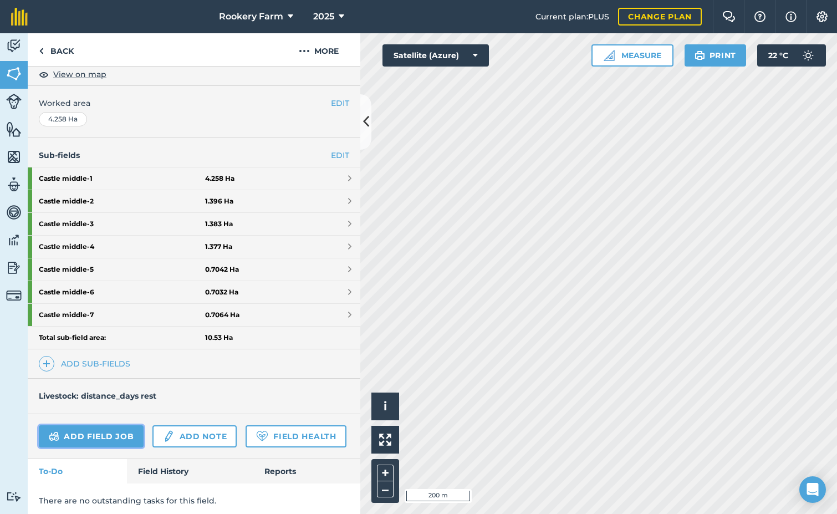
click at [97, 433] on link "Add field job" at bounding box center [91, 436] width 105 height 22
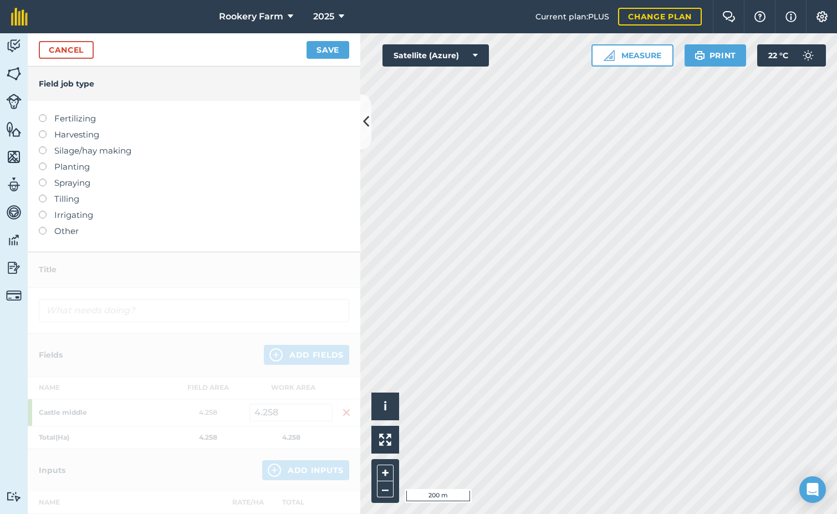
click at [40, 130] on label at bounding box center [47, 130] width 16 height 0
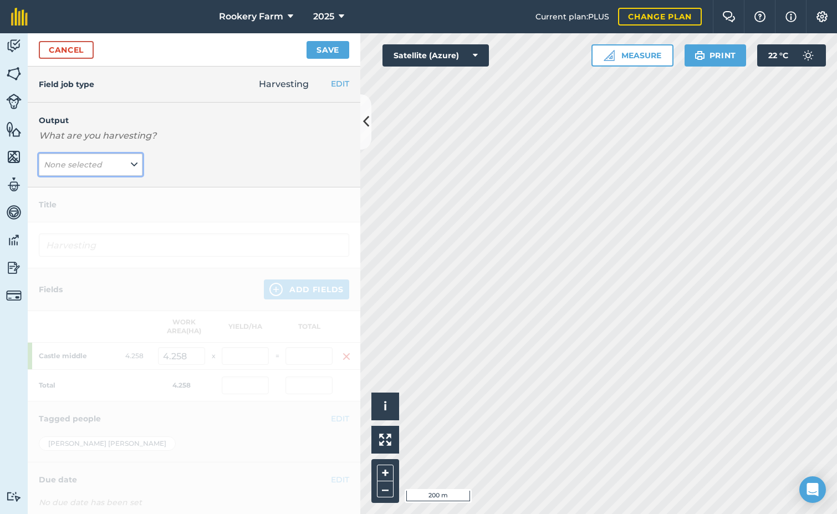
click at [131, 162] on icon at bounding box center [134, 165] width 7 height 12
click at [101, 188] on button "kg/dm/ha ( kg )" at bounding box center [91, 186] width 104 height 21
type input "Harvesting kg/dm/ha"
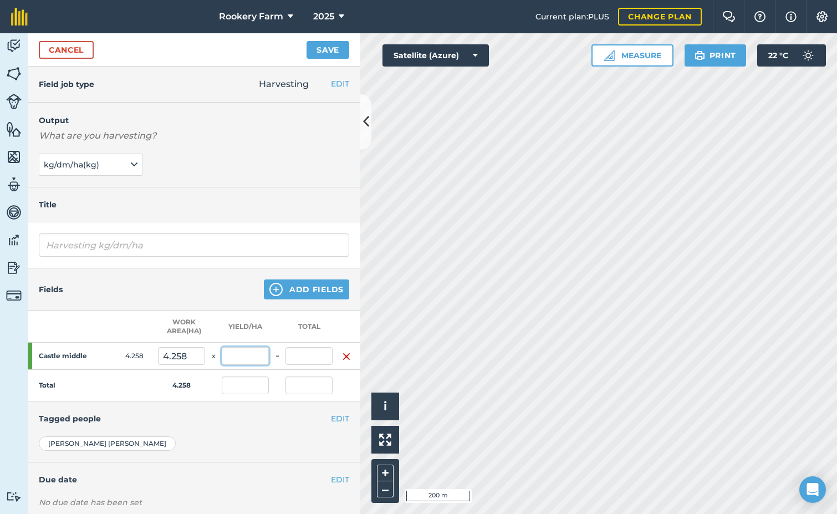
click at [237, 351] on input "text" at bounding box center [245, 356] width 47 height 18
type input "1,161"
type input "4,943.538"
type input "1,161"
type input "4,943.538"
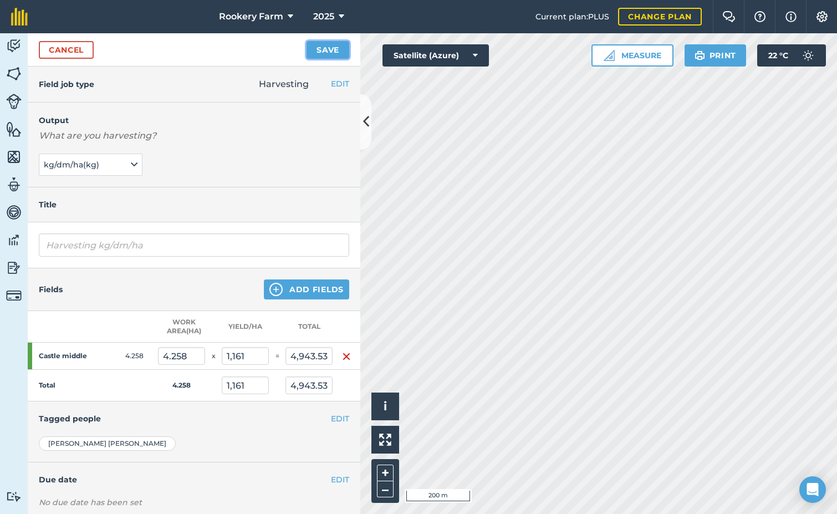
click at [334, 49] on button "Save" at bounding box center [328, 50] width 43 height 18
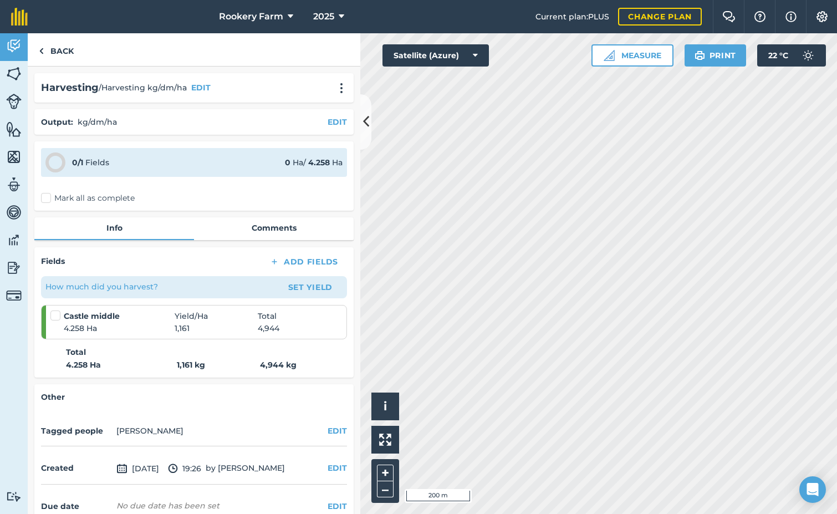
click at [45, 198] on label "Mark all as complete" at bounding box center [88, 198] width 94 height 12
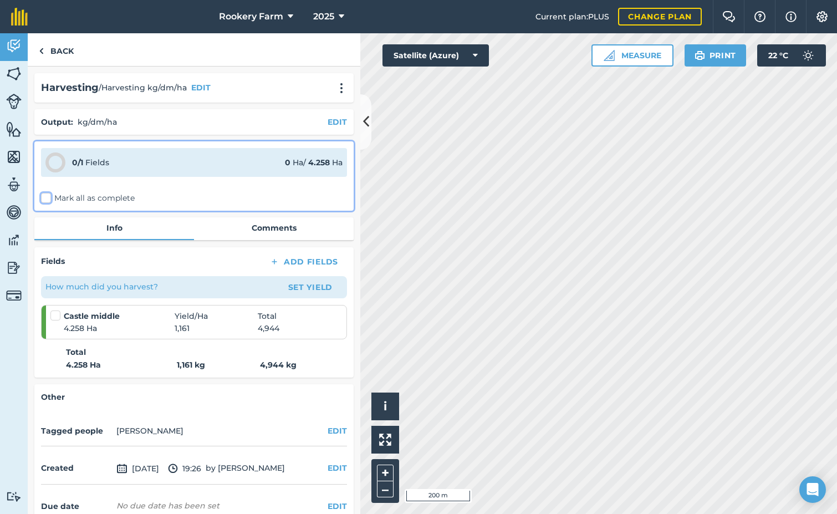
click at [45, 198] on input "Mark all as complete" at bounding box center [44, 195] width 7 height 7
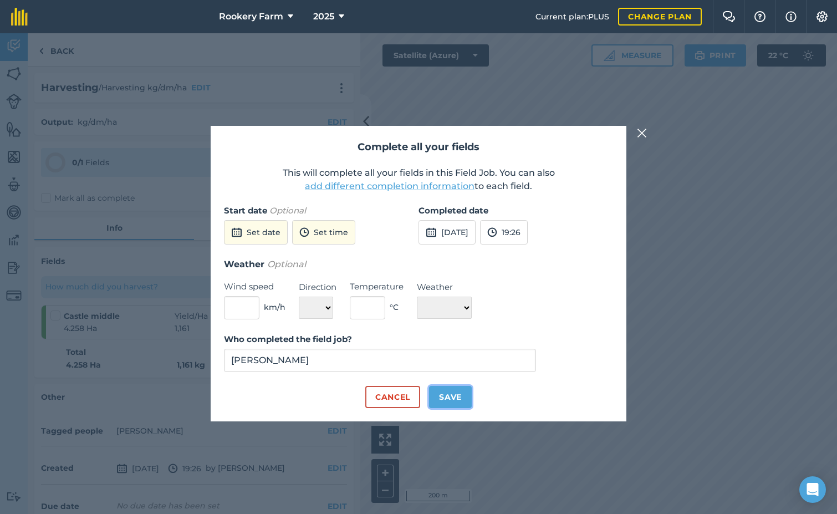
click at [461, 402] on button "Save" at bounding box center [450, 397] width 43 height 22
checkbox input "true"
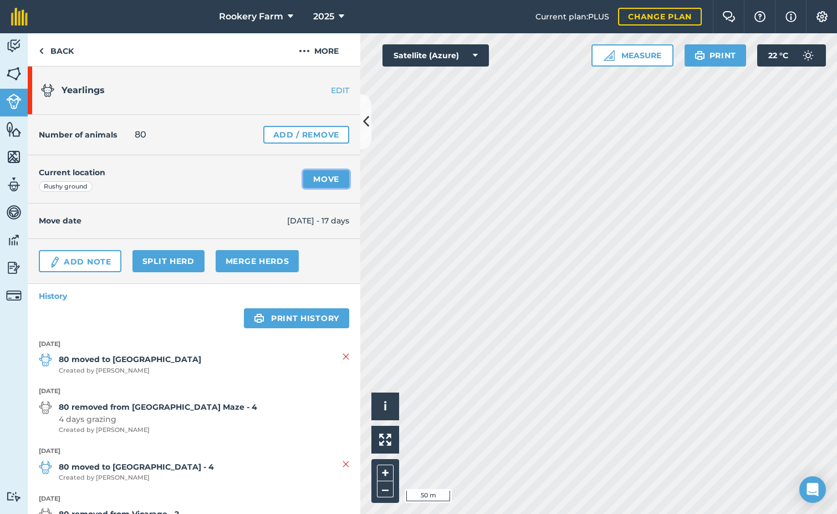
click at [318, 180] on link "Move" at bounding box center [326, 179] width 46 height 18
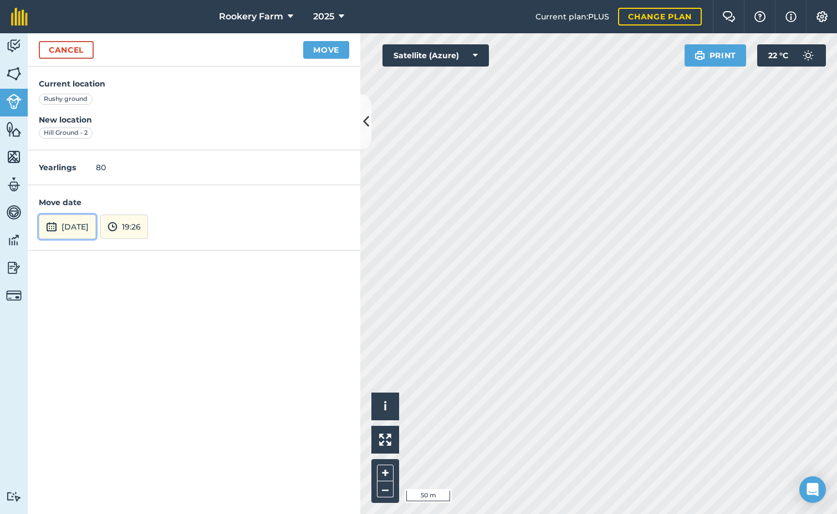
click at [96, 222] on button "[DATE]" at bounding box center [67, 227] width 57 height 24
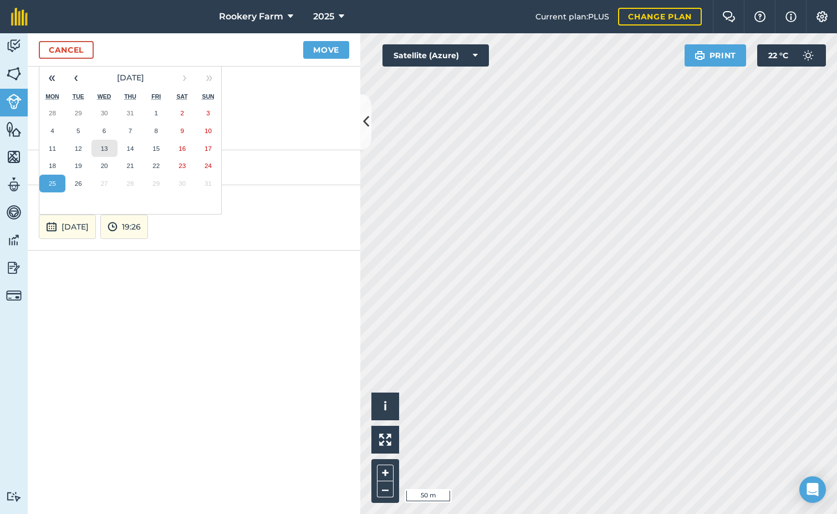
click at [108, 149] on abbr "13" at bounding box center [104, 148] width 7 height 7
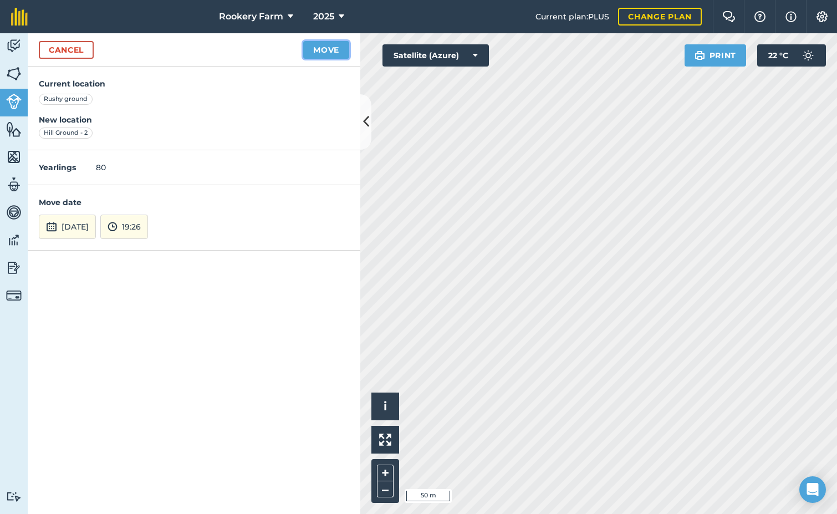
click at [337, 46] on button "Move" at bounding box center [326, 50] width 46 height 18
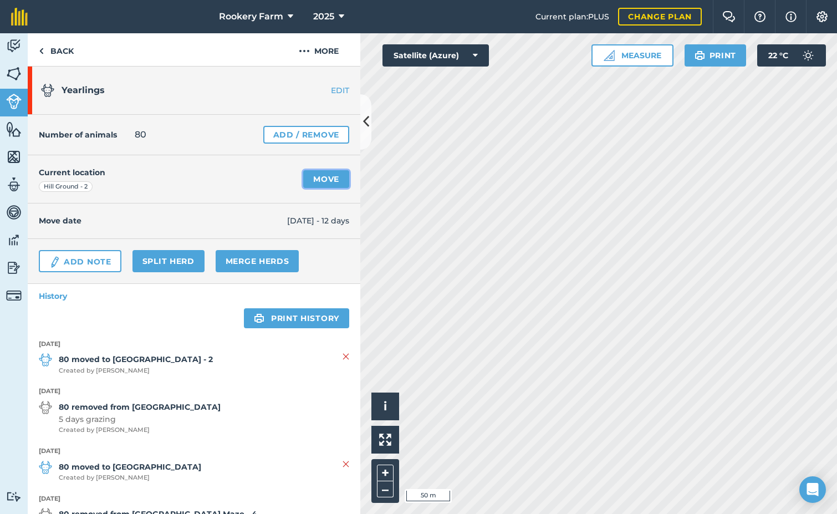
click at [325, 179] on link "Move" at bounding box center [326, 179] width 46 height 18
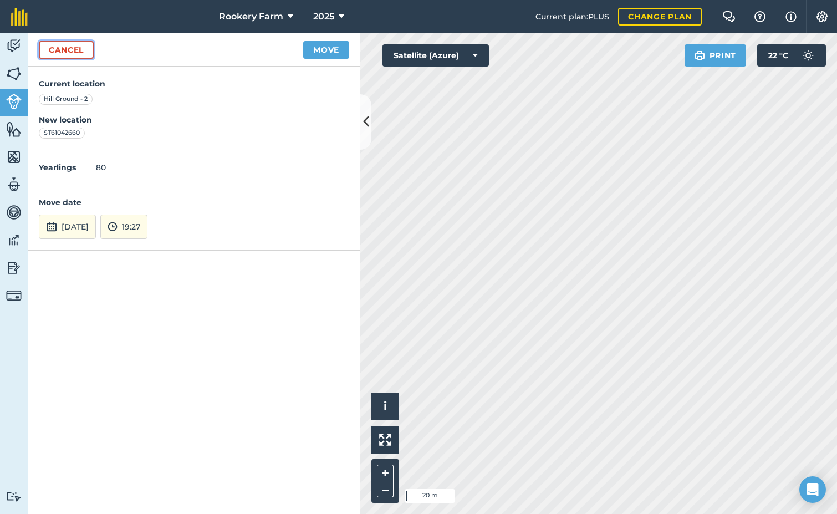
click at [75, 48] on link "Cancel" at bounding box center [66, 50] width 55 height 18
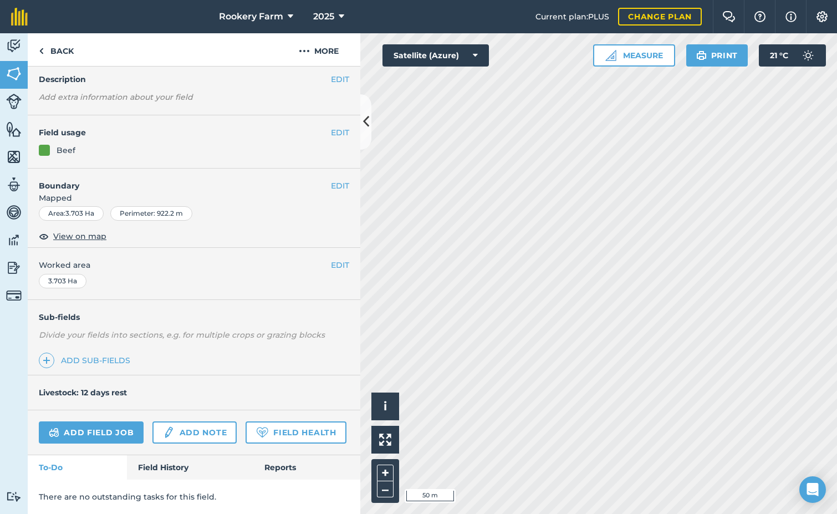
scroll to position [74, 0]
click at [97, 421] on link "Add field job" at bounding box center [91, 432] width 105 height 22
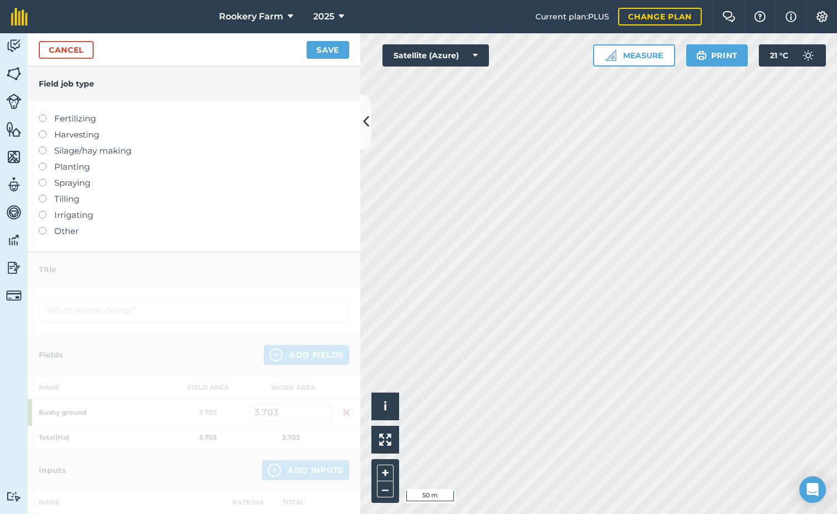
click at [41, 130] on label at bounding box center [47, 130] width 16 height 0
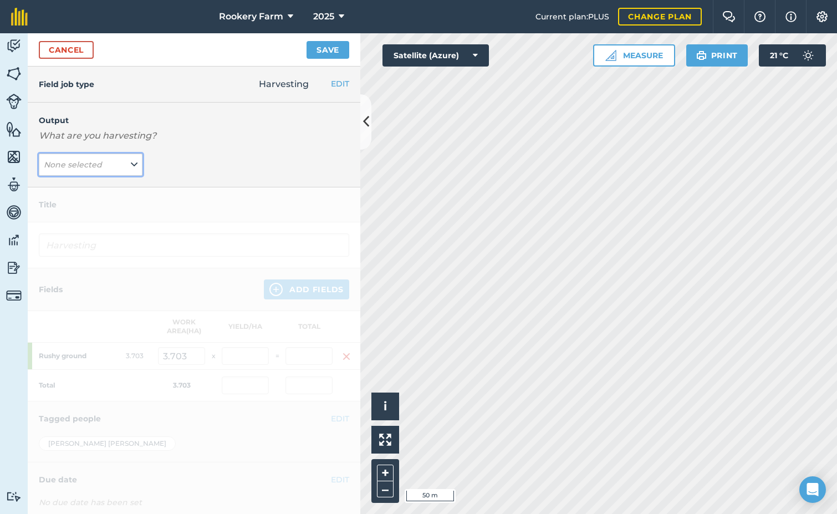
click at [132, 168] on icon at bounding box center [134, 165] width 7 height 12
click at [101, 182] on button "kg/dm/ha ( kg )" at bounding box center [91, 186] width 104 height 21
type input "Harvesting kg/dm/ha"
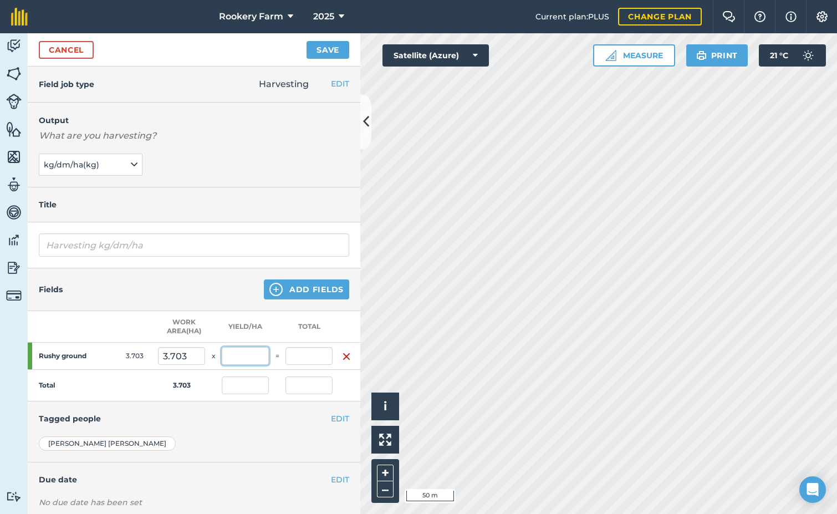
click at [251, 361] on input "text" at bounding box center [245, 356] width 47 height 18
type input "1,500"
type input "5,554.5"
type input "1,500"
type input "5,554.5"
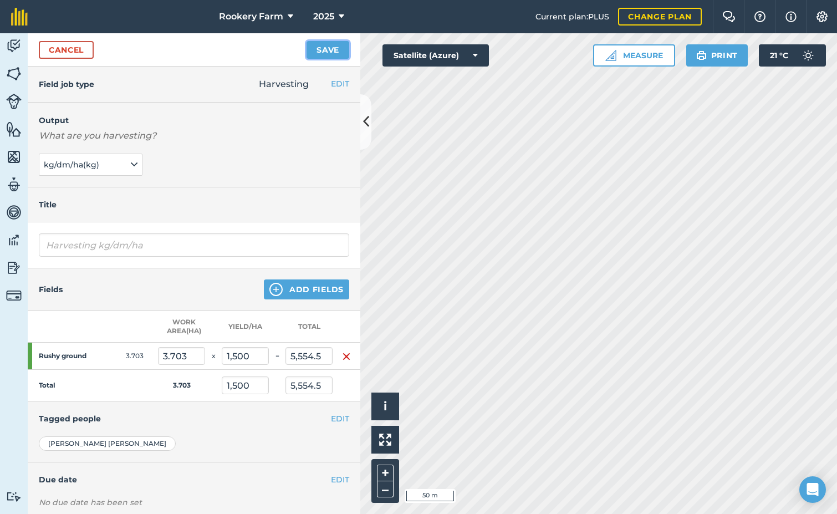
click at [331, 45] on button "Save" at bounding box center [328, 50] width 43 height 18
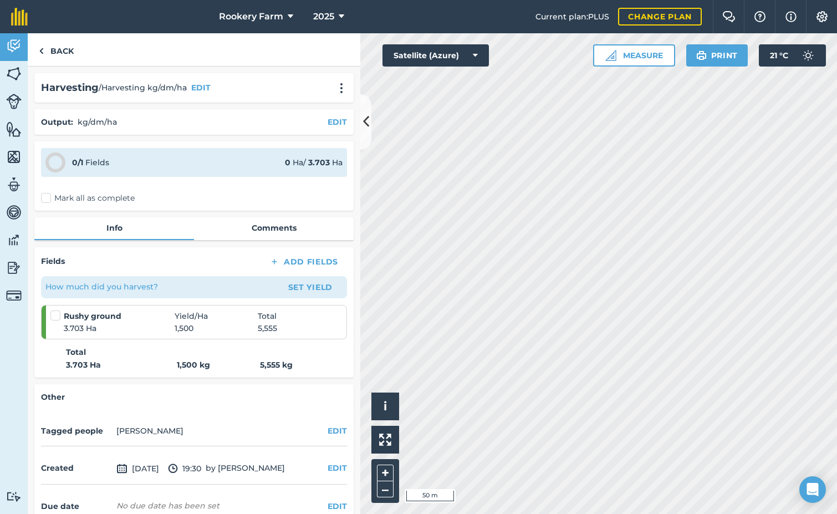
click at [45, 198] on label "Mark all as complete" at bounding box center [88, 198] width 94 height 12
click at [45, 198] on input "Mark all as complete" at bounding box center [44, 195] width 7 height 7
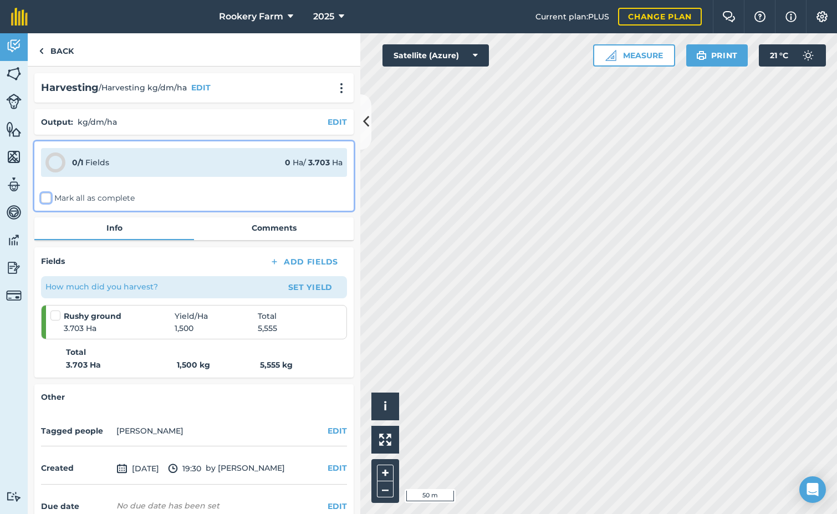
checkbox input "false"
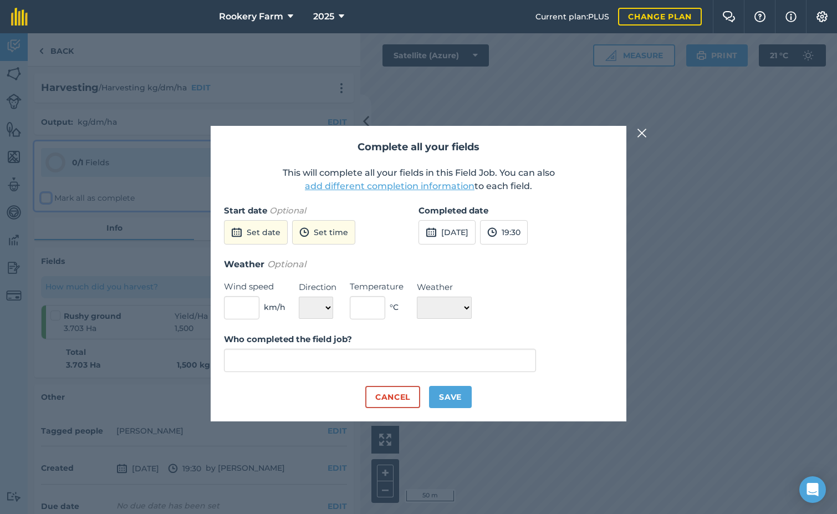
type input "[PERSON_NAME]"
click at [458, 233] on button "[DATE]" at bounding box center [446, 232] width 57 height 24
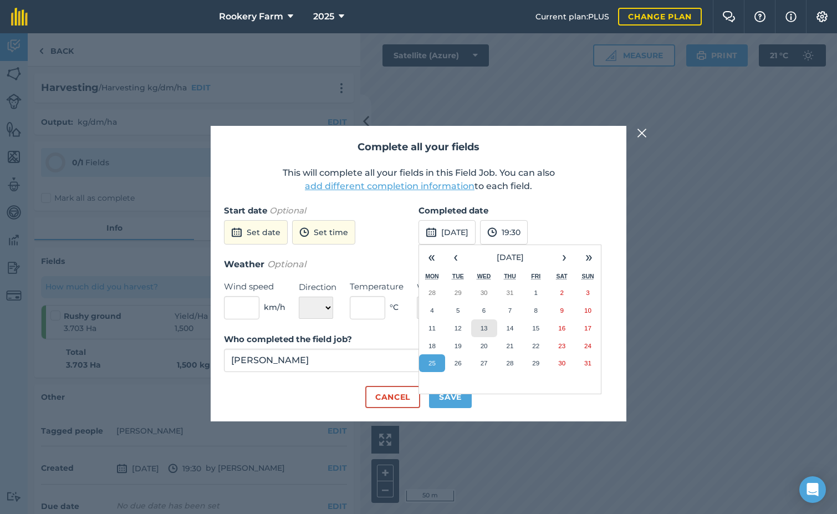
click at [479, 330] on button "13" at bounding box center [484, 328] width 26 height 18
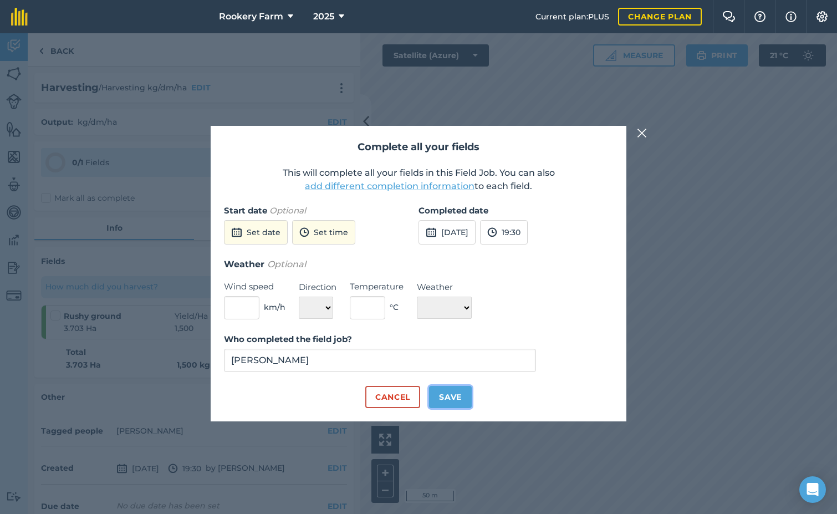
click at [458, 399] on button "Save" at bounding box center [450, 397] width 43 height 22
checkbox input "true"
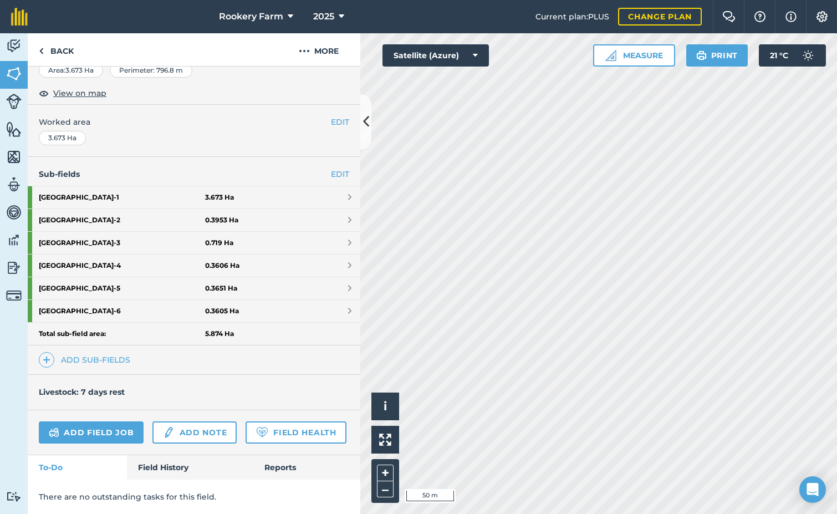
scroll to position [217, 0]
click at [111, 421] on link "Add field job" at bounding box center [91, 432] width 105 height 22
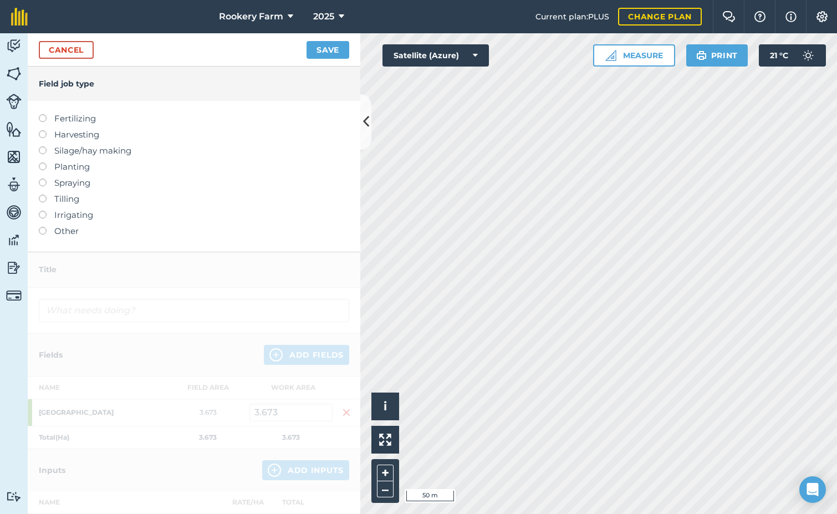
click at [42, 130] on label at bounding box center [47, 130] width 16 height 0
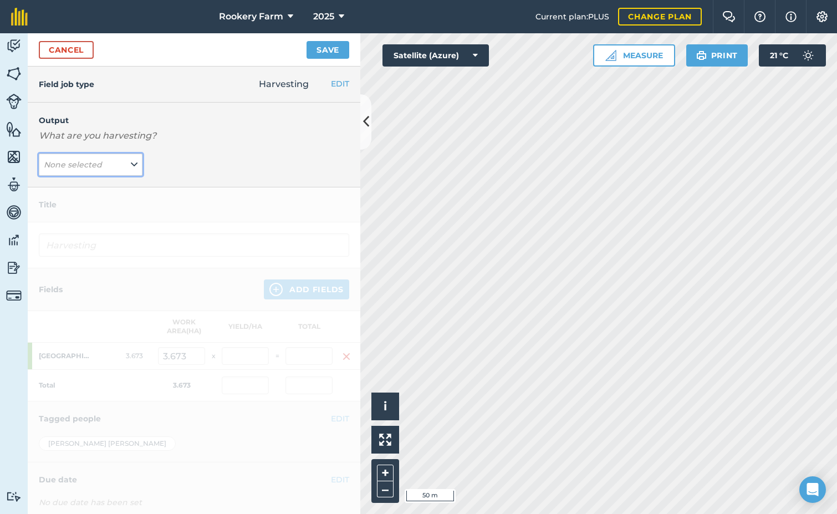
drag, startPoint x: 126, startPoint y: 162, endPoint x: 121, endPoint y: 173, distance: 12.2
click at [125, 164] on button "None selected" at bounding box center [91, 165] width 104 height 22
click at [104, 186] on button "kg/dm/ha ( kg )" at bounding box center [91, 186] width 104 height 21
type input "Harvesting kg/dm/ha"
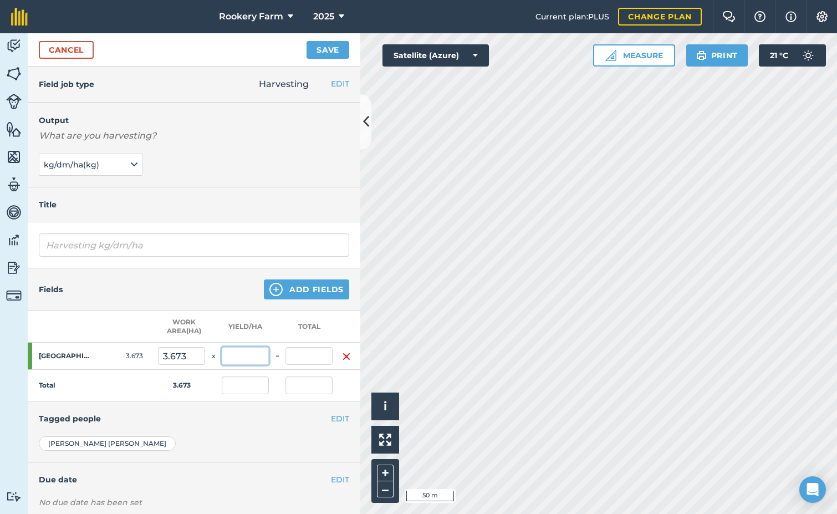
click at [248, 358] on input "text" at bounding box center [245, 356] width 47 height 18
click at [248, 356] on input "text" at bounding box center [245, 356] width 47 height 18
type input "1,640"
type input "6,023.72"
type input "1,640"
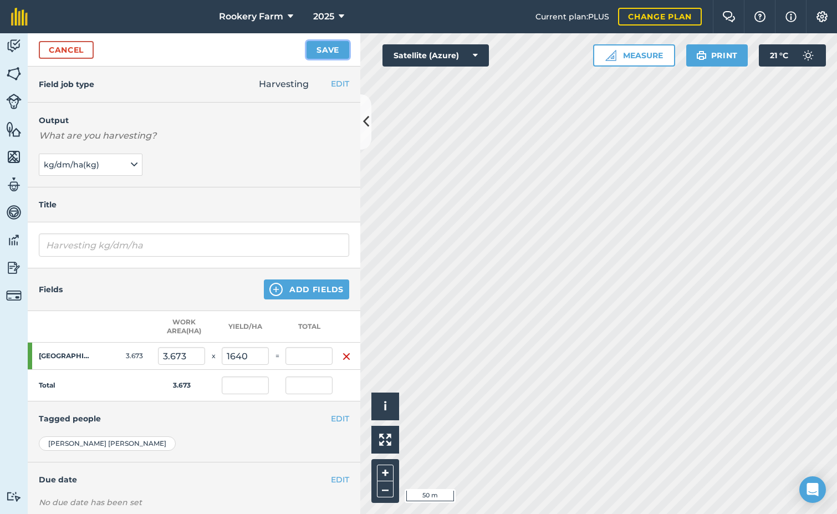
type input "6,023.72"
click at [333, 43] on button "Save" at bounding box center [328, 50] width 43 height 18
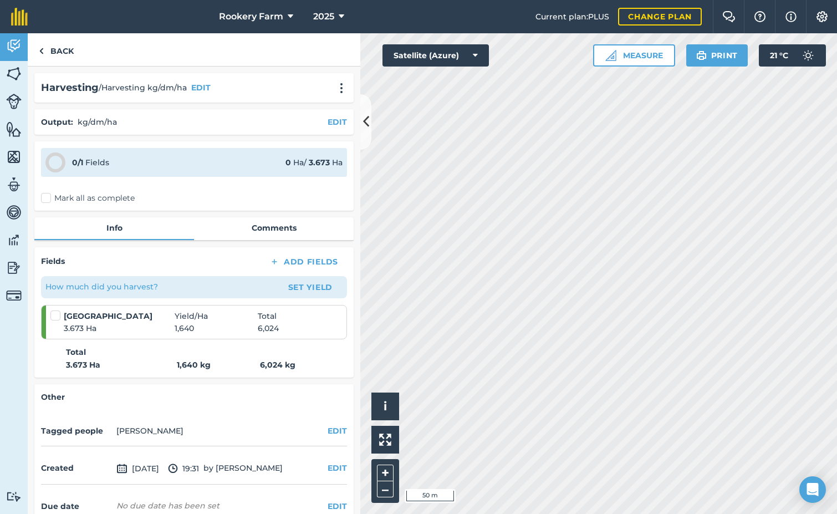
click at [44, 198] on label "Mark all as complete" at bounding box center [88, 198] width 94 height 12
click at [44, 198] on input "Mark all as complete" at bounding box center [44, 195] width 7 height 7
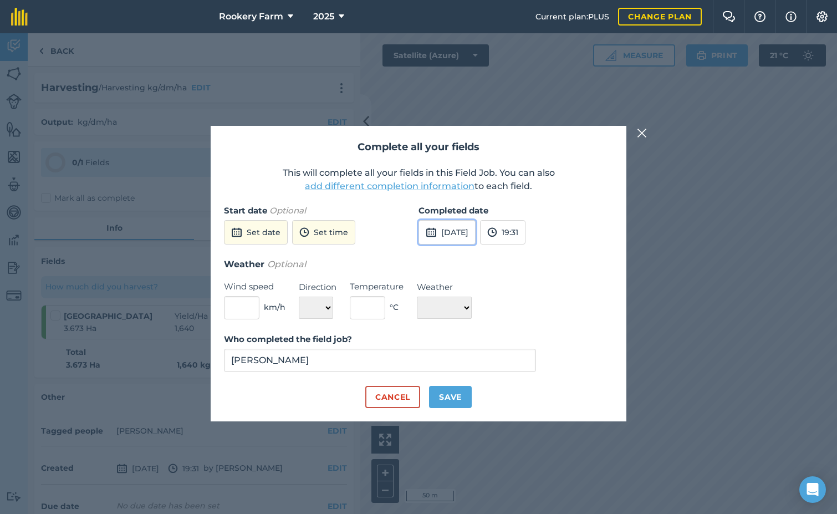
click at [466, 233] on button "[DATE]" at bounding box center [446, 232] width 57 height 24
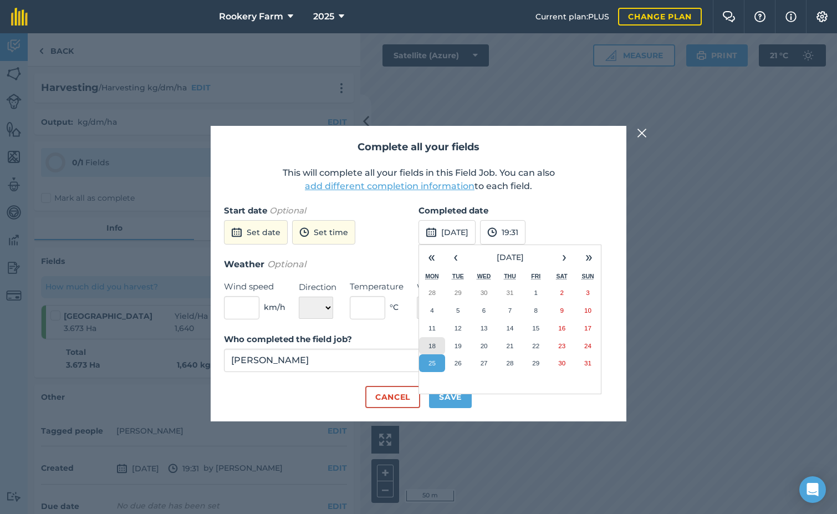
click at [436, 341] on button "18" at bounding box center [432, 346] width 26 height 18
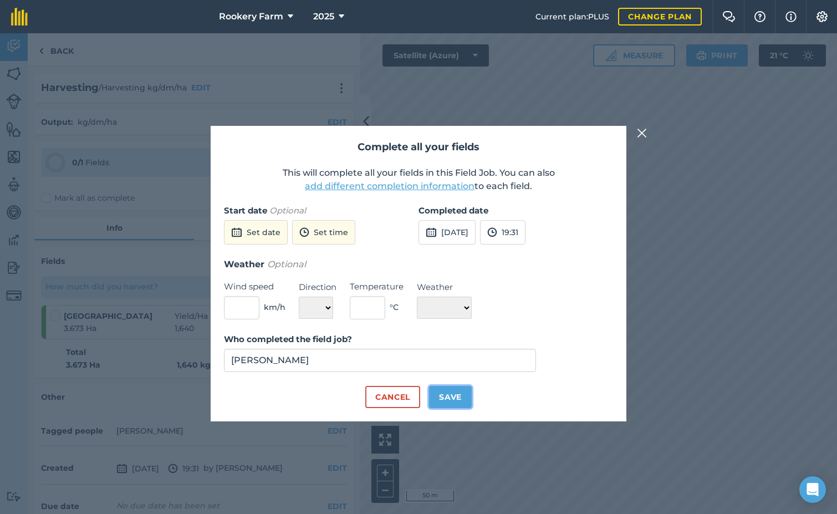
click at [457, 394] on button "Save" at bounding box center [450, 397] width 43 height 22
checkbox input "true"
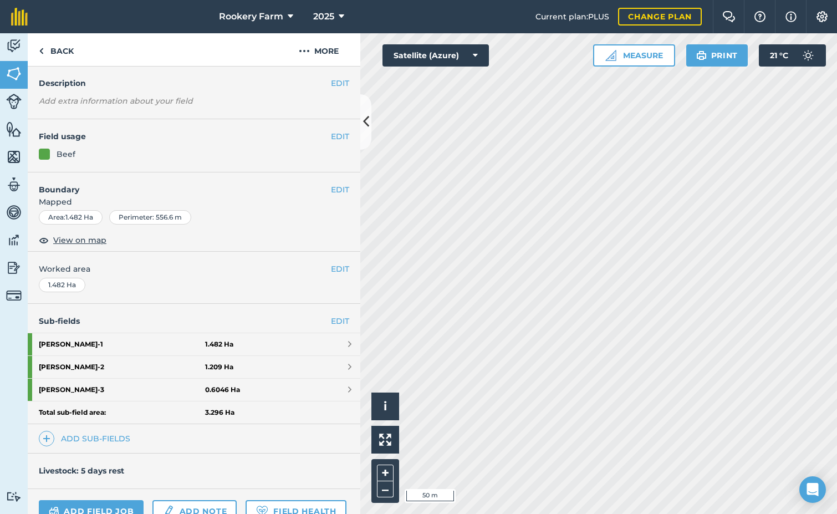
scroll to position [111, 0]
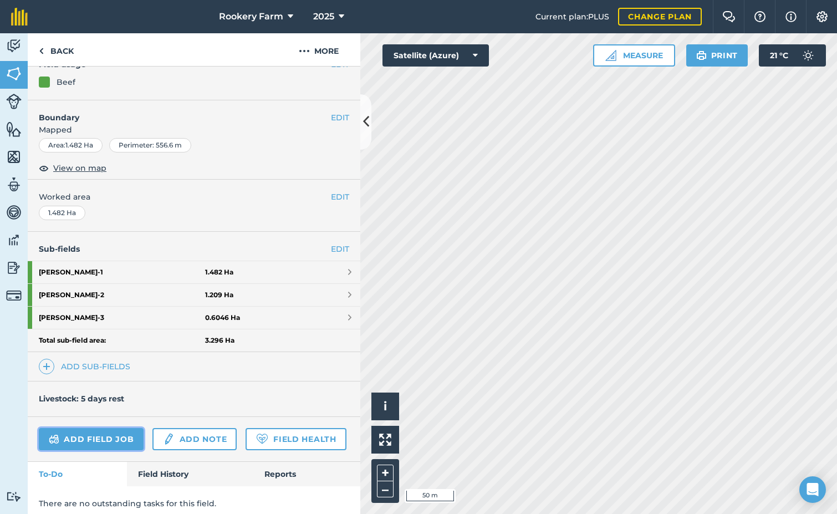
click at [96, 437] on link "Add field job" at bounding box center [91, 439] width 105 height 22
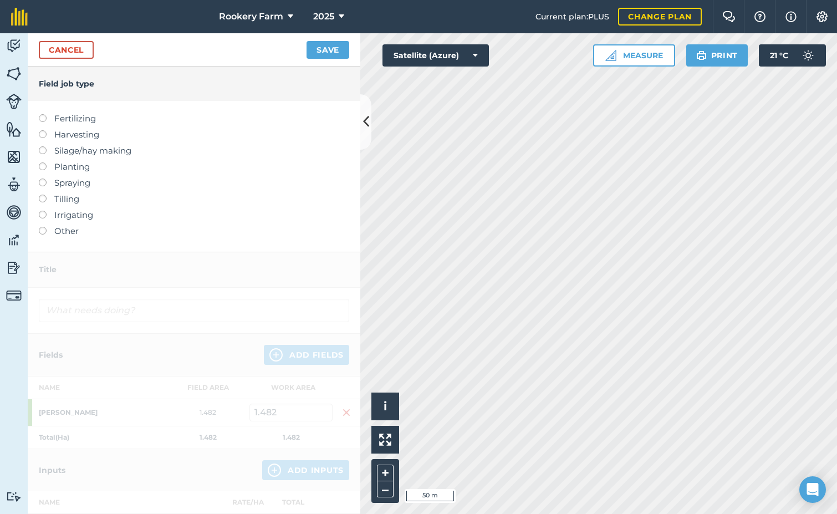
click at [43, 130] on label at bounding box center [47, 130] width 16 height 0
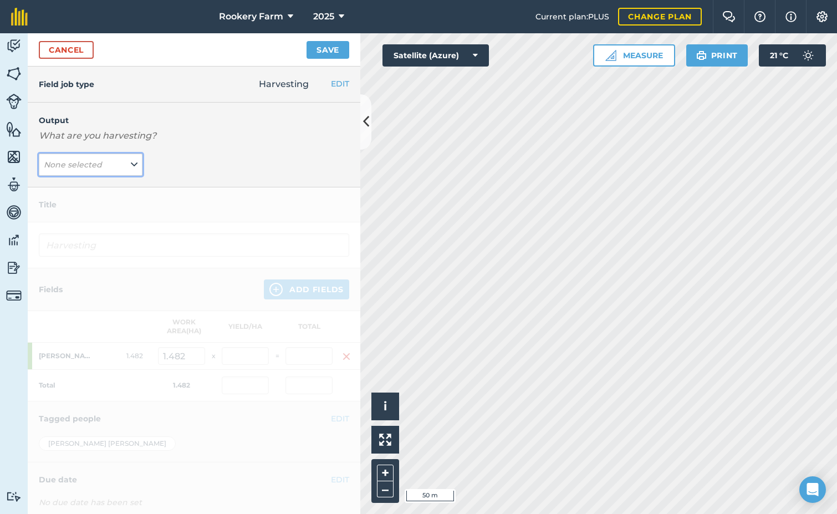
click at [131, 162] on icon at bounding box center [134, 165] width 7 height 12
click at [100, 188] on button "kg/dm/ha ( kg )" at bounding box center [91, 186] width 104 height 21
type input "Harvesting kg/dm/ha"
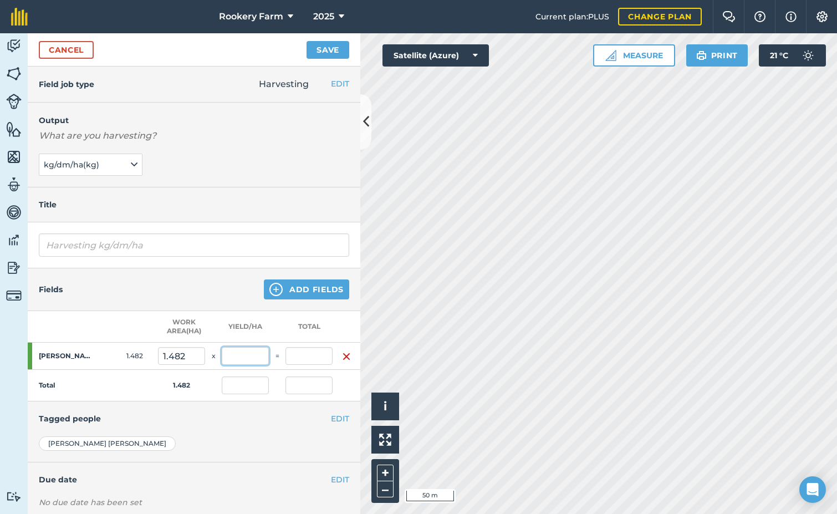
click at [247, 364] on input "text" at bounding box center [245, 356] width 47 height 18
type input "1,500"
type input "2,223"
type input "1,500"
type input "2,223"
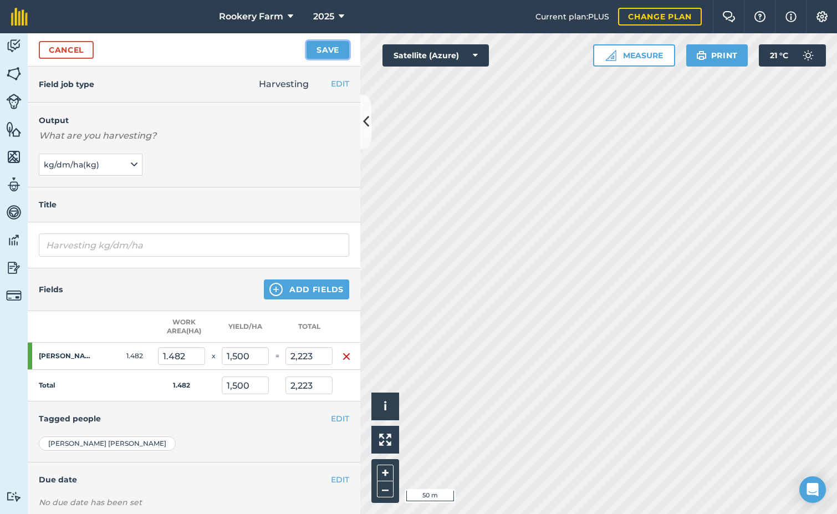
click at [327, 51] on button "Save" at bounding box center [328, 50] width 43 height 18
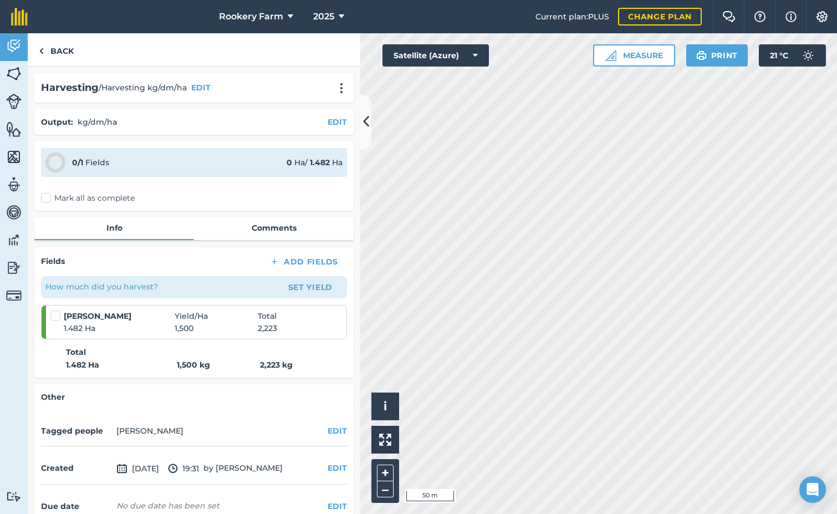
click at [46, 197] on label "Mark all as complete" at bounding box center [88, 198] width 94 height 12
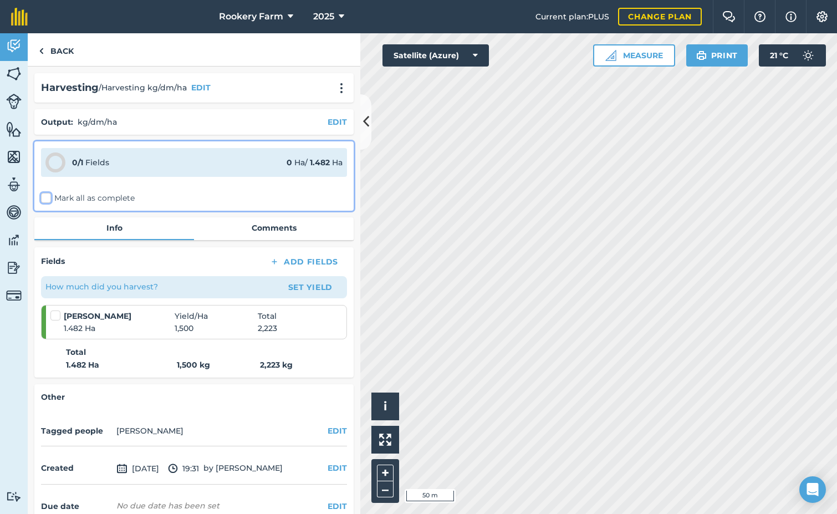
click at [46, 197] on input "Mark all as complete" at bounding box center [44, 195] width 7 height 7
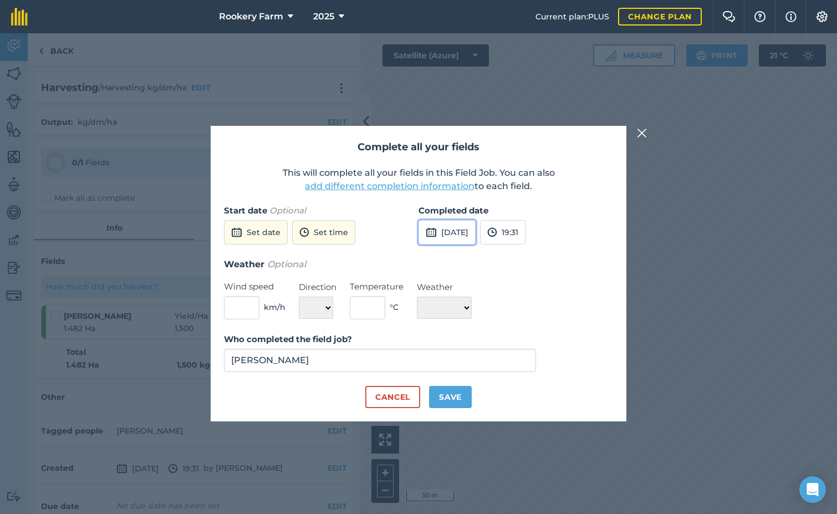
click at [456, 228] on button "[DATE]" at bounding box center [446, 232] width 57 height 24
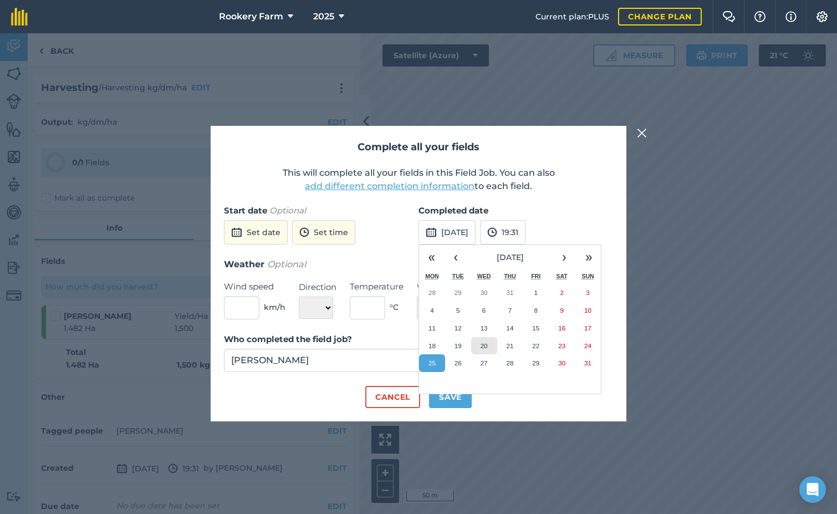
click at [483, 344] on abbr "20" at bounding box center [484, 345] width 7 height 7
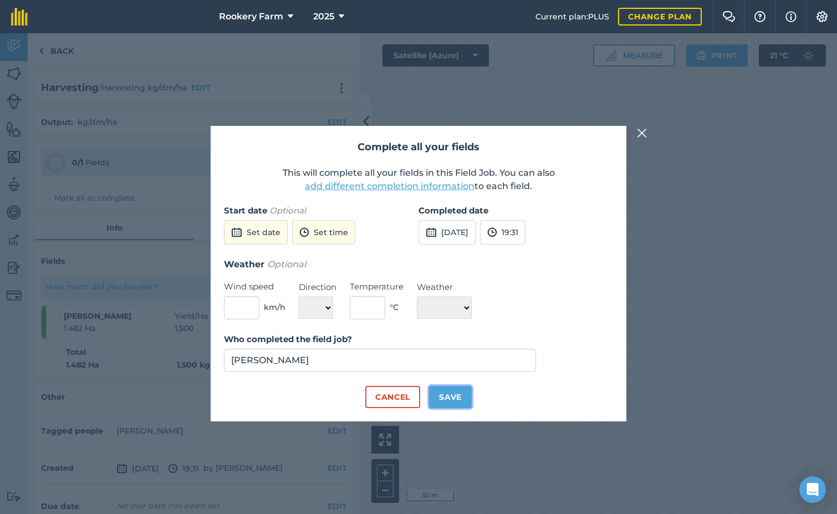
click at [462, 391] on button "Save" at bounding box center [450, 397] width 43 height 22
checkbox input "true"
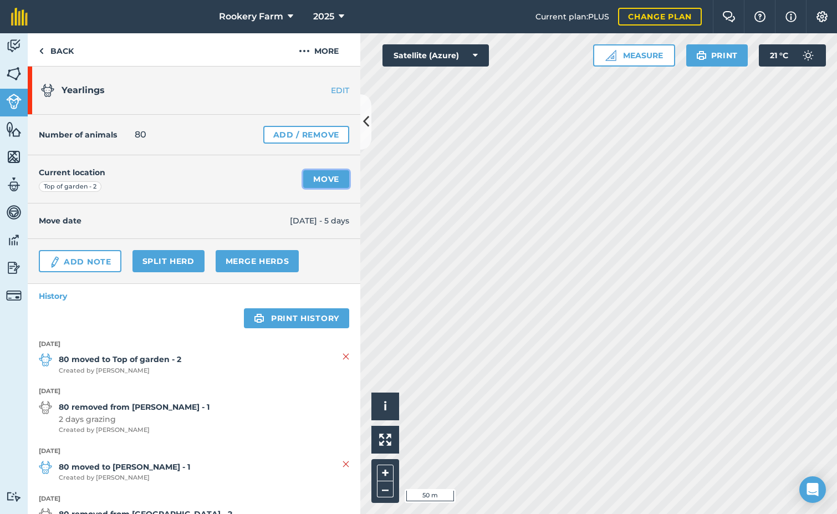
click at [305, 180] on link "Move" at bounding box center [326, 179] width 46 height 18
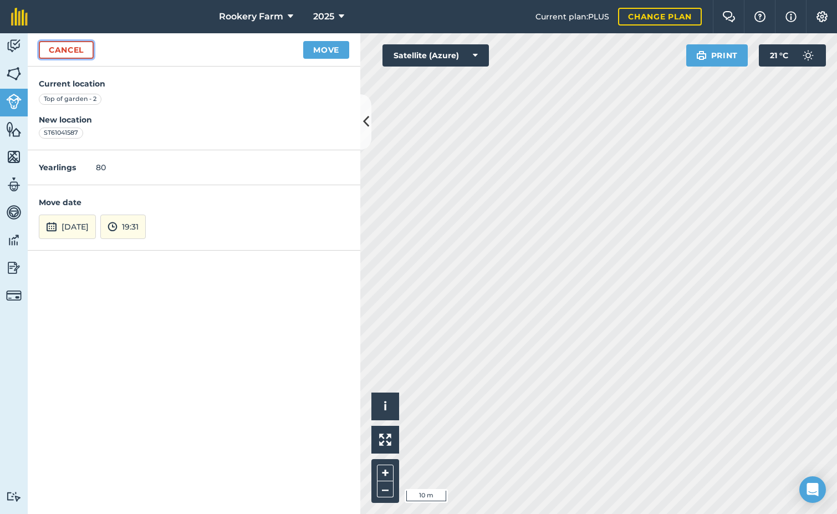
click at [77, 55] on link "Cancel" at bounding box center [66, 50] width 55 height 18
